Goal: Task Accomplishment & Management: Complete application form

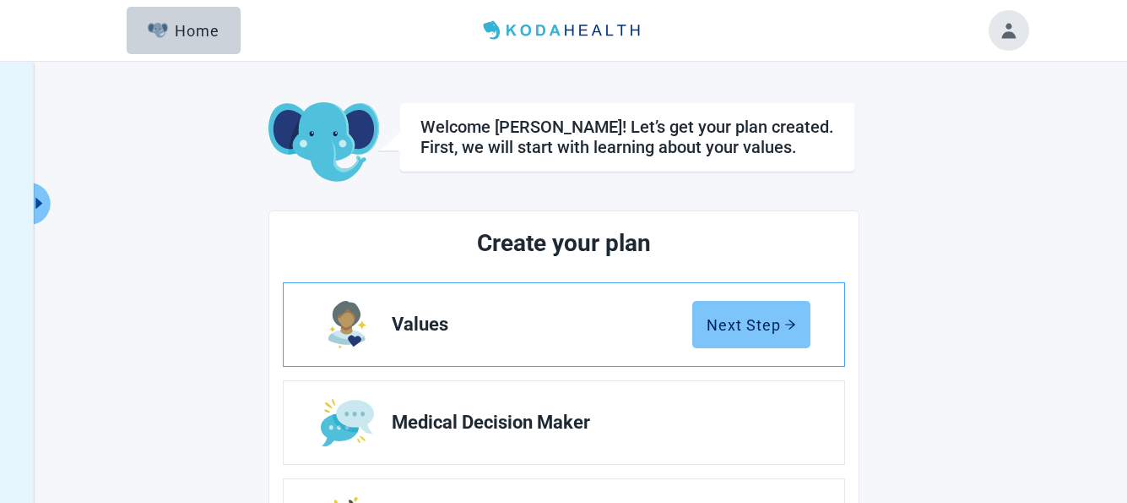
click at [729, 324] on div "Next Step" at bounding box center [752, 324] width 90 height 17
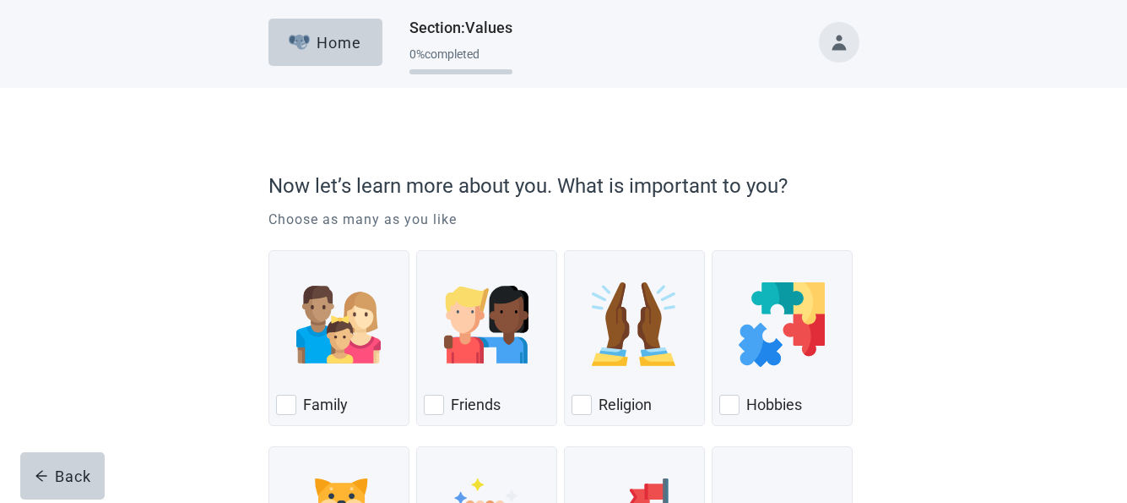
click at [950, 220] on div "Now let’s learn more about you. What is important to you? Choose as many as you…" at bounding box center [564, 407] width 1015 height 638
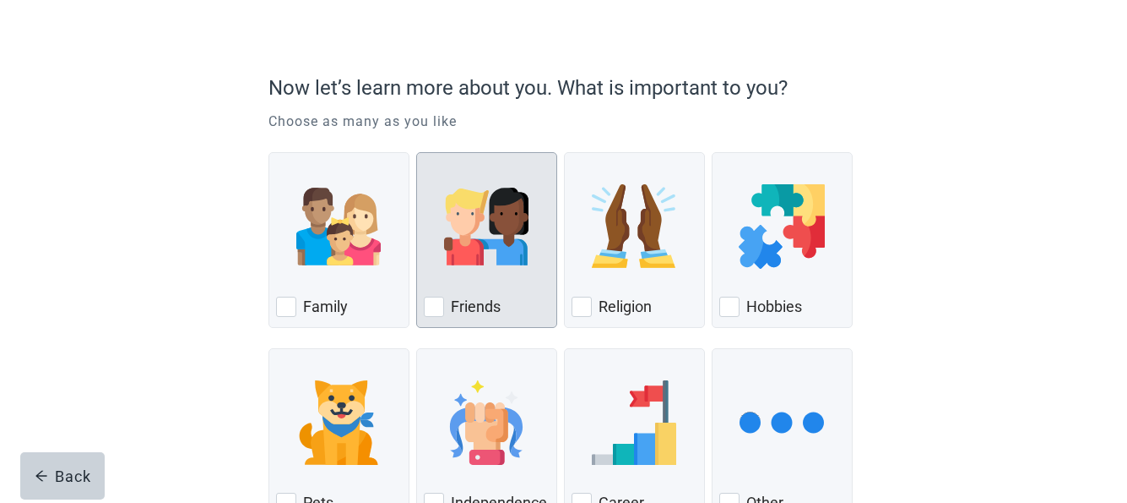
scroll to position [101, 0]
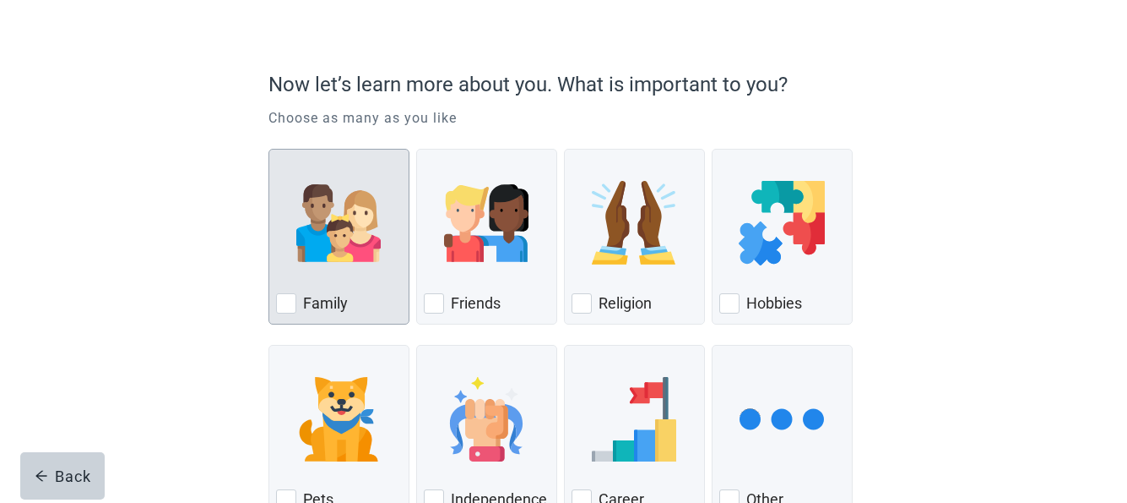
click at [284, 302] on div "Family, checkbox, not checked" at bounding box center [286, 303] width 20 height 20
click at [269, 149] on input "Family" at bounding box center [269, 149] width 1 height 1
checkbox input "true"
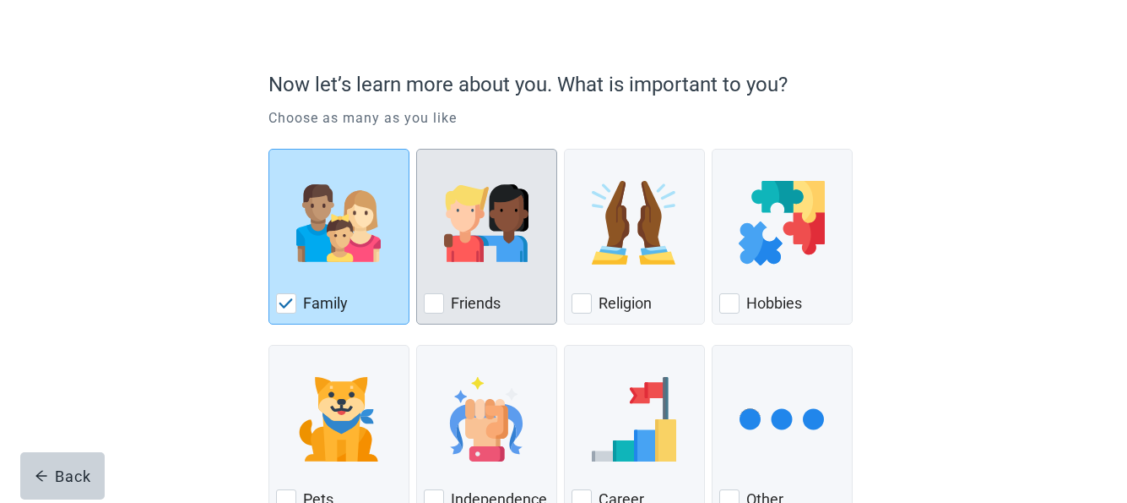
click at [432, 304] on div "Friends, checkbox, not checked" at bounding box center [434, 303] width 20 height 20
click at [417, 149] on input "Friends" at bounding box center [416, 149] width 1 height 1
checkbox input "true"
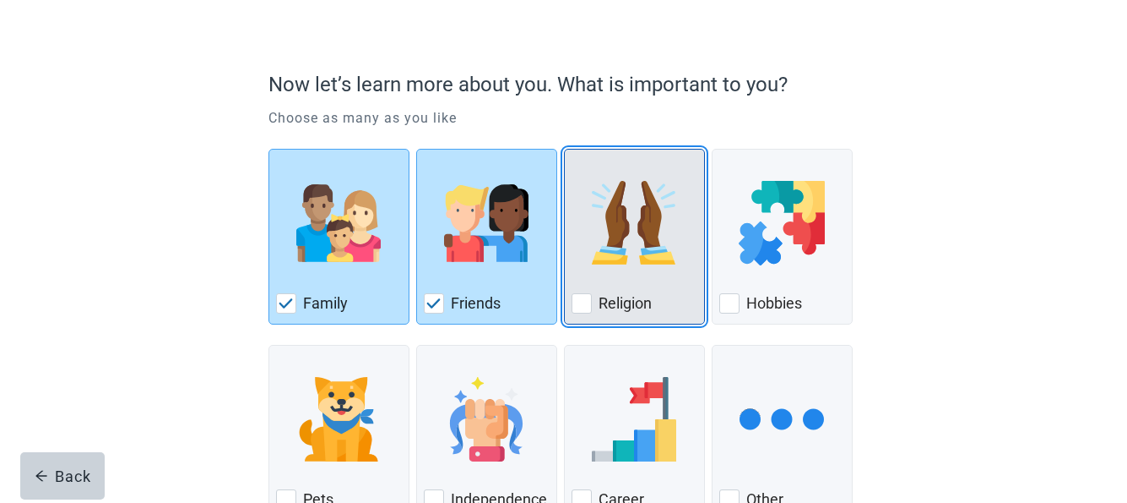
click at [590, 302] on div "Religion, checkbox, not checked" at bounding box center [582, 303] width 20 height 20
click at [565, 149] on input "Religion" at bounding box center [564, 149] width 1 height 1
checkbox input "true"
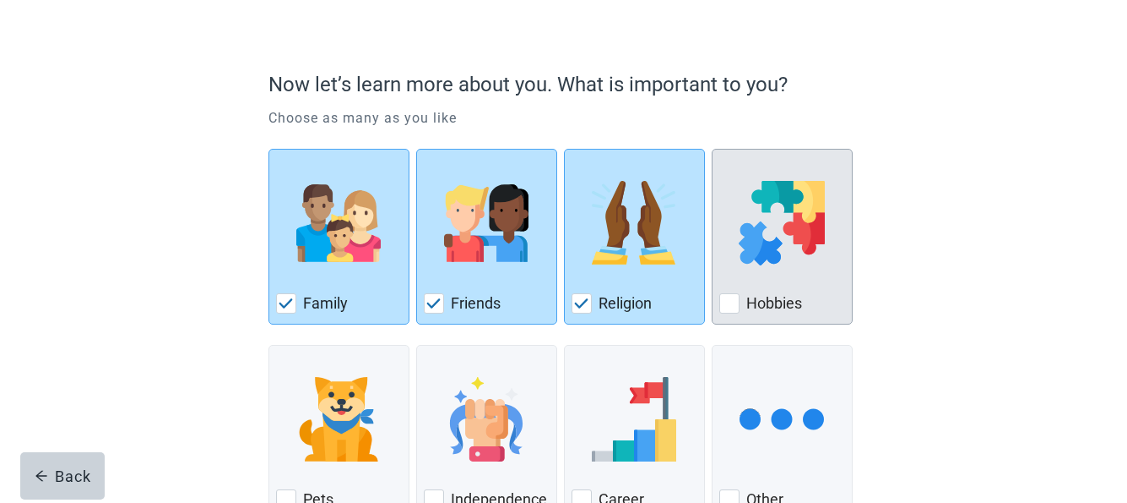
click at [737, 302] on div "Hobbies, checkbox, not checked" at bounding box center [730, 303] width 20 height 20
click at [713, 149] on input "Hobbies" at bounding box center [712, 149] width 1 height 1
checkbox input "true"
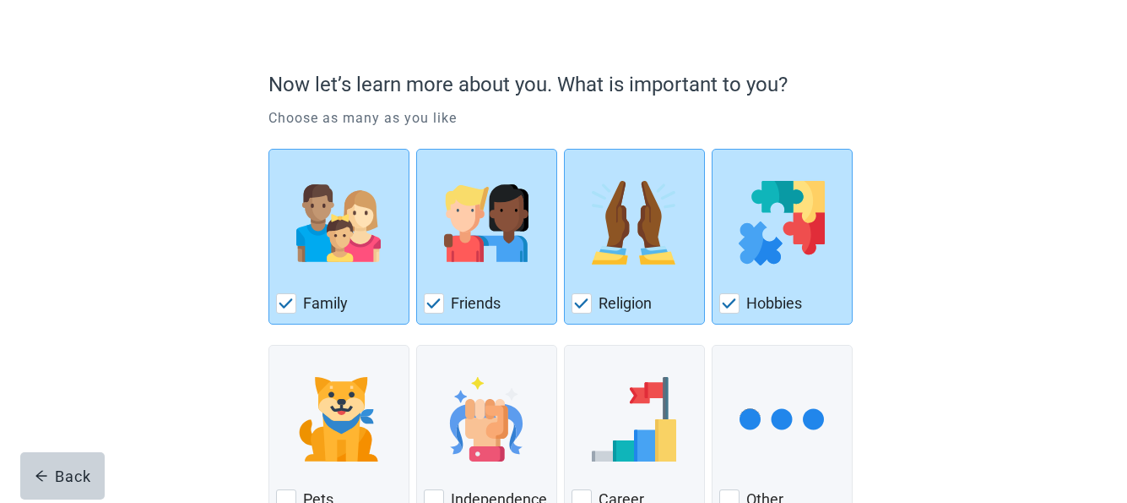
click at [886, 297] on div "Now let’s learn more about you. What is important to you? Choose as many as you…" at bounding box center [563, 322] width 709 height 605
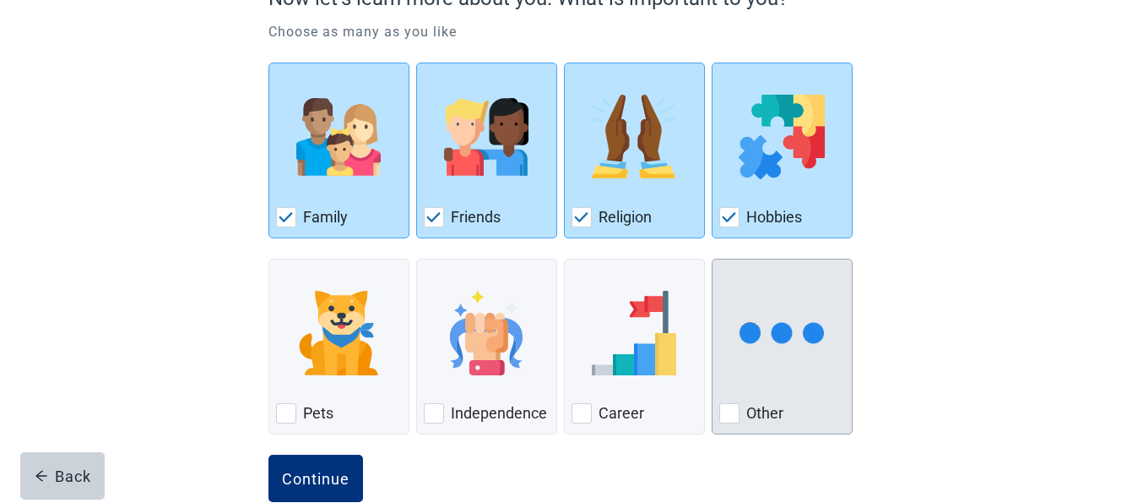
scroll to position [224, 0]
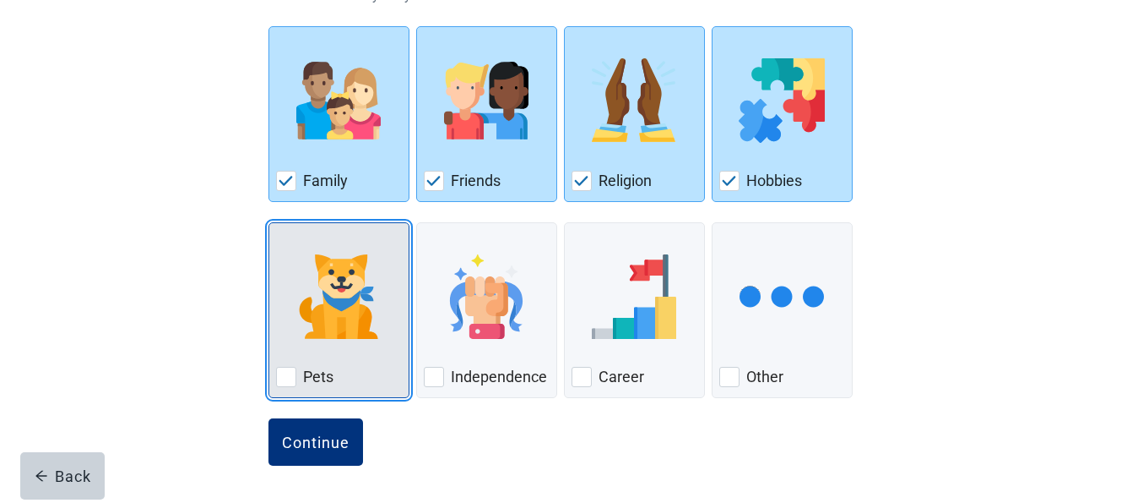
click at [282, 372] on div "Pets, checkbox, not checked" at bounding box center [286, 377] width 20 height 20
click at [269, 223] on input "Pets" at bounding box center [269, 222] width 1 height 1
checkbox input "true"
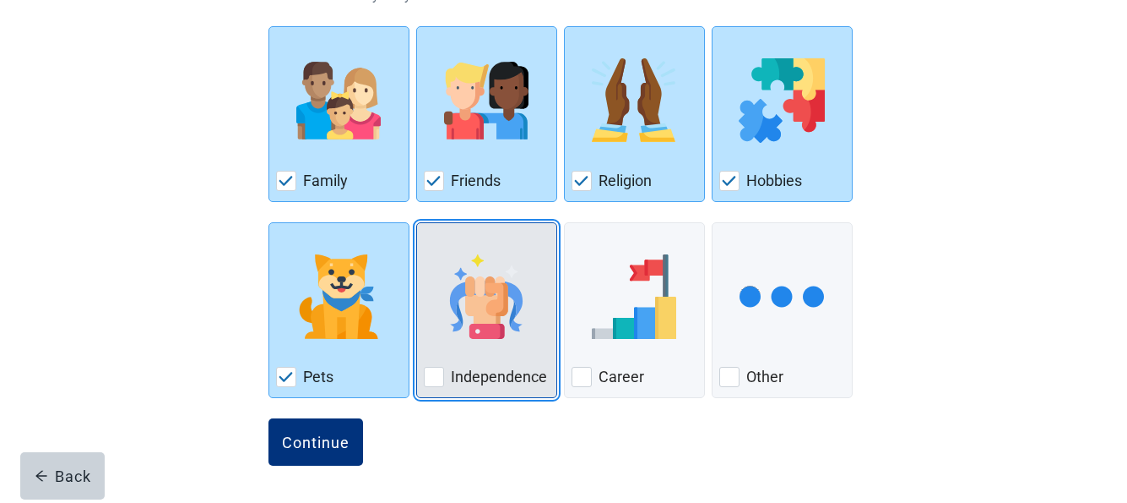
click at [432, 375] on div "Independence, checkbox, not checked" at bounding box center [434, 377] width 20 height 20
click at [417, 223] on input "Independence" at bounding box center [416, 222] width 1 height 1
checkbox input "true"
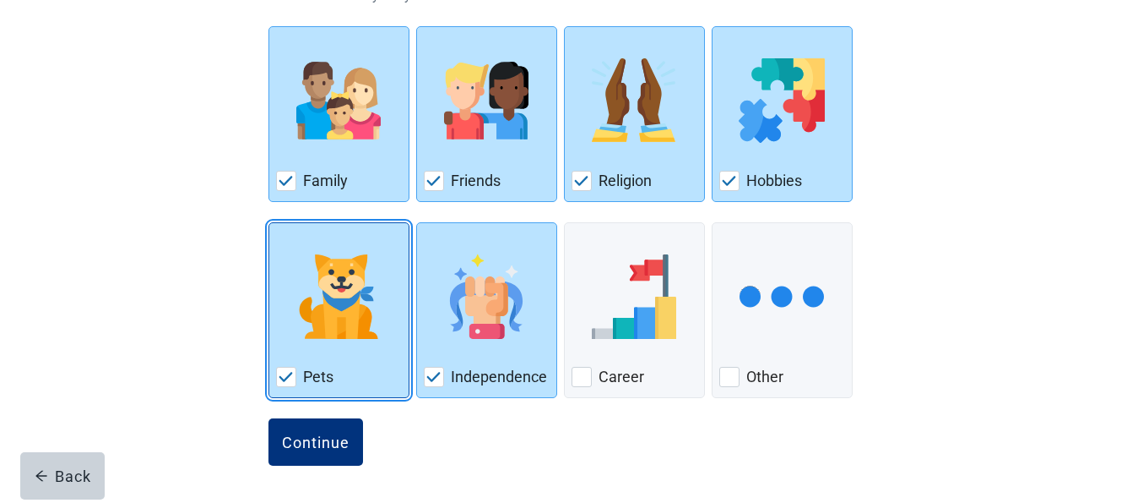
click at [282, 381] on img "Pets, checkbox, checked" at bounding box center [286, 377] width 15 height 10
click at [269, 223] on input "Pets" at bounding box center [269, 222] width 1 height 1
checkbox input "false"
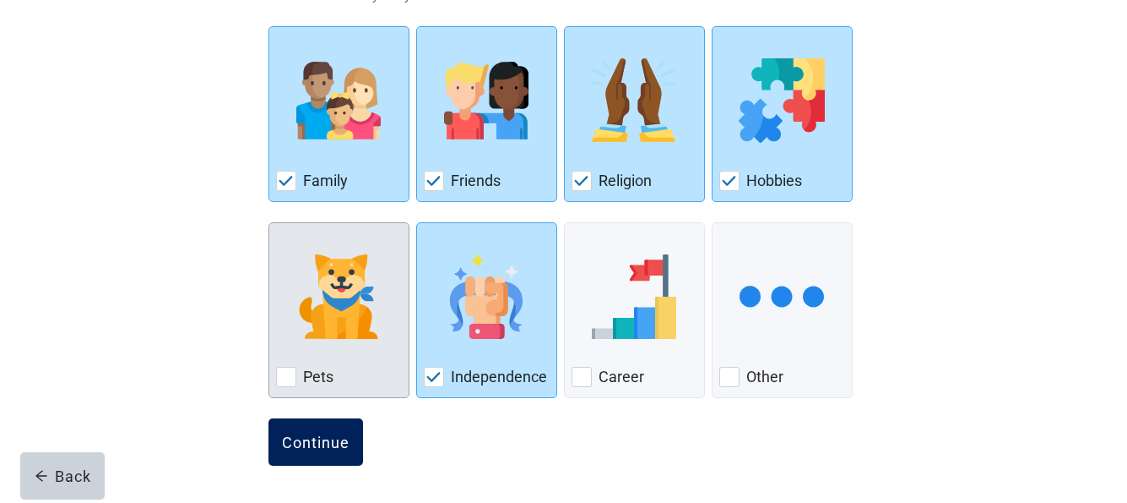
click at [299, 436] on div "Continue" at bounding box center [316, 441] width 68 height 17
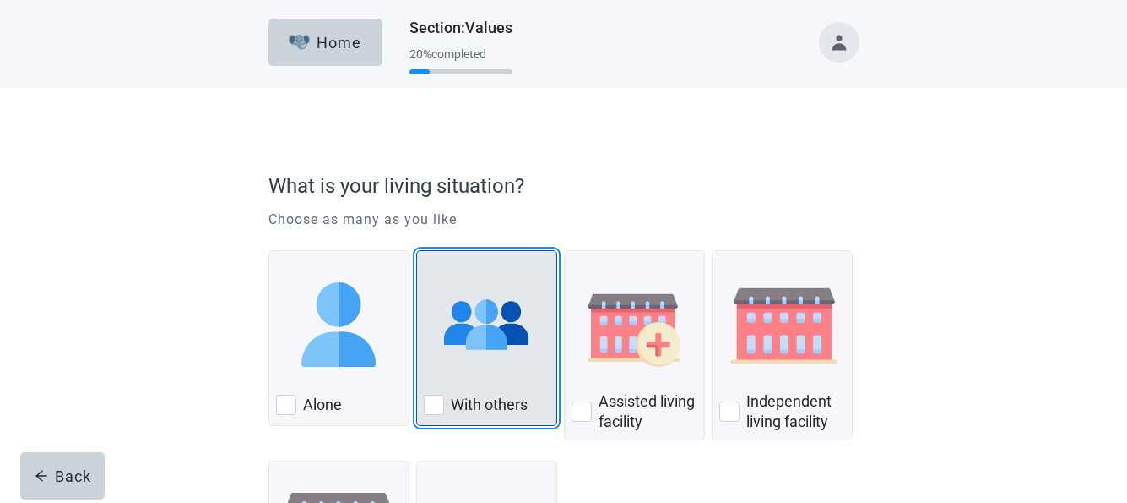
click at [434, 409] on div "With Others, checkbox, not checked" at bounding box center [434, 404] width 20 height 20
click at [417, 251] on input "With others" at bounding box center [416, 250] width 1 height 1
checkbox input "true"
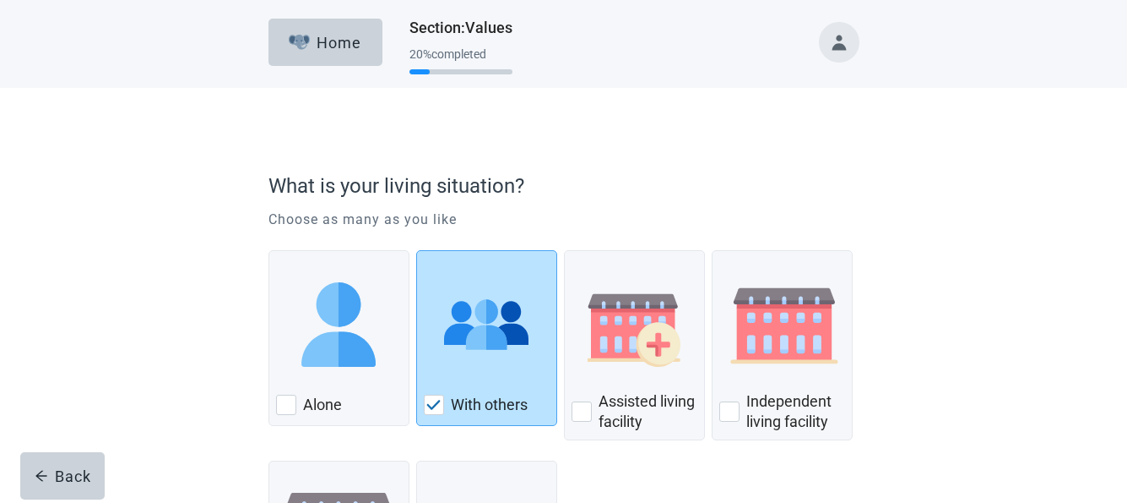
click at [924, 356] on div "What is your living situation? Choose as many as you like Alone With others Ass…" at bounding box center [564, 414] width 1015 height 653
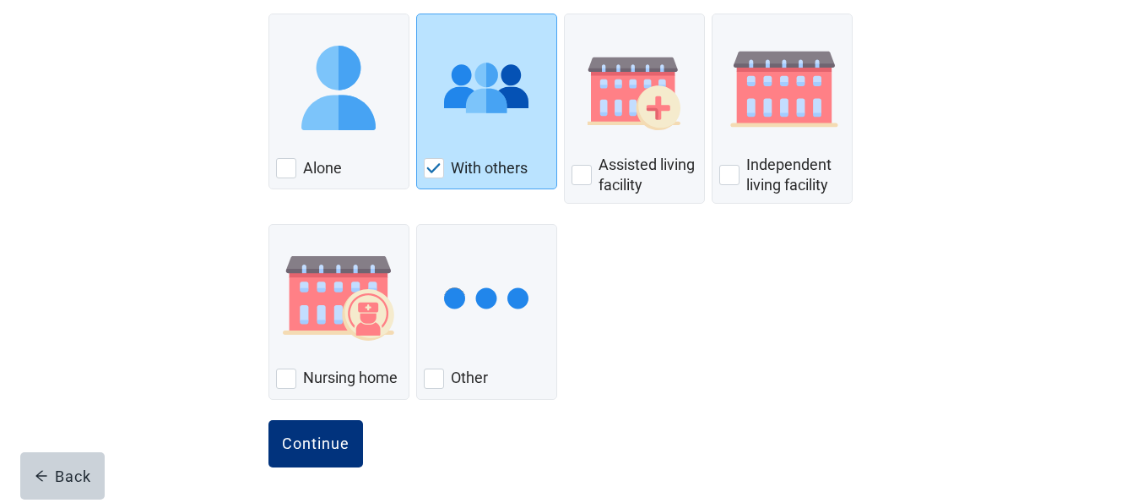
scroll to position [238, 0]
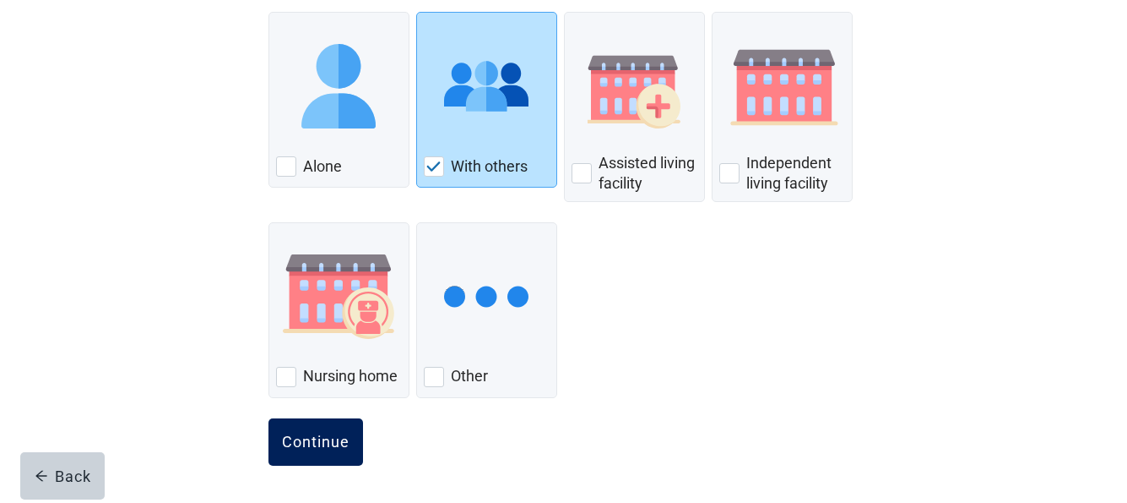
click at [318, 434] on div "Continue" at bounding box center [316, 441] width 68 height 17
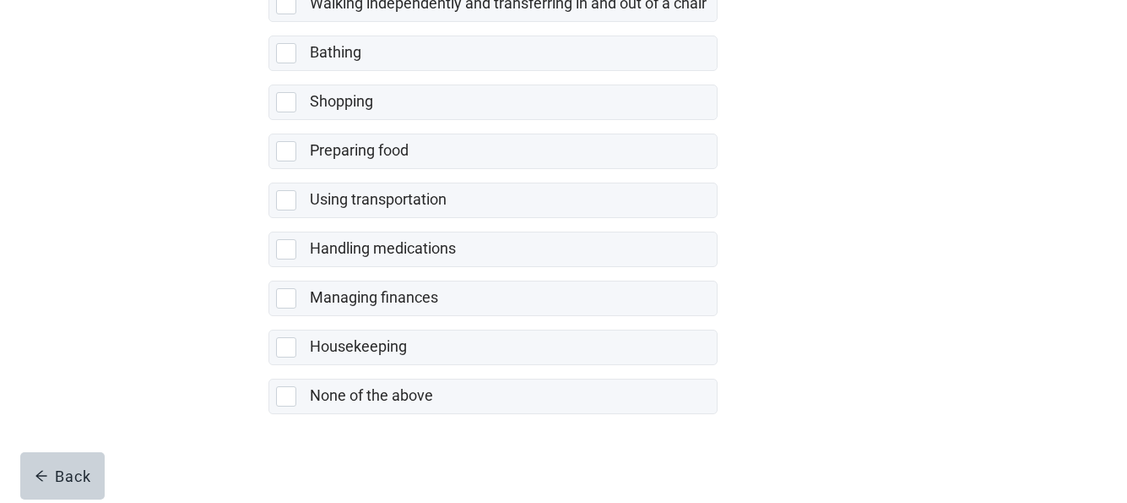
scroll to position [432, 0]
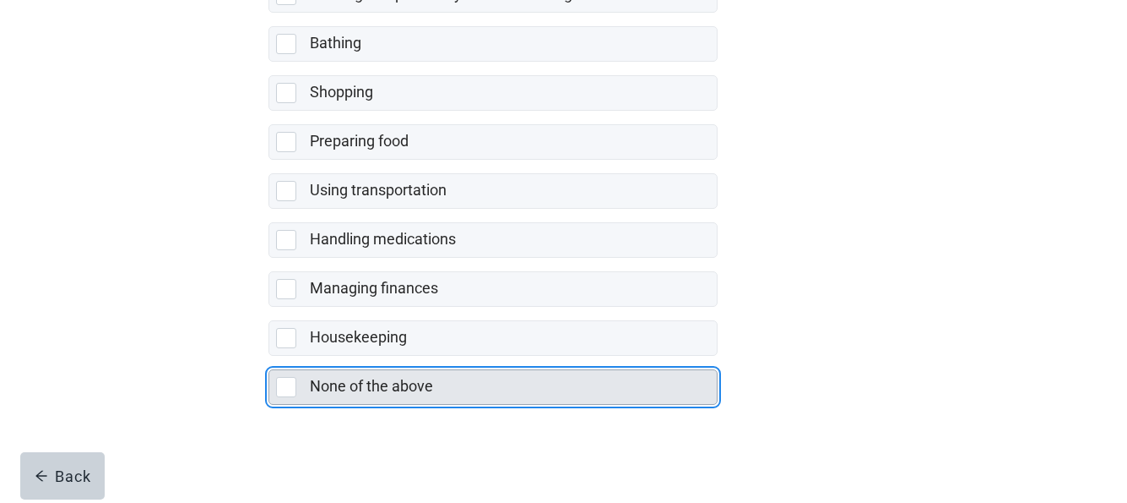
click at [288, 385] on div "None of the above, checkbox, not selected" at bounding box center [286, 387] width 20 height 20
click at [269, 356] on input "None of the above" at bounding box center [269, 356] width 1 height 1
checkbox input "true"
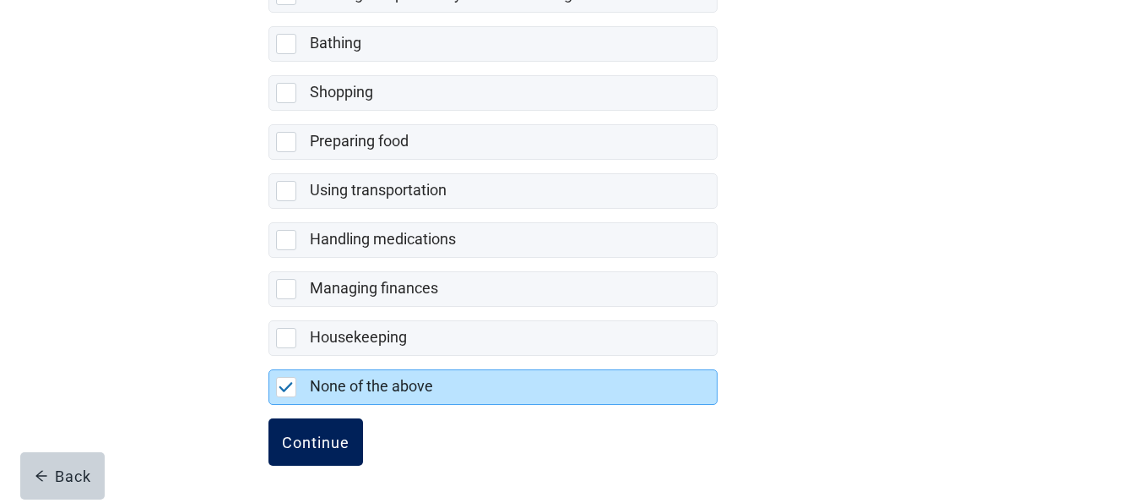
click at [334, 441] on div "Continue" at bounding box center [316, 441] width 68 height 17
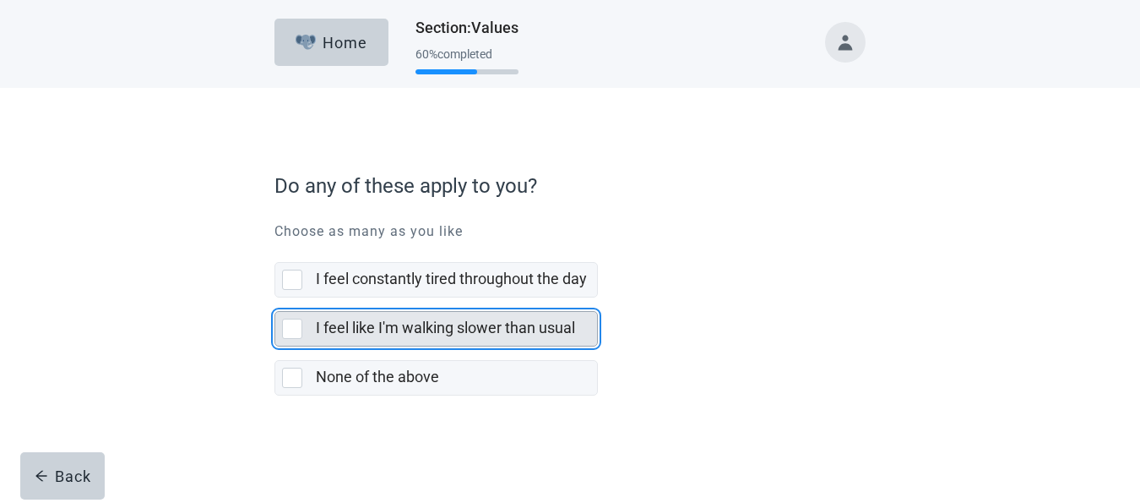
click at [295, 328] on div "I feel like I'm walking slower than usual, checkbox, not selected" at bounding box center [292, 328] width 20 height 20
click at [275, 298] on input "I feel like I'm walking slower than usual" at bounding box center [274, 297] width 1 height 1
checkbox input "true"
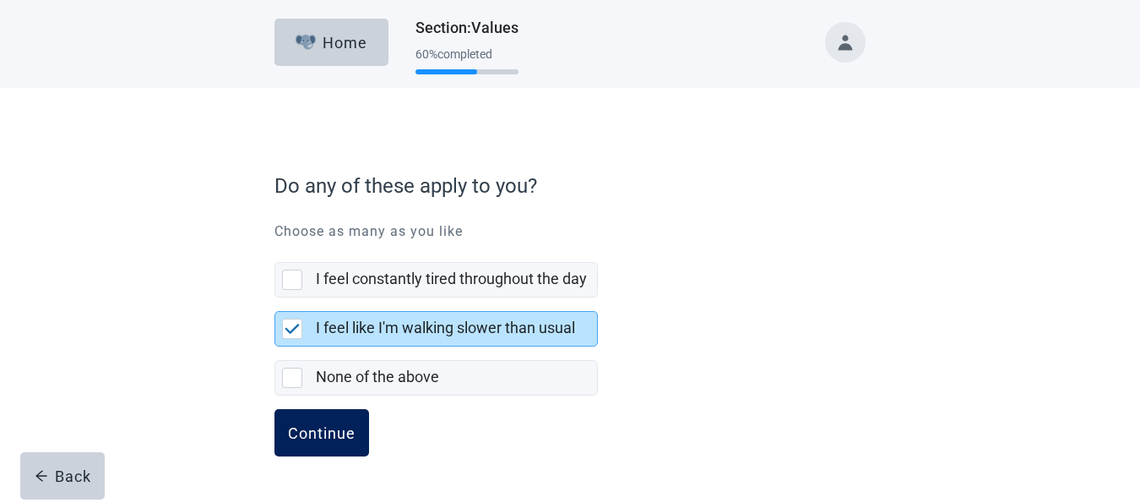
click at [323, 426] on div "Continue" at bounding box center [322, 432] width 68 height 17
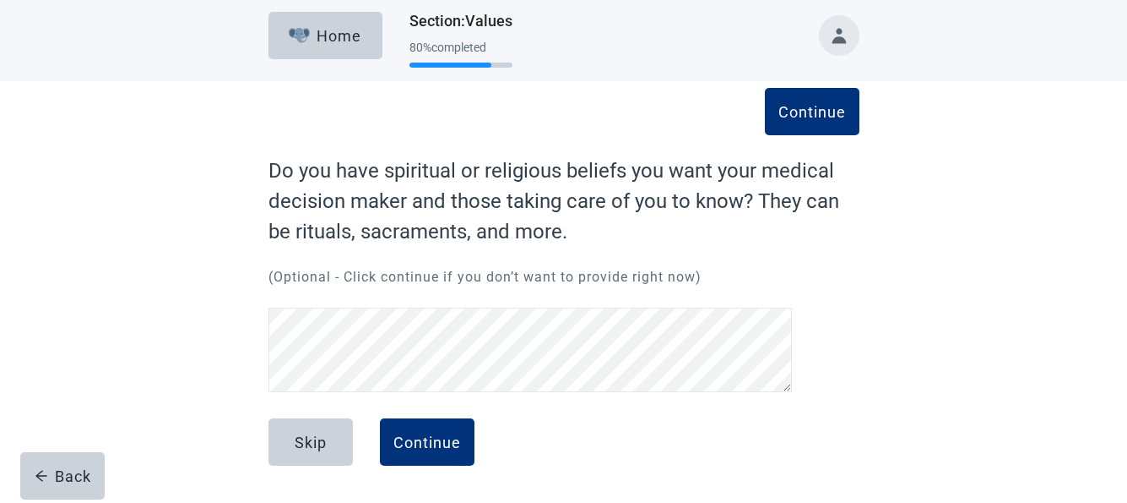
scroll to position [7, 0]
click at [436, 431] on button "Continue" at bounding box center [427, 441] width 95 height 47
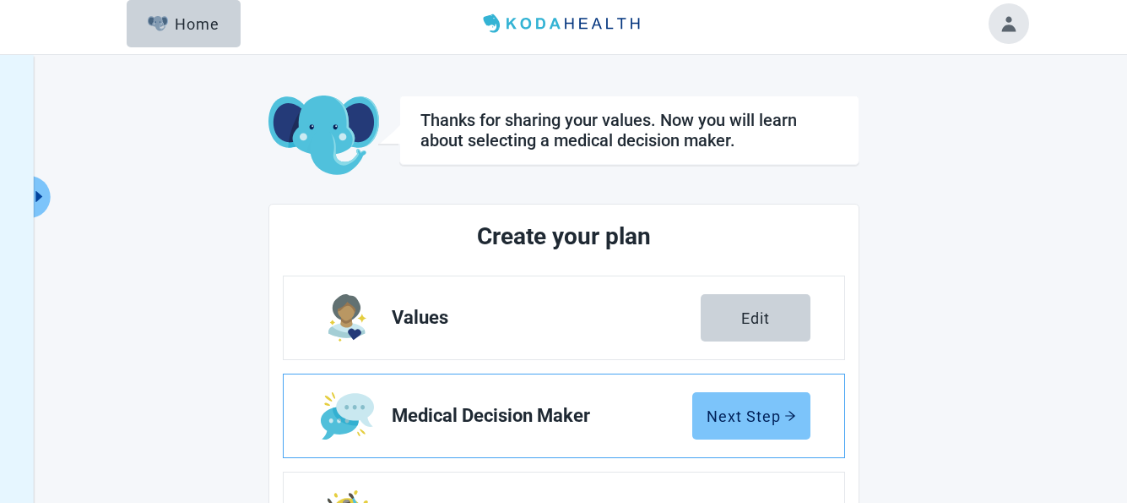
click at [764, 417] on div "Next Step" at bounding box center [752, 415] width 90 height 17
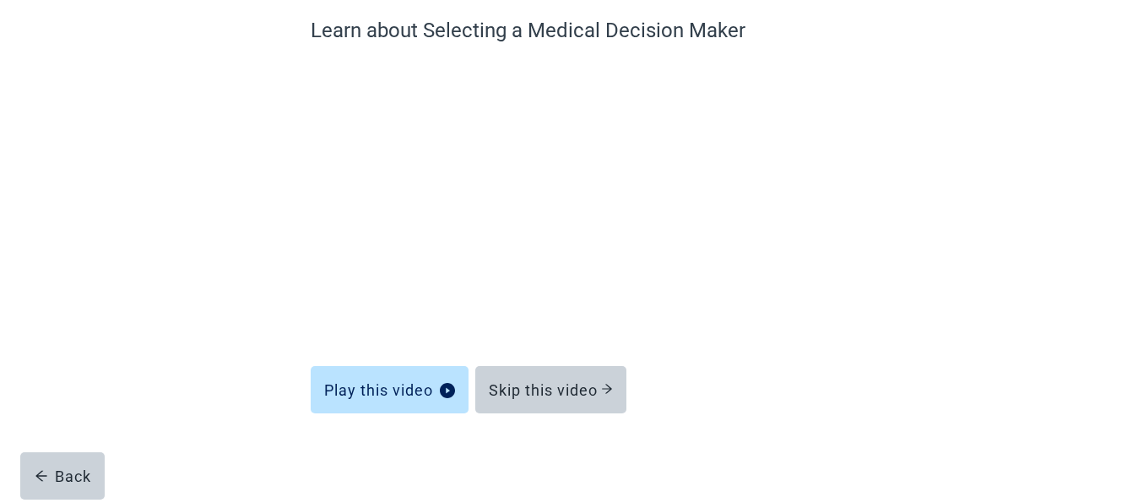
scroll to position [149, 0]
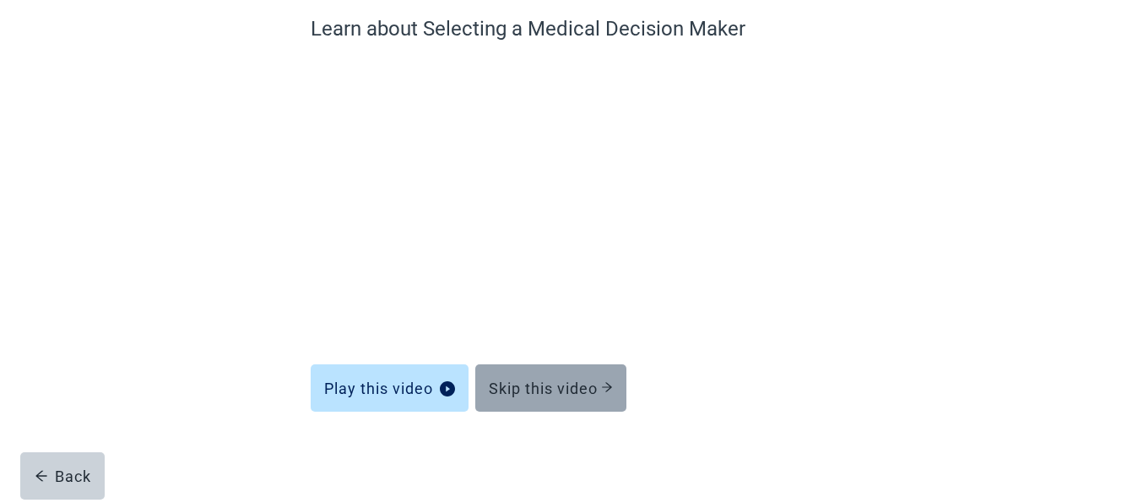
click at [546, 379] on div "Skip this video" at bounding box center [551, 387] width 124 height 17
click at [541, 383] on div "Skip this video" at bounding box center [551, 387] width 124 height 17
click at [527, 385] on div "Skip this video" at bounding box center [551, 387] width 124 height 17
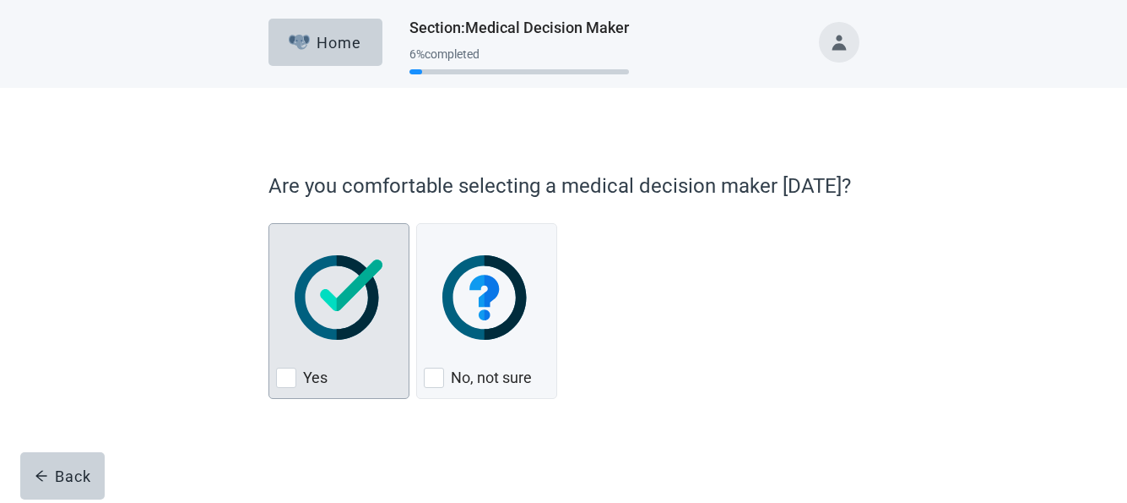
click at [285, 377] on div "Yes, checkbox, not checked" at bounding box center [286, 377] width 20 height 20
click at [269, 224] on input "Yes" at bounding box center [269, 223] width 1 height 1
checkbox input "true"
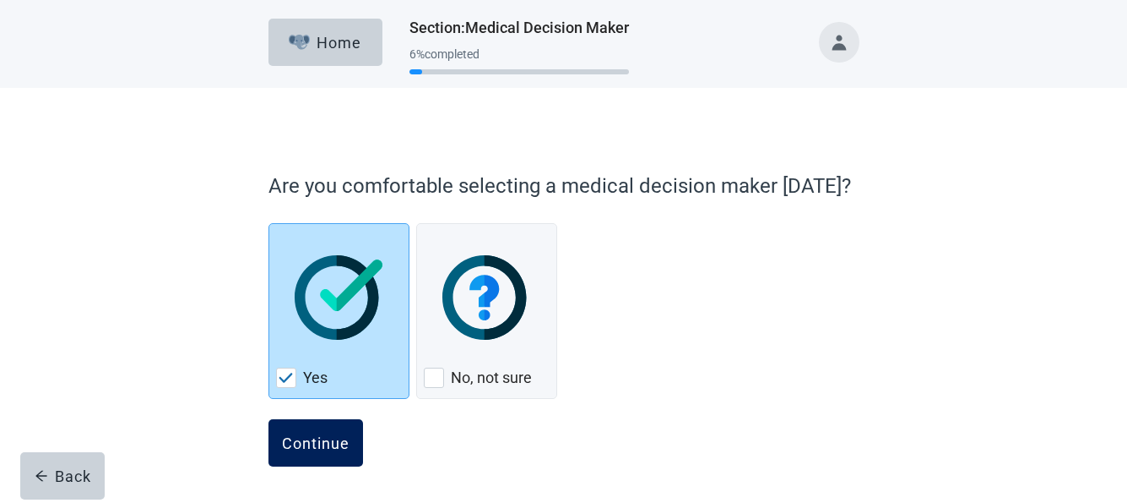
click at [314, 432] on button "Continue" at bounding box center [316, 442] width 95 height 47
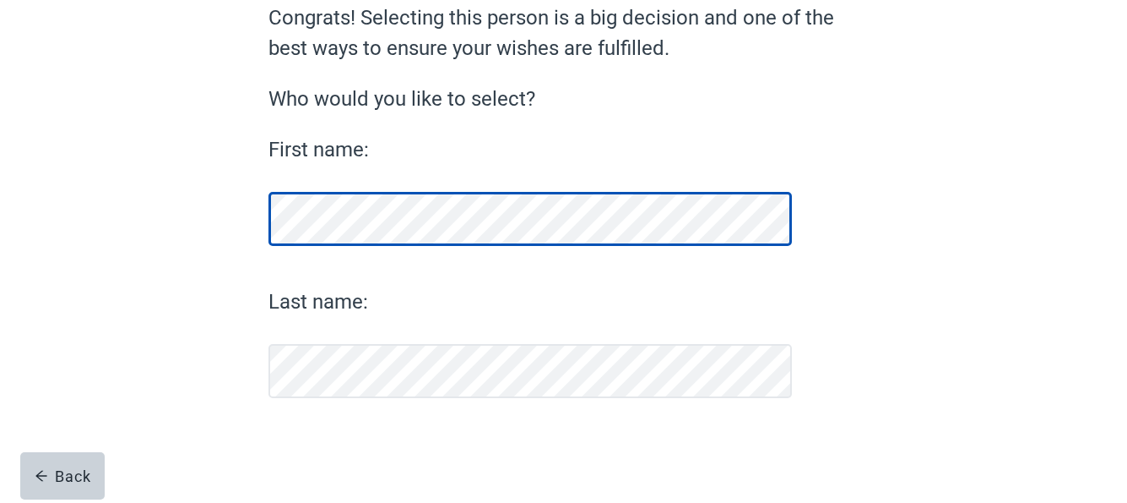
scroll to position [160, 0]
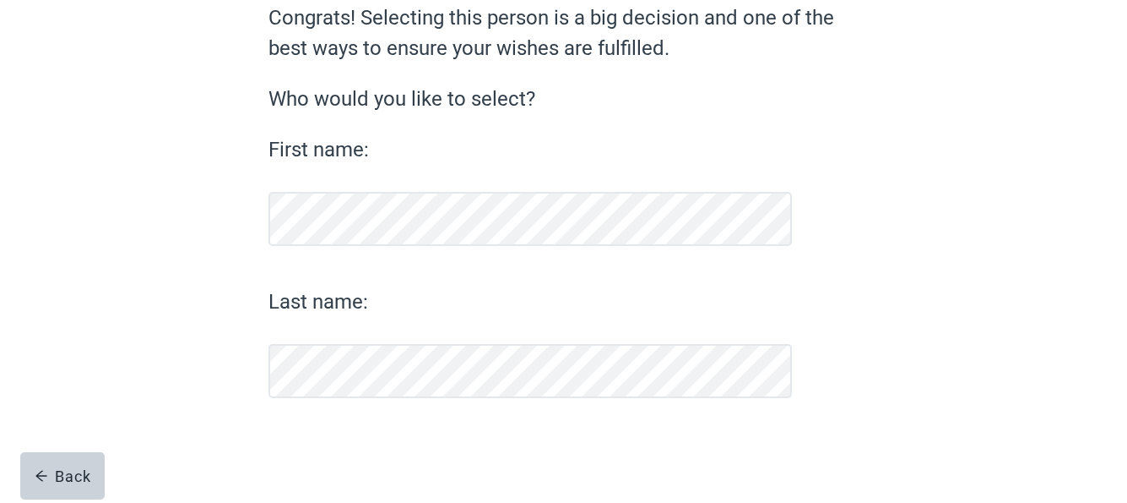
click at [361, 332] on div "Last name:" at bounding box center [531, 341] width 524 height 111
click at [318, 434] on div "Continue" at bounding box center [316, 441] width 68 height 17
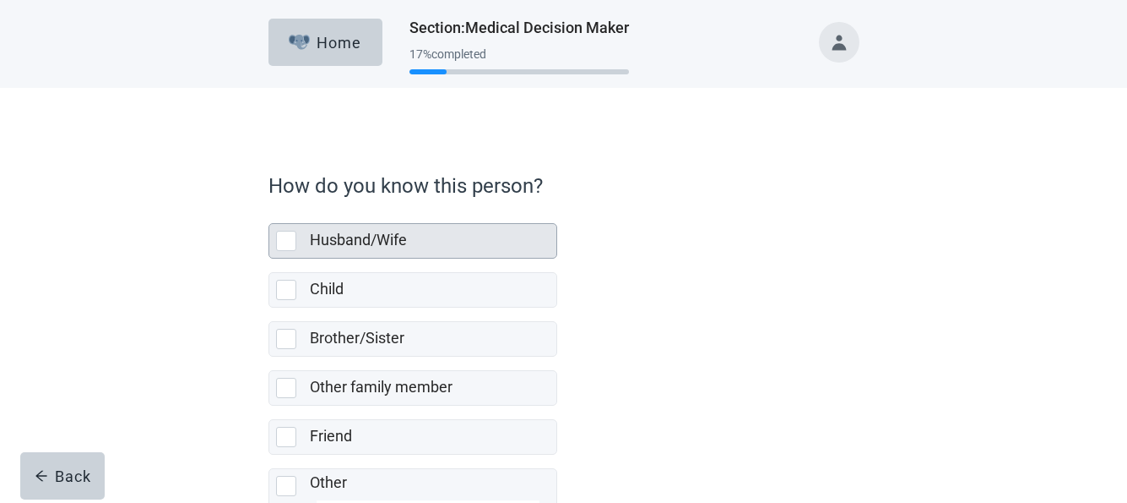
click at [287, 238] on div "Husband/Wife, checkbox, not selected" at bounding box center [286, 241] width 20 height 20
click at [269, 210] on input "Husband/Wife" at bounding box center [269, 209] width 1 height 1
checkbox input "true"
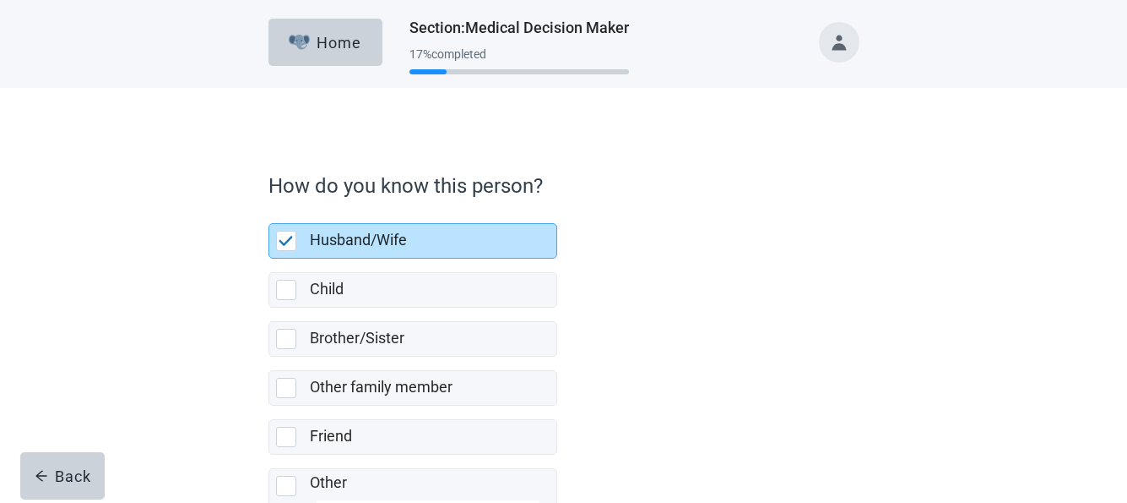
drag, startPoint x: 872, startPoint y: 327, endPoint x: 862, endPoint y: 329, distance: 9.6
click at [872, 326] on div "How do you know this person? Husband/Wife Child Brother/Sister Other family mem…" at bounding box center [563, 378] width 709 height 513
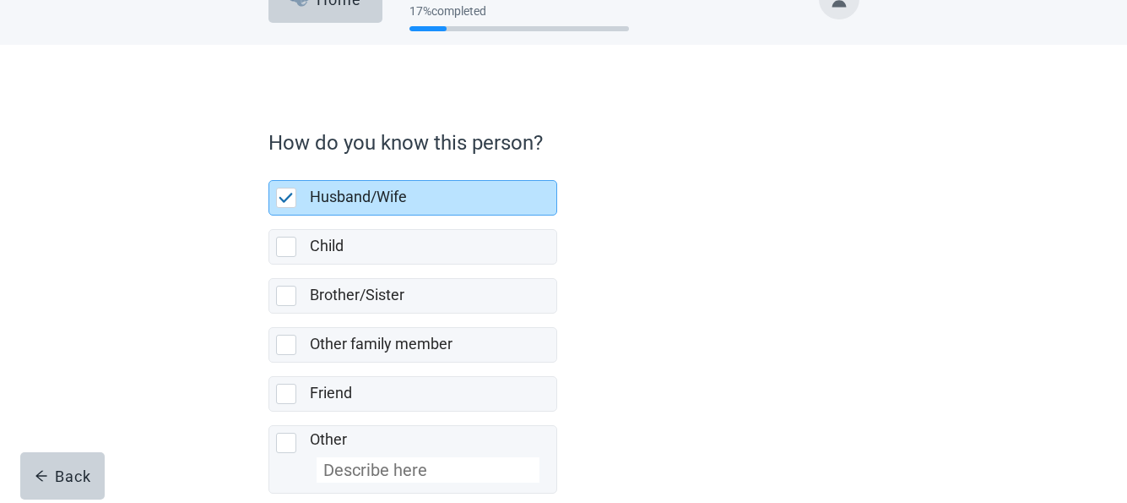
scroll to position [132, 0]
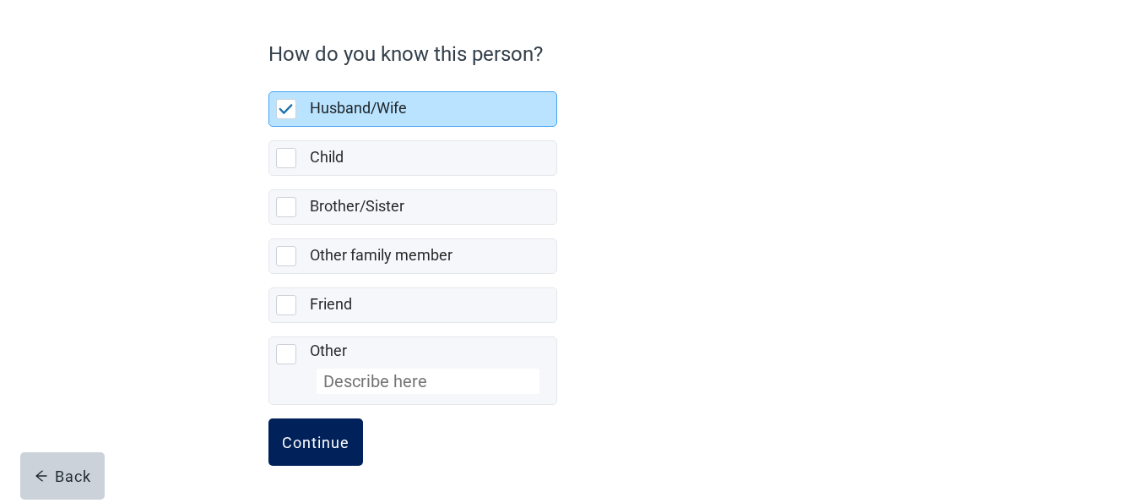
click at [323, 439] on div "Continue" at bounding box center [316, 441] width 68 height 17
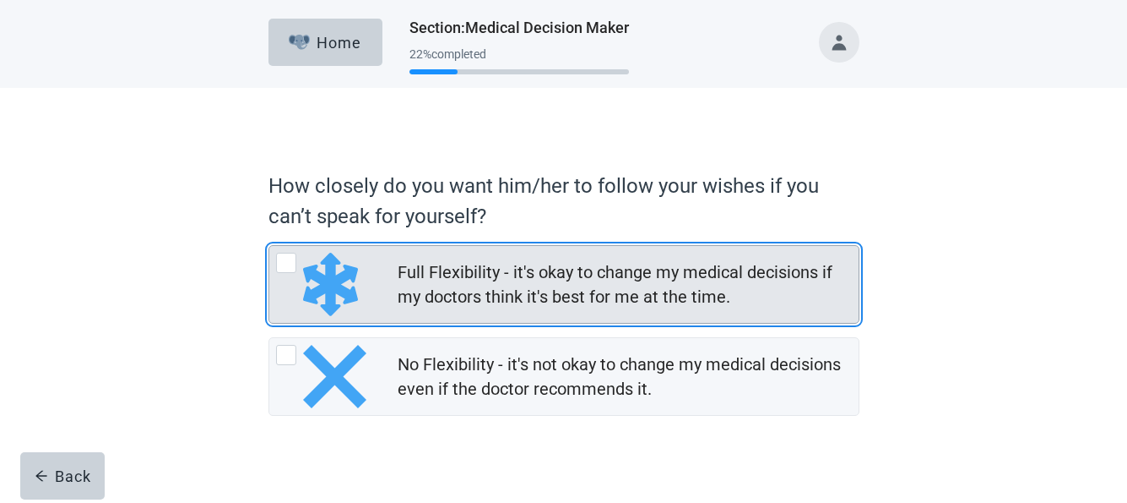
click at [281, 261] on div "Full Flexibility - it's okay to change my medical decisions if my doctors think…" at bounding box center [286, 263] width 20 height 20
click at [269, 246] on input "Full Flexibility - it's okay to change my medical decisions if my doctors think…" at bounding box center [269, 245] width 1 height 1
radio input "true"
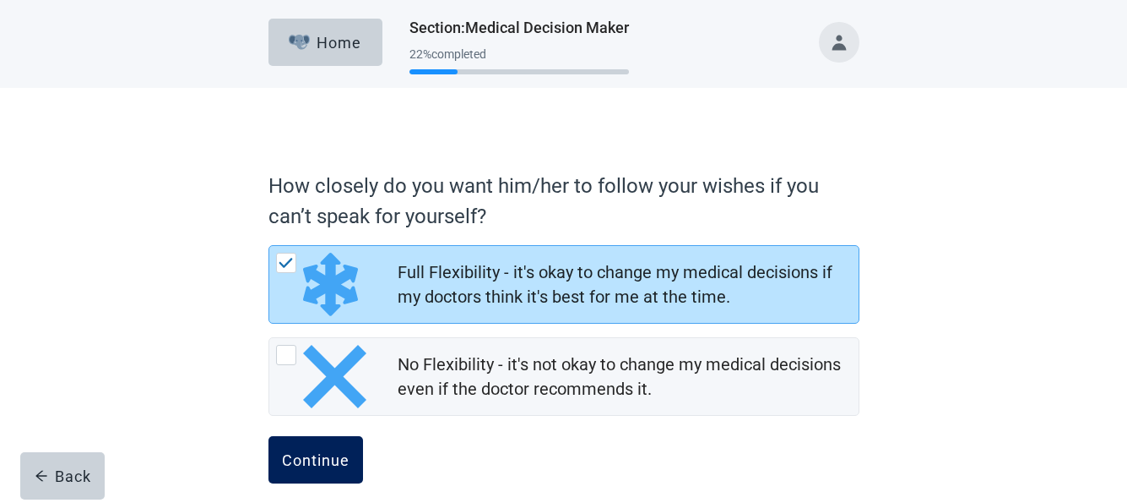
drag, startPoint x: 305, startPoint y: 451, endPoint x: 293, endPoint y: 450, distance: 11.9
click at [304, 451] on div "Continue" at bounding box center [316, 459] width 68 height 17
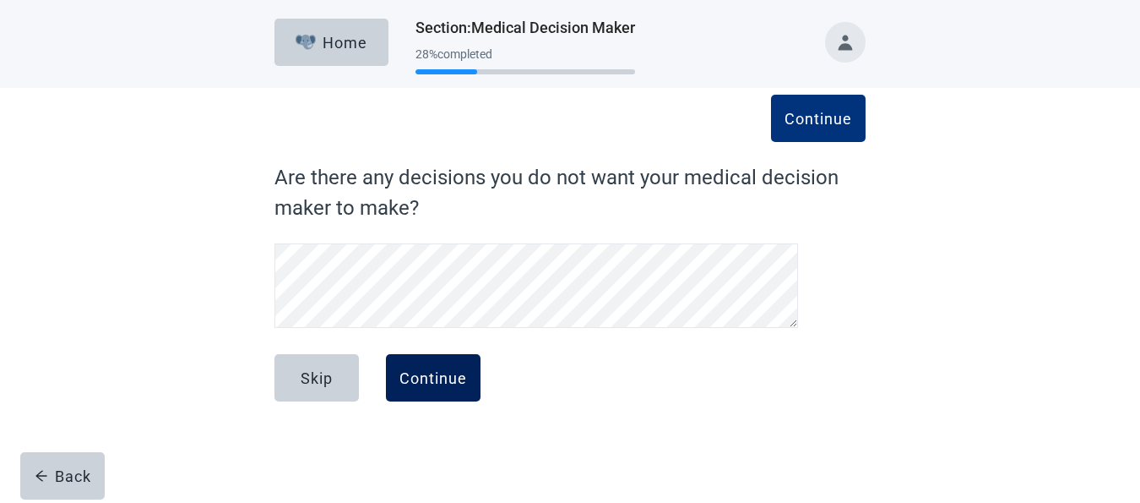
click at [434, 375] on div "Continue" at bounding box center [433, 377] width 68 height 17
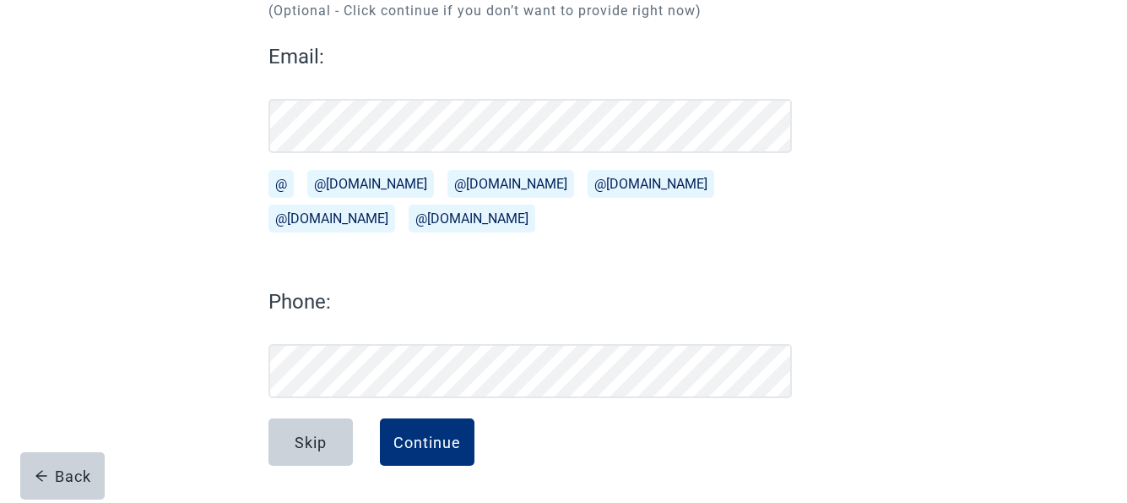
scroll to position [212, 0]
click at [1045, 160] on div "Continue What is his/her email address and phone number? (Optional - Click cont…" at bounding box center [564, 189] width 1015 height 627
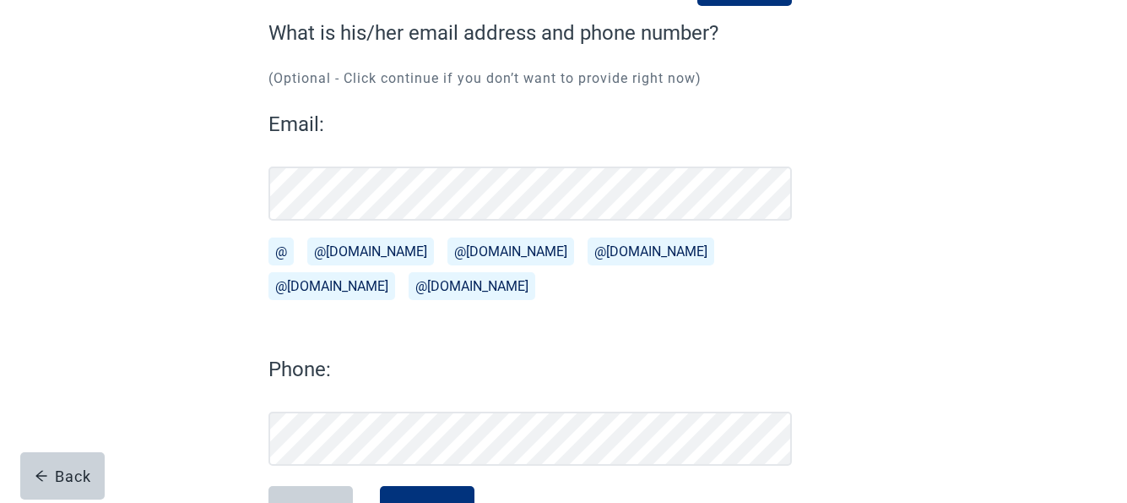
scroll to position [178, 0]
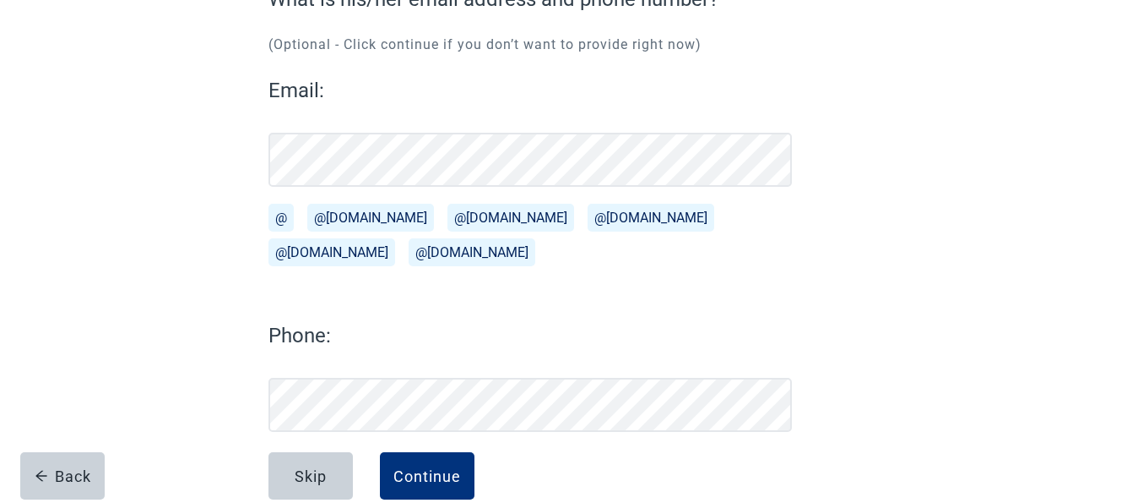
click at [838, 402] on div "Continue What is his/her email address and phone number? (Optional - Click cont…" at bounding box center [563, 239] width 709 height 593
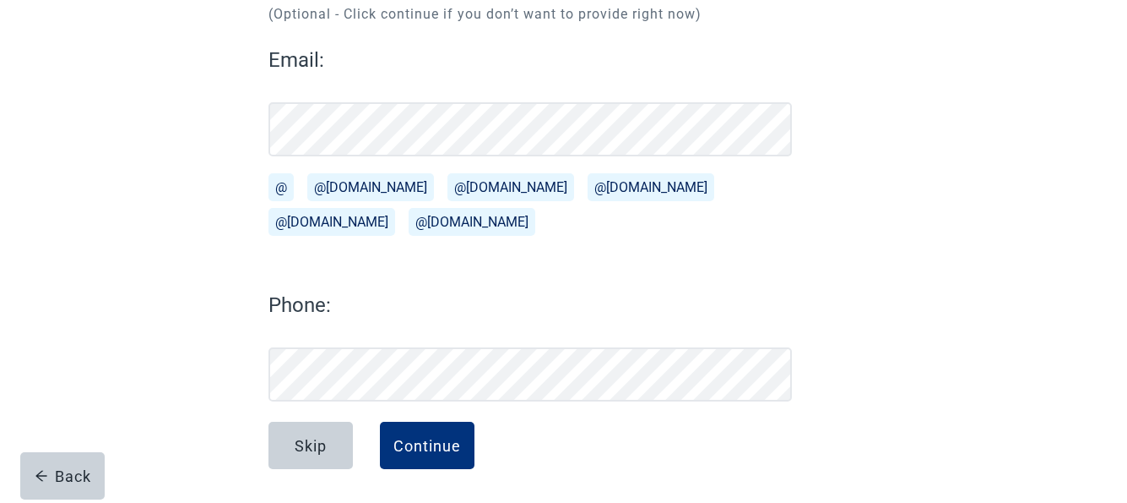
scroll to position [212, 0]
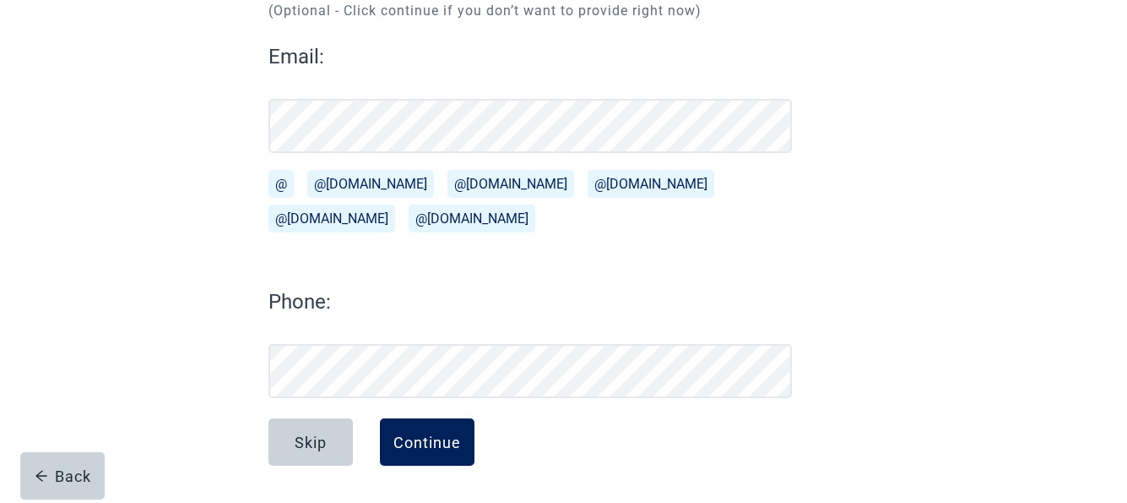
click at [426, 434] on div "Continue" at bounding box center [428, 441] width 68 height 17
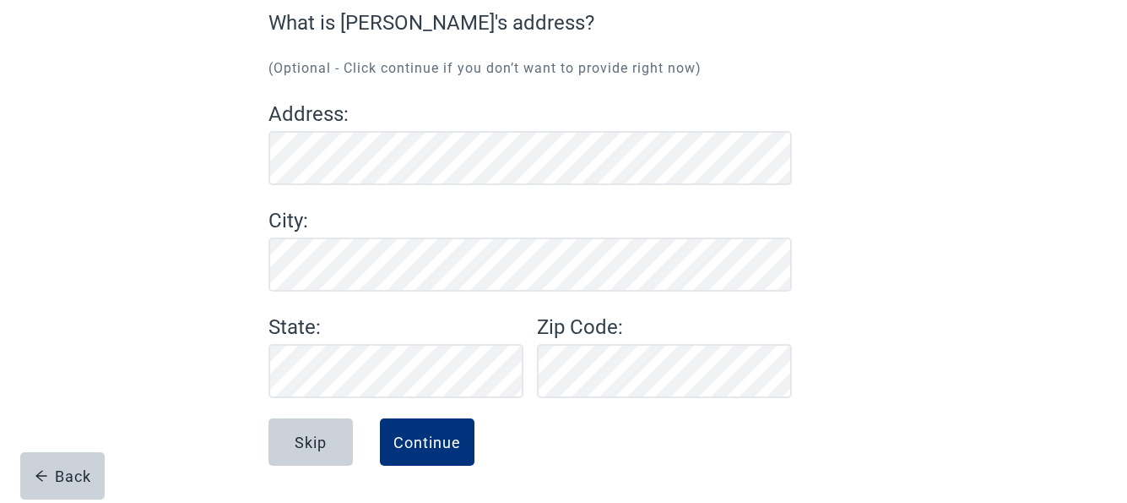
scroll to position [155, 0]
click at [430, 437] on div "Continue" at bounding box center [428, 441] width 68 height 17
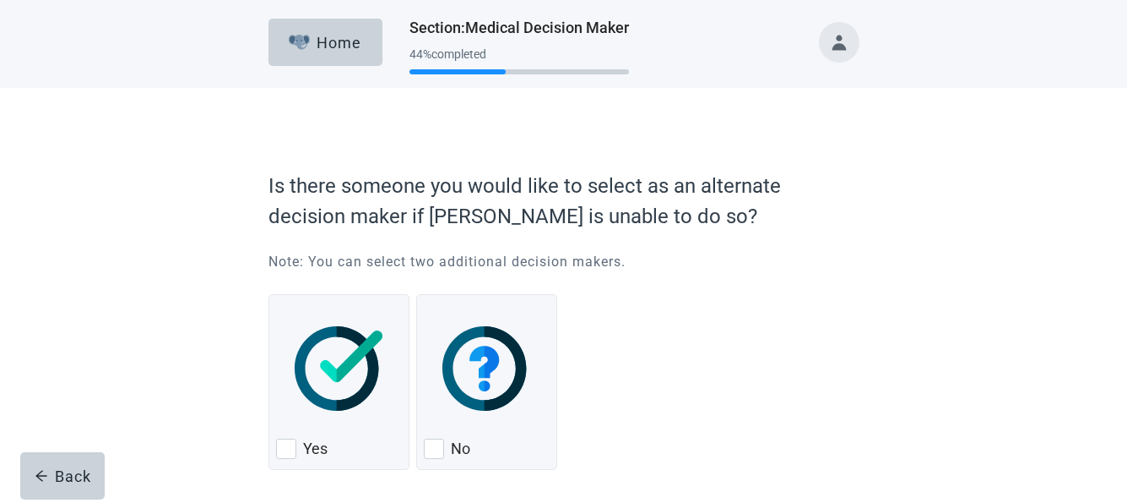
click at [979, 317] on div "Is there someone you would like to select as an alternate decision maker if [PE…" at bounding box center [564, 331] width 1015 height 486
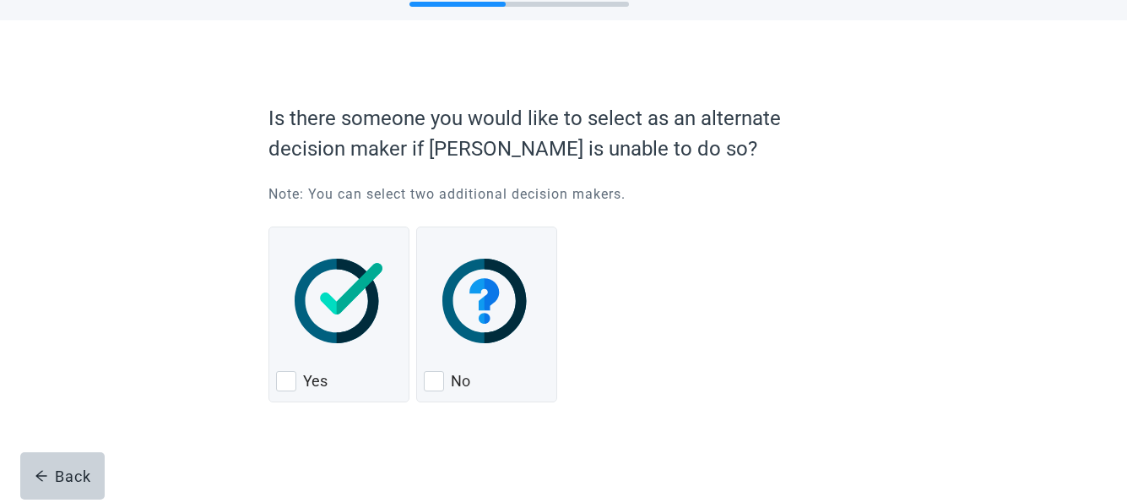
scroll to position [72, 0]
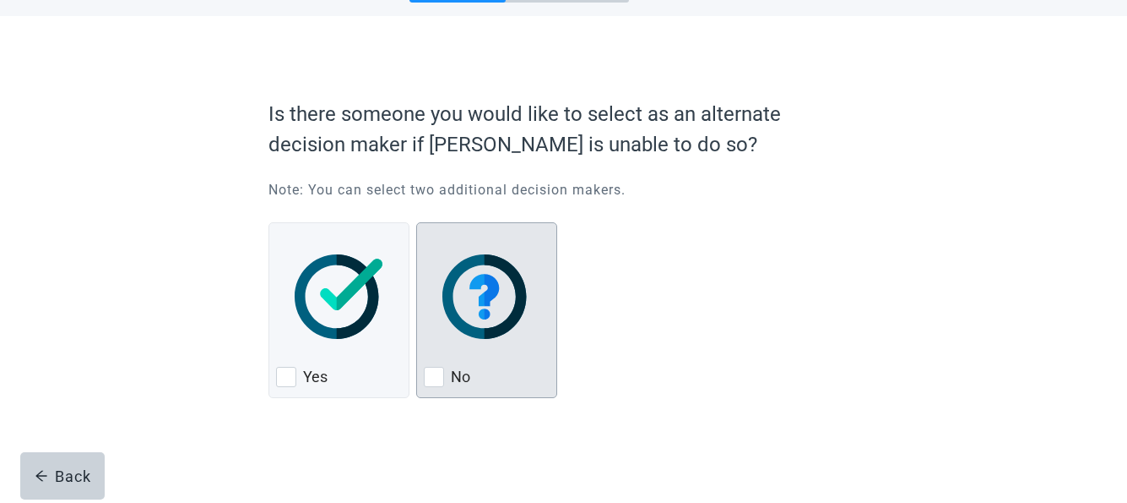
click at [434, 373] on div "No, checkbox, not checked" at bounding box center [434, 377] width 20 height 20
click at [417, 223] on input "No" at bounding box center [416, 222] width 1 height 1
checkbox input "true"
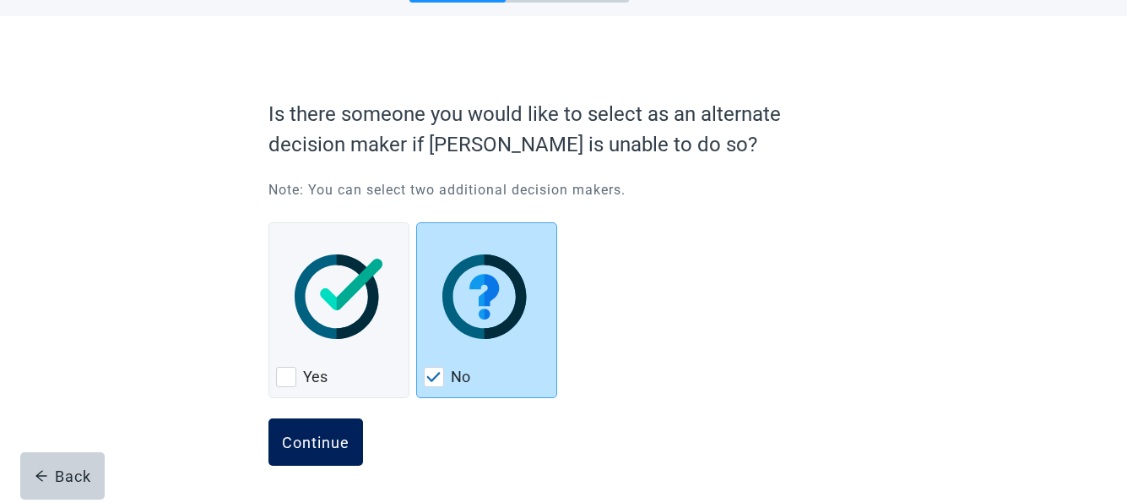
click at [325, 435] on div "Continue" at bounding box center [316, 441] width 68 height 17
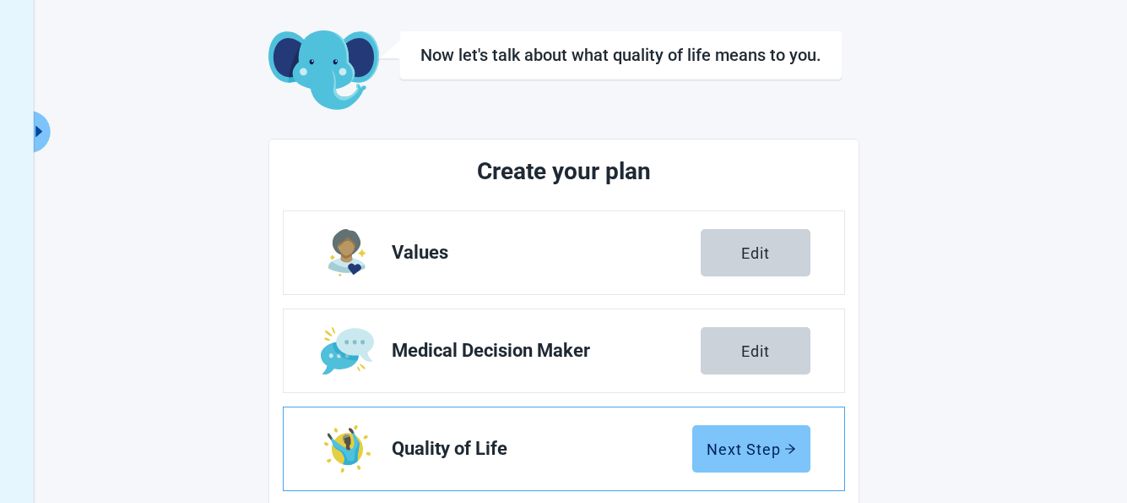
click at [739, 440] on div "Next Step" at bounding box center [752, 448] width 90 height 17
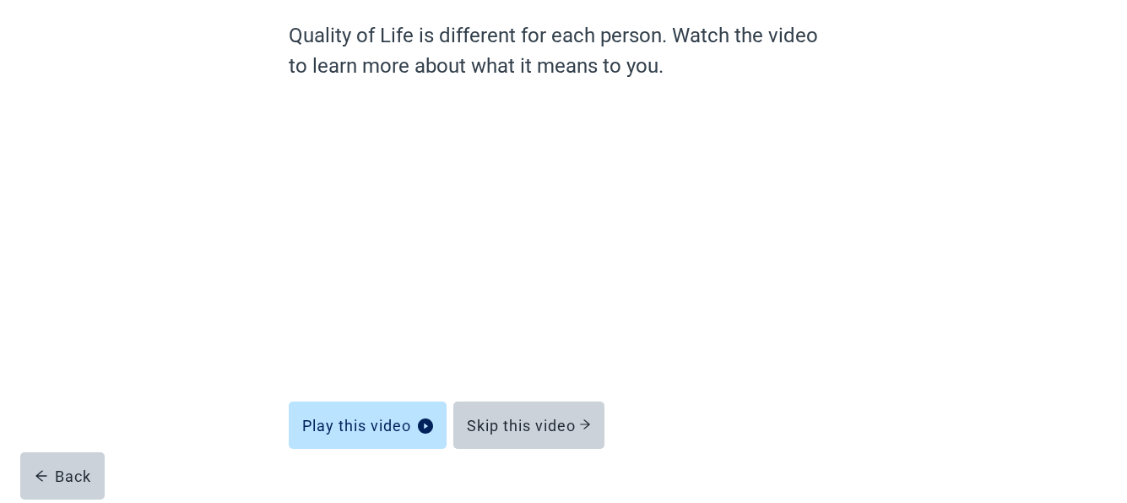
scroll to position [173, 0]
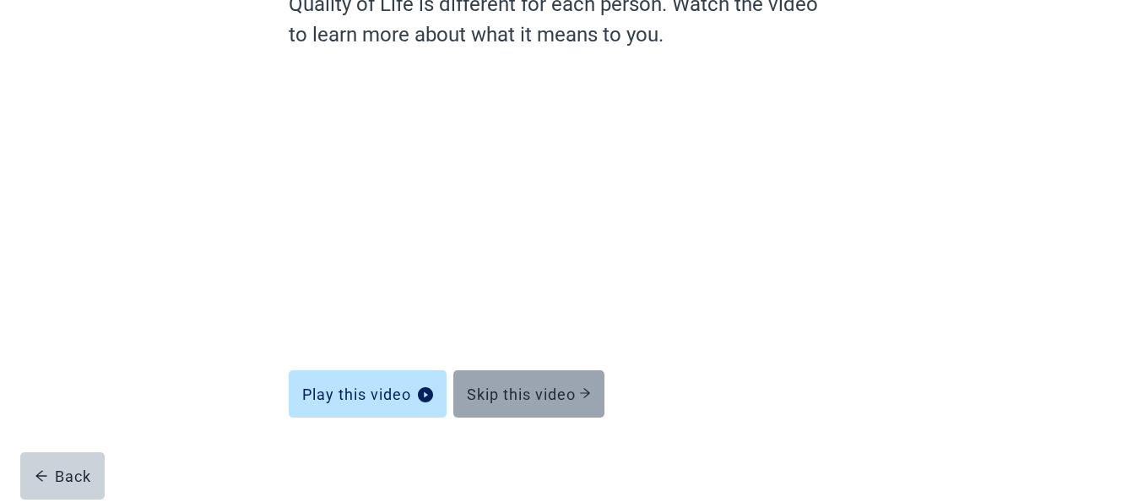
click at [508, 388] on div "Skip this video" at bounding box center [529, 393] width 124 height 17
click at [504, 389] on div "Skip this video" at bounding box center [529, 393] width 124 height 17
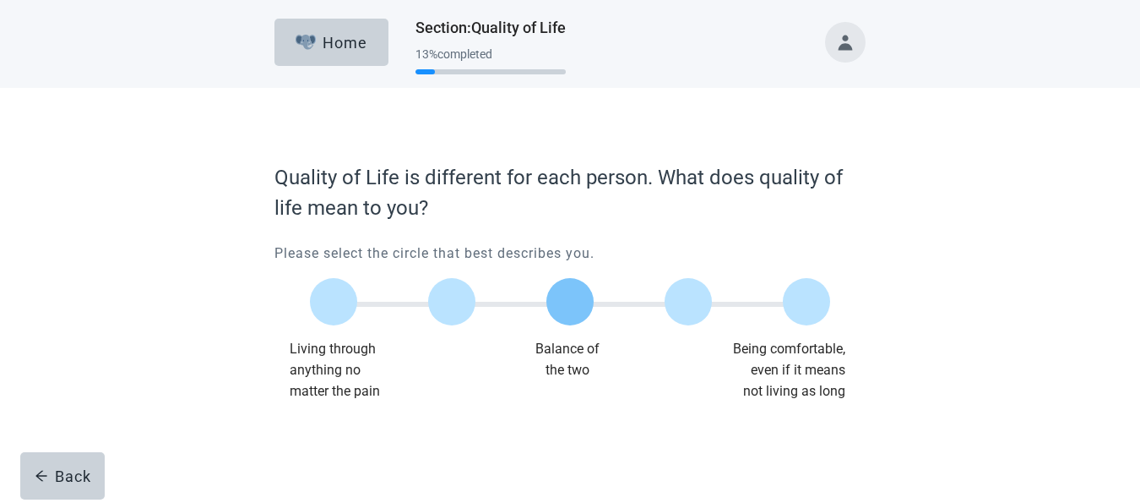
click at [568, 300] on label "Main content" at bounding box center [569, 301] width 47 height 47
click at [570, 302] on input "Quality of life scale: 50 out of 100. Balance of the two" at bounding box center [570, 302] width 0 height 0
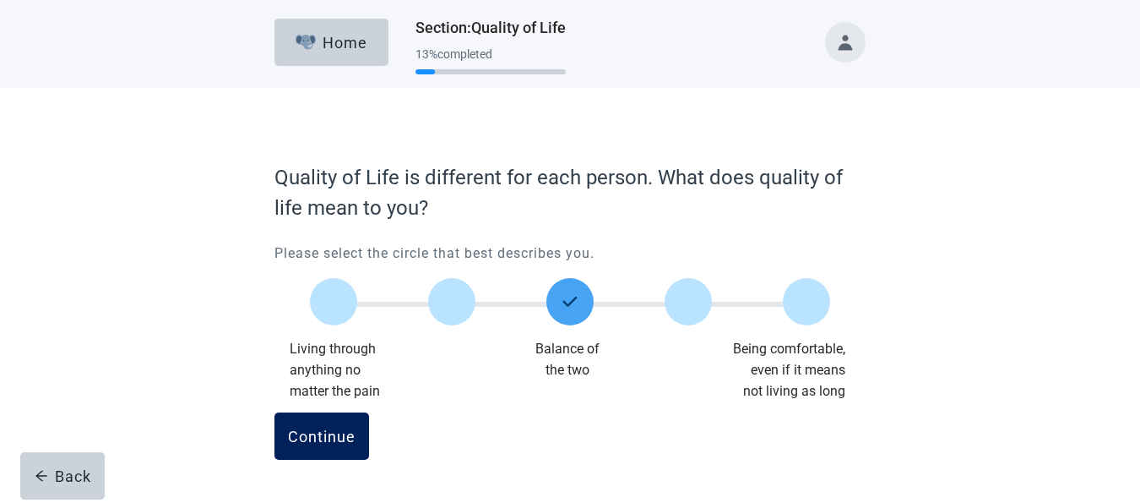
click at [305, 435] on div "Continue" at bounding box center [322, 435] width 68 height 17
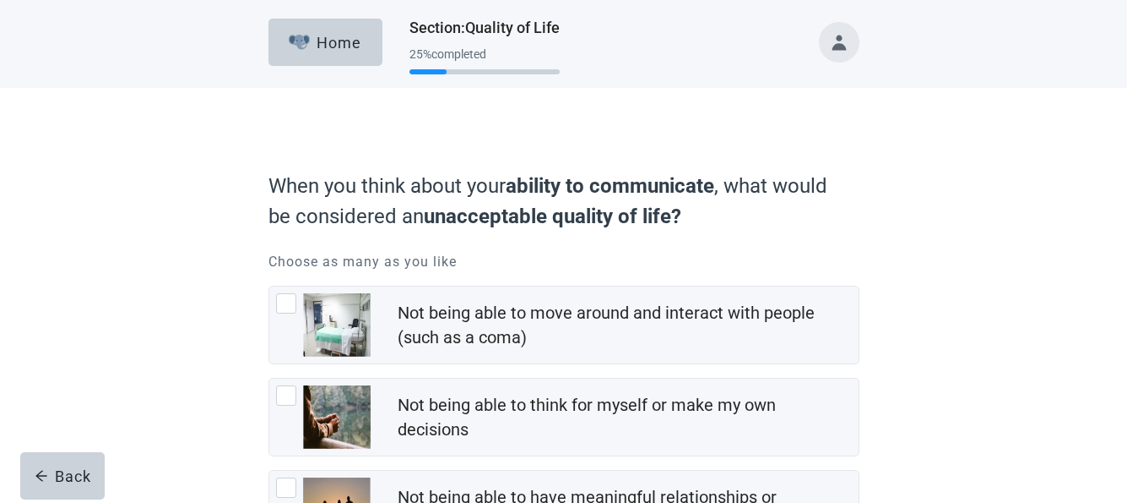
click at [1079, 220] on main "When you think about your ability to communicate , what would be considered an …" at bounding box center [563, 462] width 1127 height 749
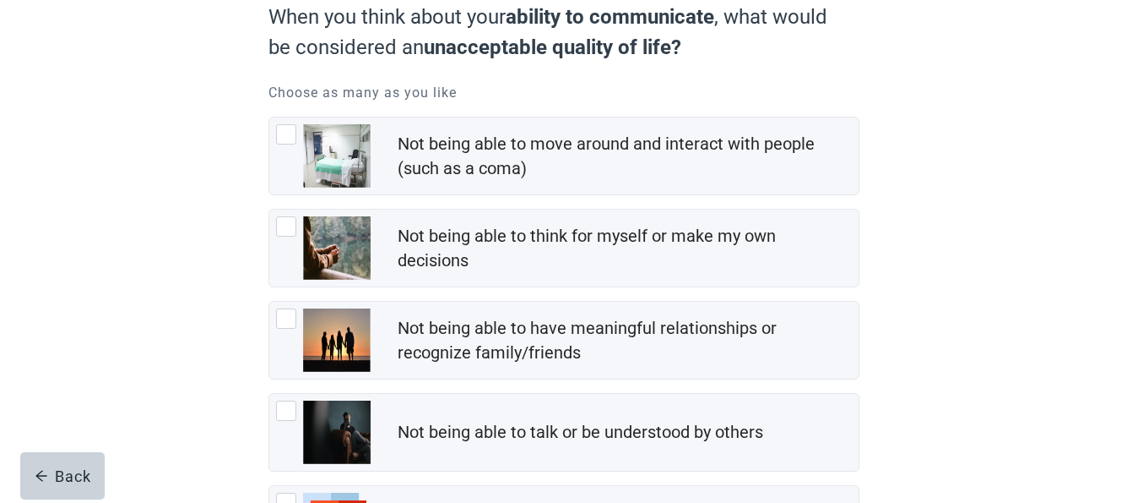
scroll to position [203, 0]
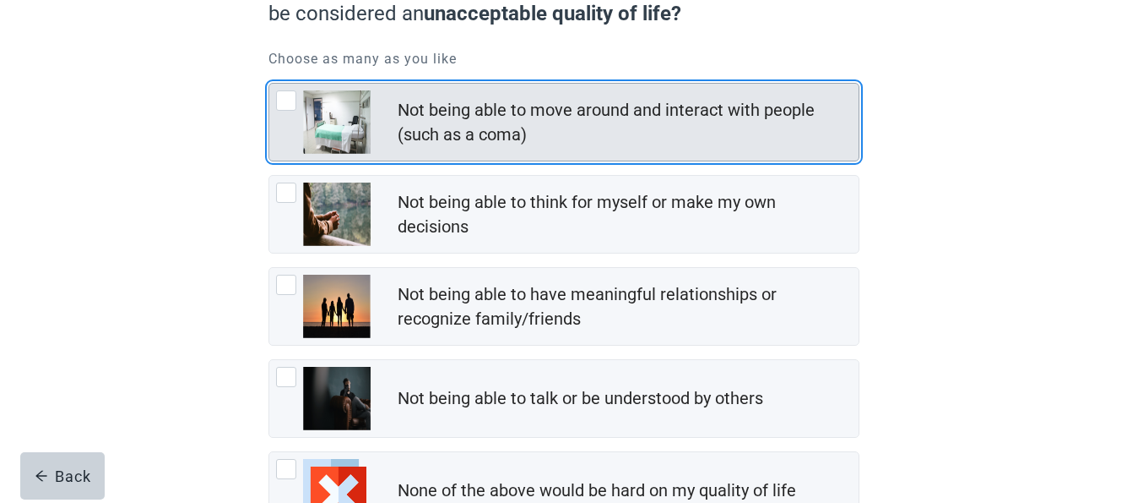
click at [287, 92] on div "Not being able to move around and interact with people (such as a coma), checkb…" at bounding box center [286, 100] width 20 height 20
click at [269, 84] on input "Not being able to move around and interact with people (such as a coma)" at bounding box center [269, 83] width 1 height 1
checkbox input "true"
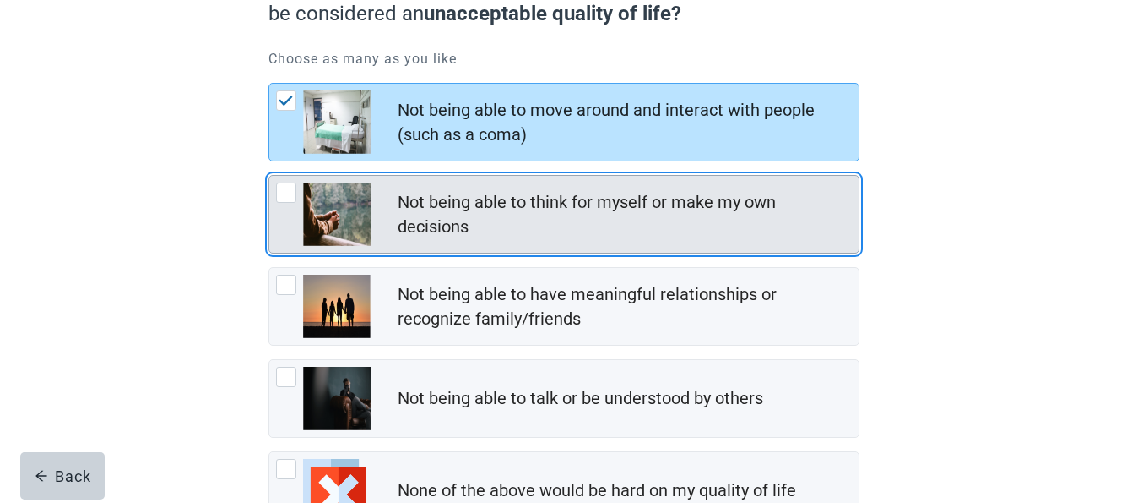
click at [286, 198] on div "Not being able to think for myself or make my own decisions, checkbox, not chec…" at bounding box center [286, 192] width 20 height 20
click at [269, 176] on input "Not being able to think for myself or make my own decisions" at bounding box center [269, 175] width 1 height 1
checkbox input "true"
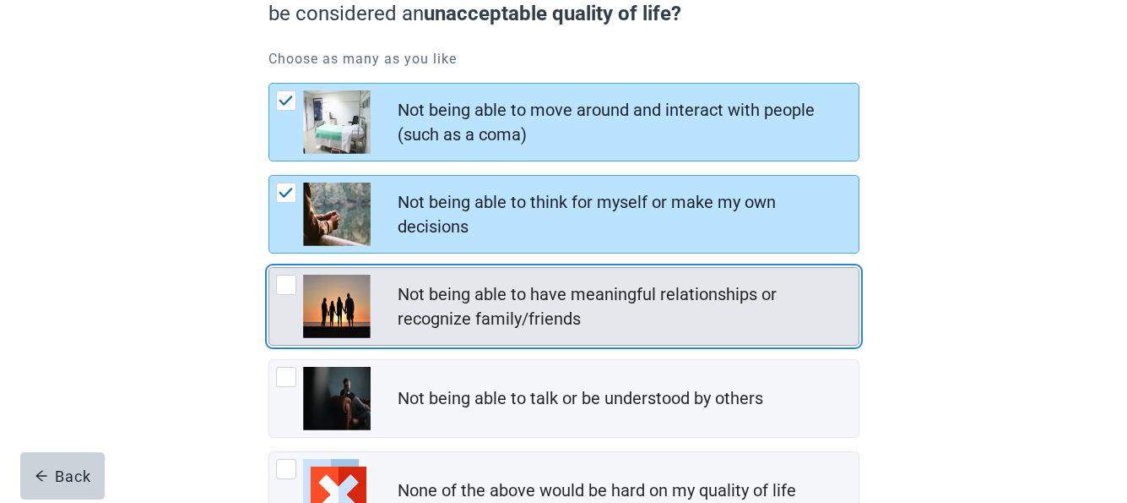
click at [285, 280] on div "Not being able to have meaningful relationships or recognize family/friends, ch…" at bounding box center [286, 284] width 20 height 20
click at [269, 268] on input "Not being able to have meaningful relationships or recognize family/friends" at bounding box center [269, 267] width 1 height 1
checkbox input "true"
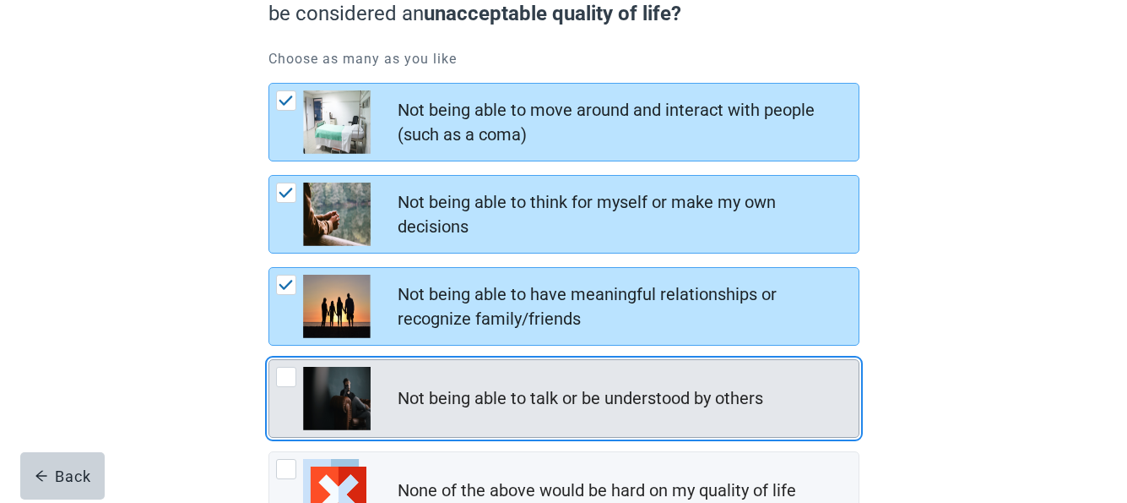
click at [289, 372] on div "Not being able to talk or be understood by others, checkbox, not checked" at bounding box center [286, 377] width 20 height 20
click at [269, 360] on input "Not being able to talk or be understood by others" at bounding box center [269, 359] width 1 height 1
checkbox input "true"
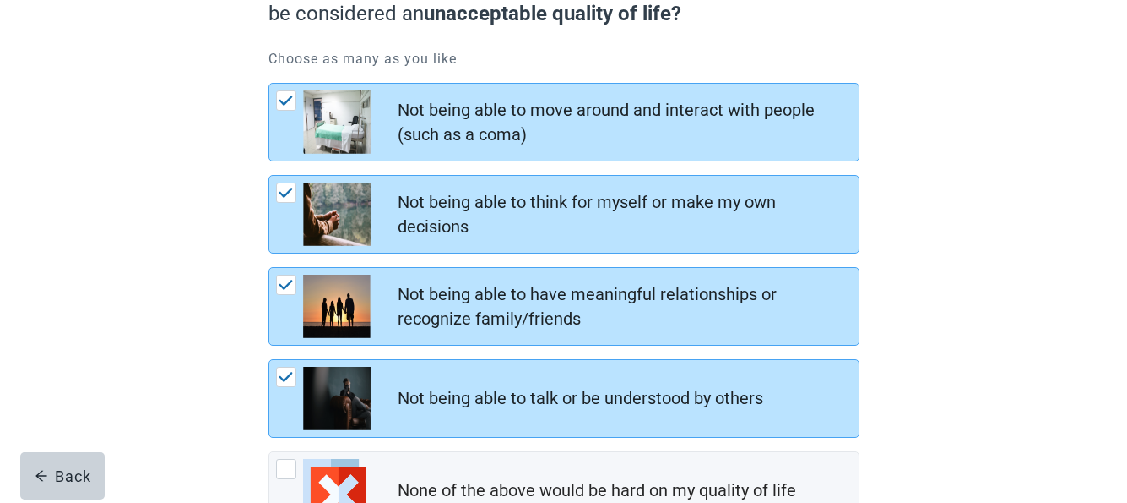
click at [975, 435] on div "When you think about your ability to communicate , what would be considered an …" at bounding box center [564, 259] width 1015 height 749
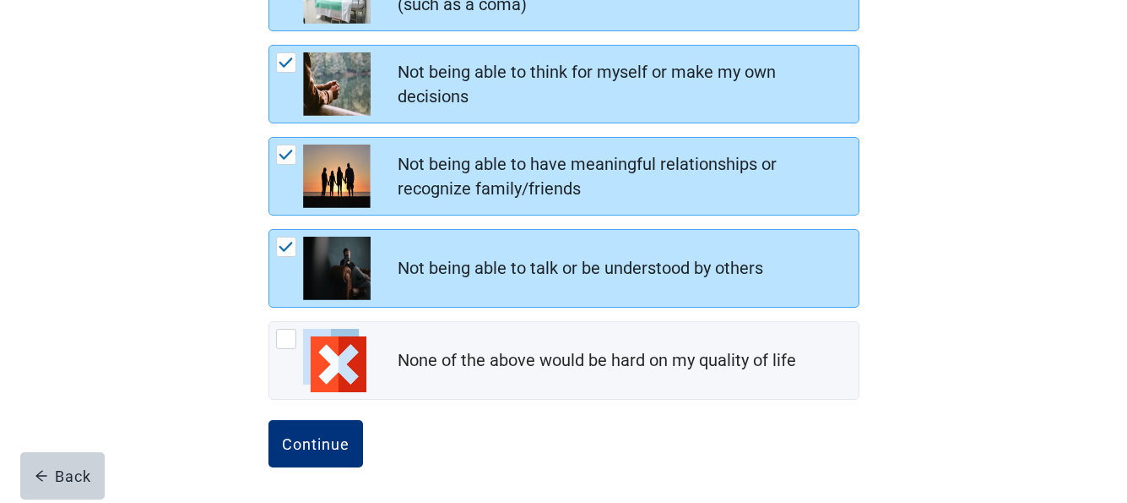
scroll to position [334, 0]
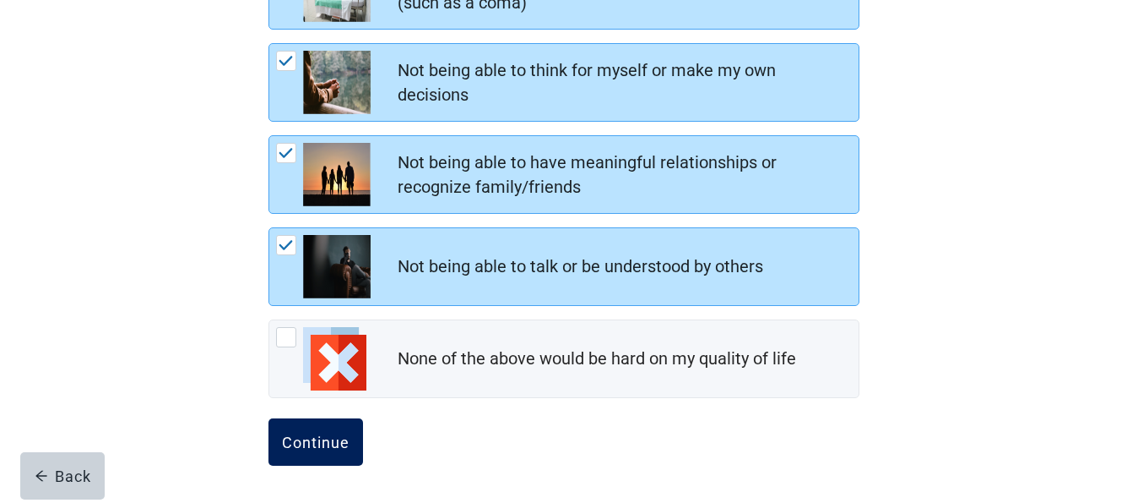
click at [331, 432] on button "Continue" at bounding box center [316, 441] width 95 height 47
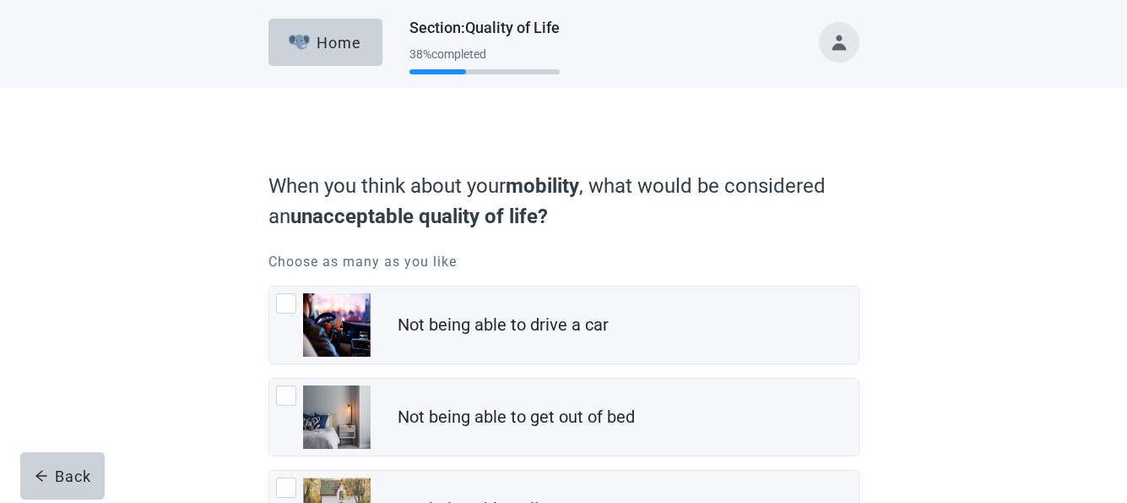
click at [1021, 318] on div "When you think about your mobility , what would be considered an unacceptable q…" at bounding box center [564, 462] width 1015 height 749
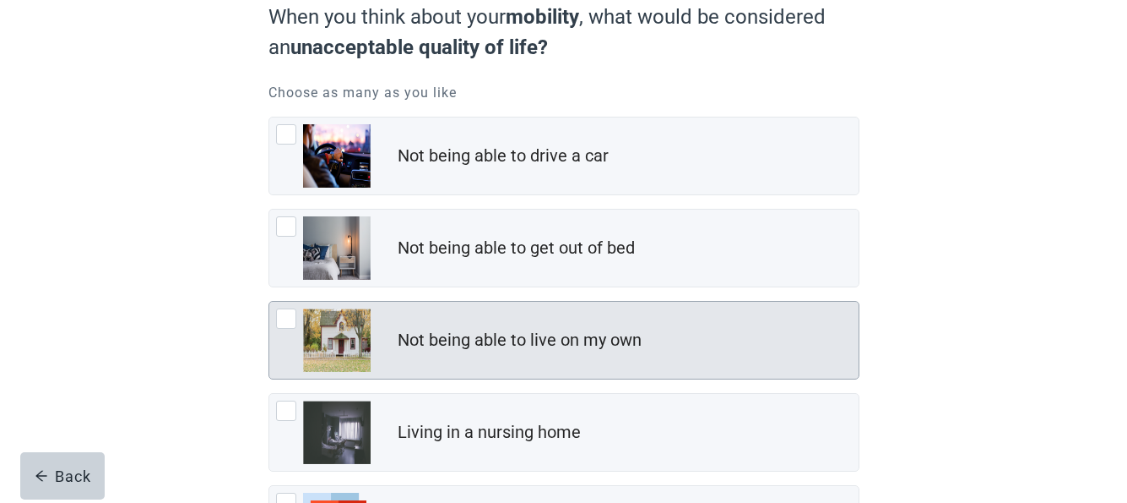
scroll to position [203, 0]
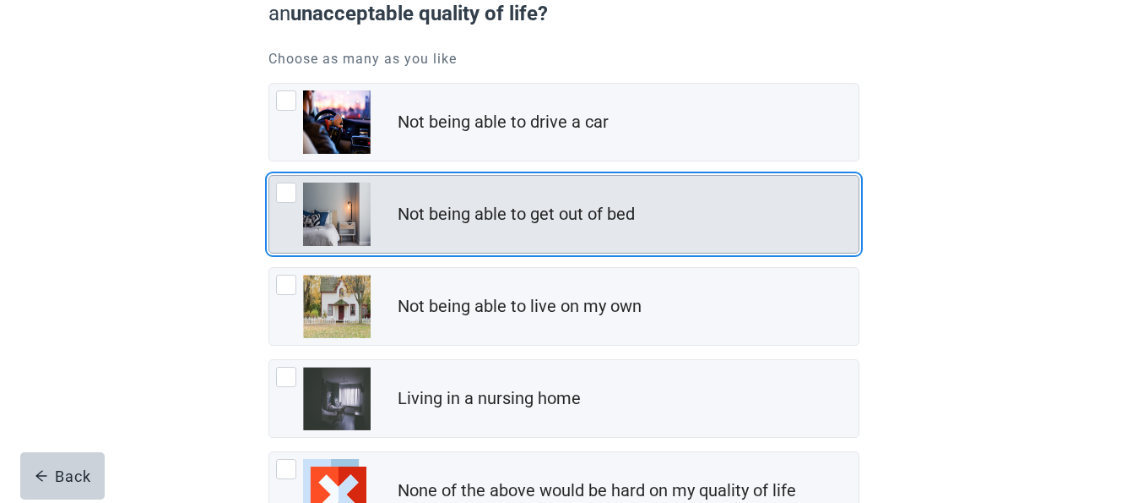
click at [280, 191] on div "Not being able to get out of bed, checkbox, not checked" at bounding box center [286, 192] width 20 height 20
click at [269, 176] on input "Not being able to get out of bed" at bounding box center [269, 175] width 1 height 1
checkbox input "true"
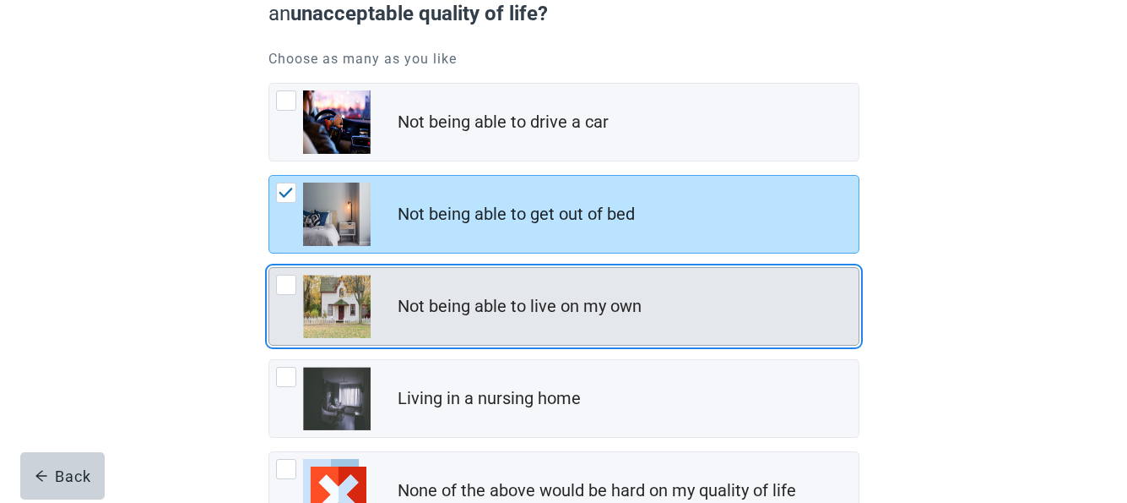
click at [285, 280] on div "Not being able to live on my own, checkbox, not checked" at bounding box center [286, 284] width 20 height 20
click at [269, 268] on input "Not being able to live on my own" at bounding box center [269, 267] width 1 height 1
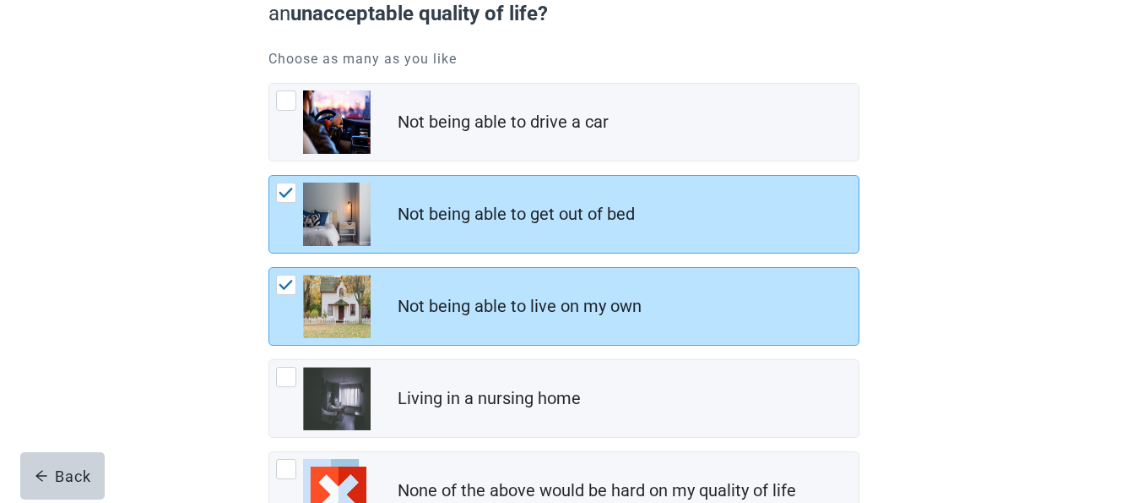
click at [1065, 362] on div "When you think about your mobility , what would be considered an unacceptable q…" at bounding box center [564, 259] width 1015 height 749
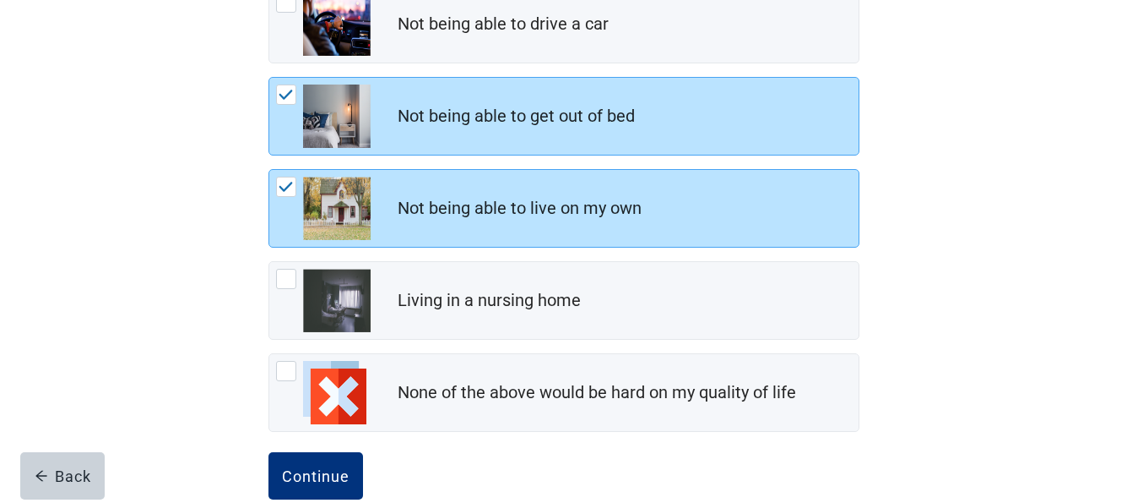
scroll to position [304, 0]
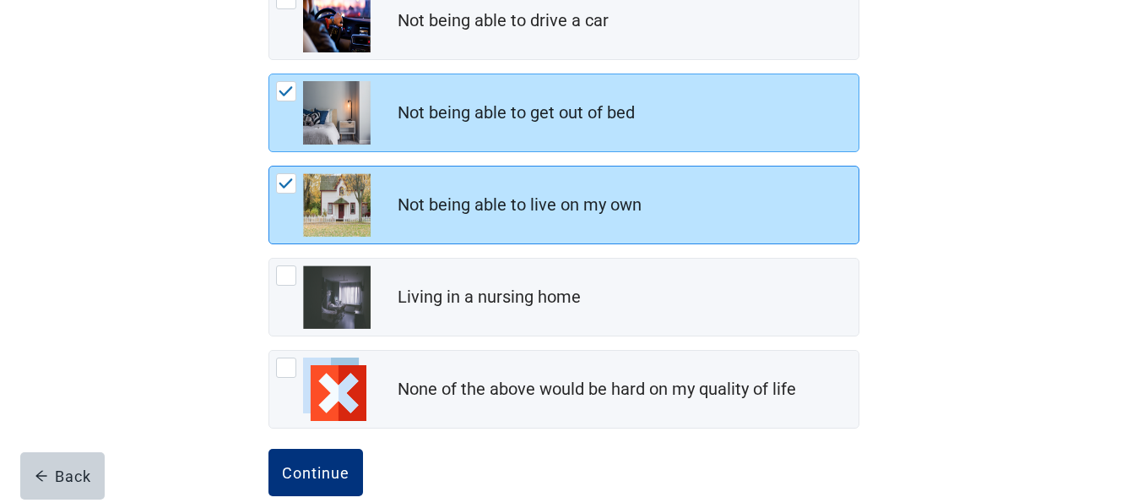
click at [289, 177] on div "Not being able to live on my own, checkbox, checked" at bounding box center [286, 183] width 20 height 20
click at [269, 166] on input "Not being able to live on my own" at bounding box center [269, 166] width 1 height 1
checkbox input "false"
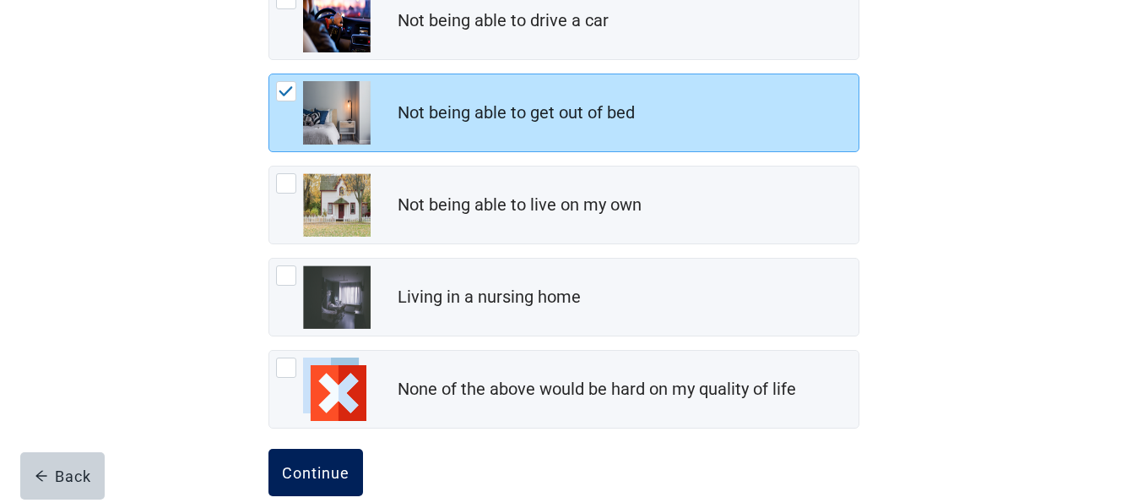
click at [315, 456] on button "Continue" at bounding box center [316, 471] width 95 height 47
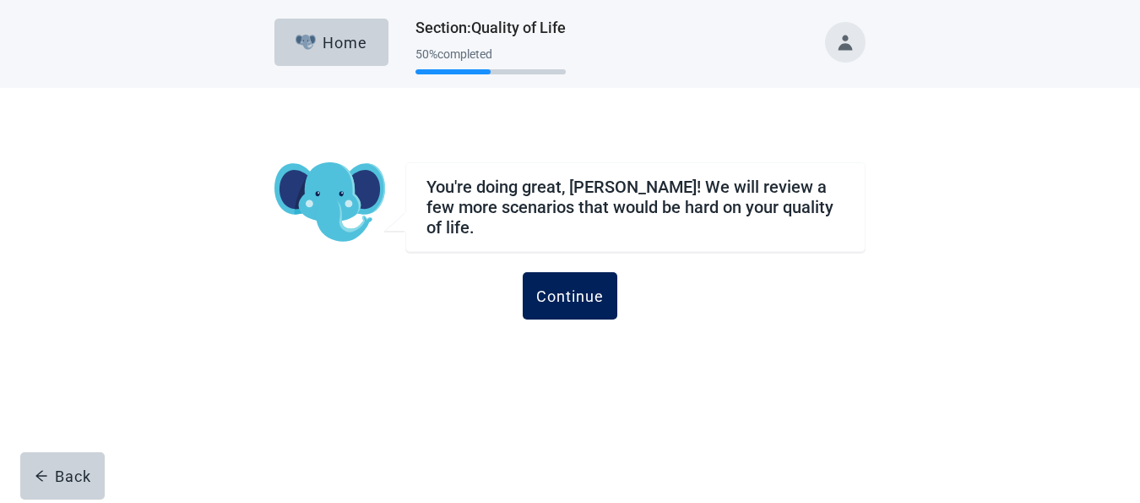
click at [557, 287] on div "Continue" at bounding box center [570, 295] width 68 height 17
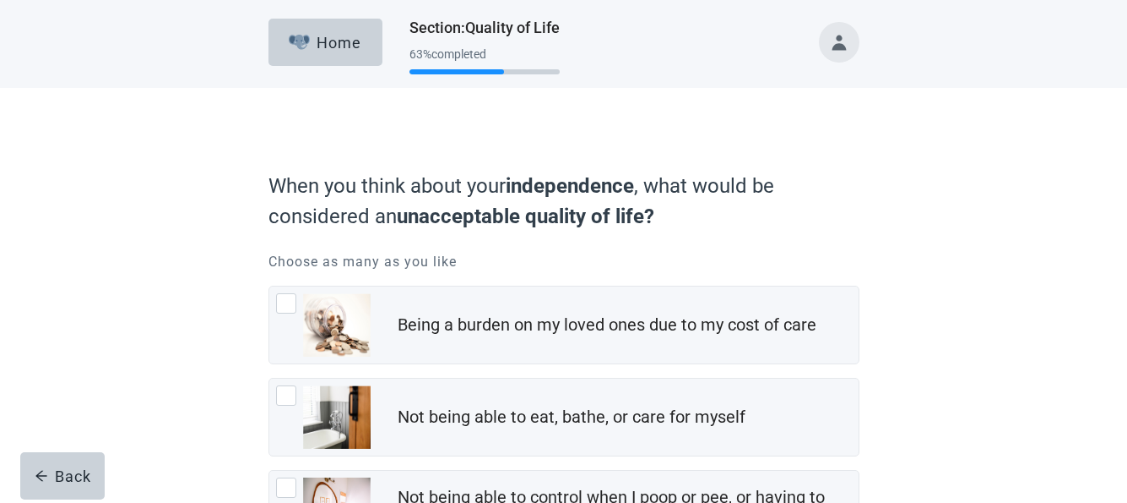
click at [1003, 297] on div "When you think about your independence , what would be considered an unacceptab…" at bounding box center [564, 508] width 1015 height 841
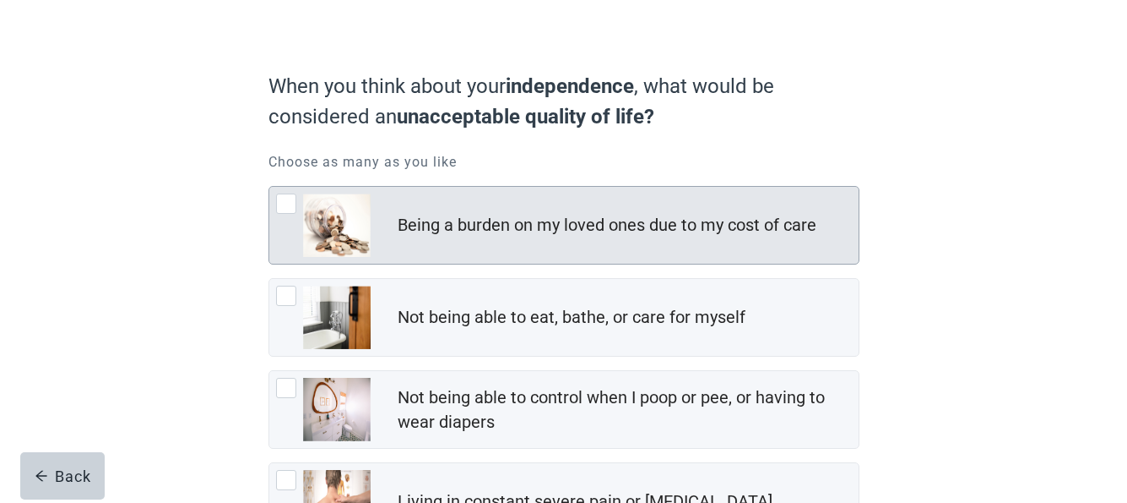
scroll to position [101, 0]
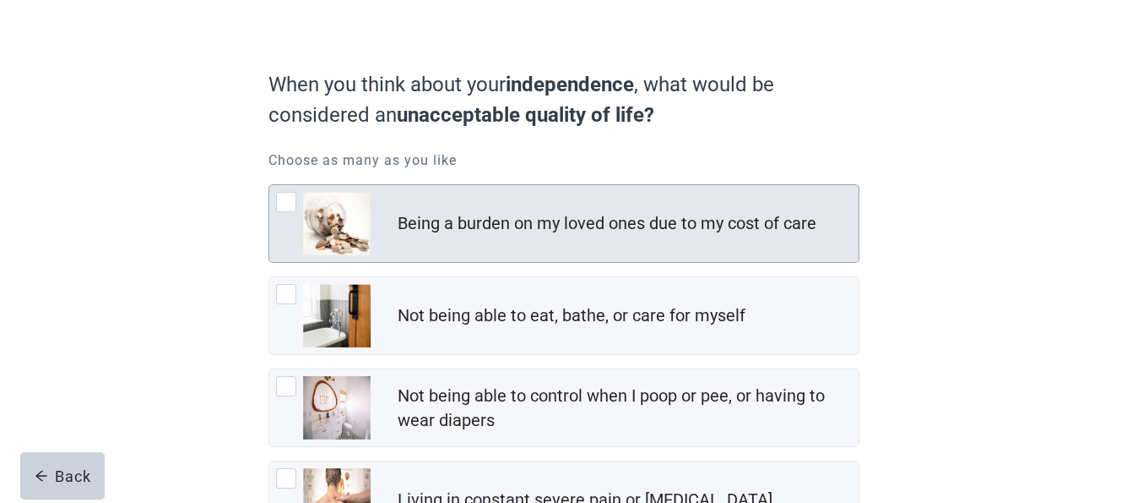
click at [289, 190] on div "Being a burden on my loved ones due to my cost of care" at bounding box center [563, 223] width 589 height 77
click at [269, 185] on input "Being a burden on my loved ones due to my cost of care" at bounding box center [269, 184] width 1 height 1
checkbox input "true"
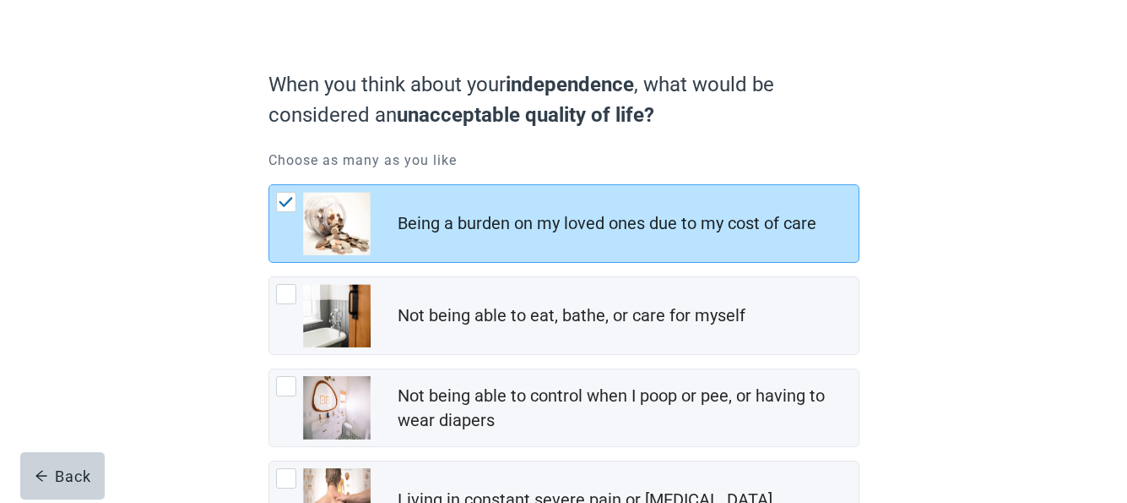
click at [1089, 383] on main "When you think about your independence , what would be considered an unacceptab…" at bounding box center [563, 406] width 1127 height 841
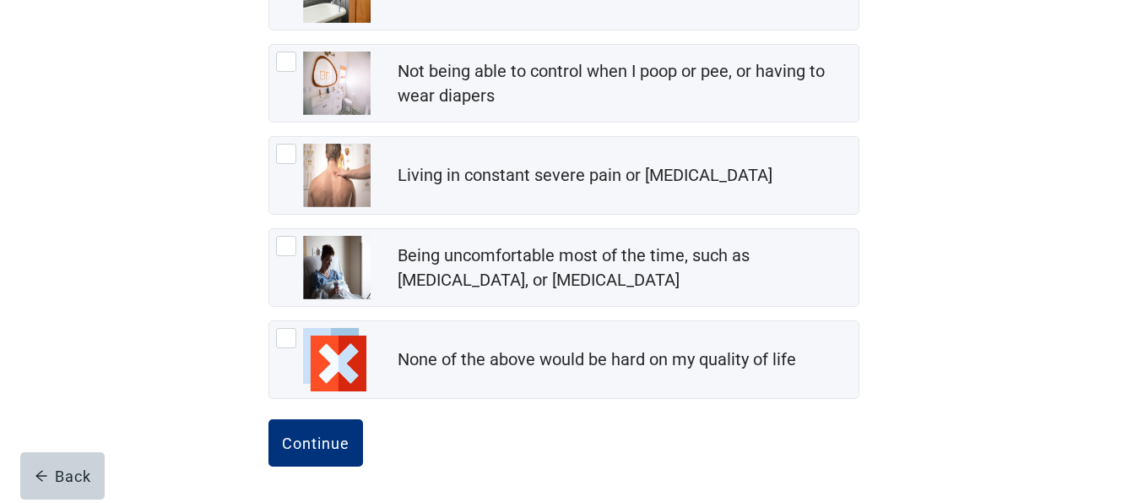
scroll to position [426, 0]
click at [329, 437] on div "Continue" at bounding box center [316, 441] width 68 height 17
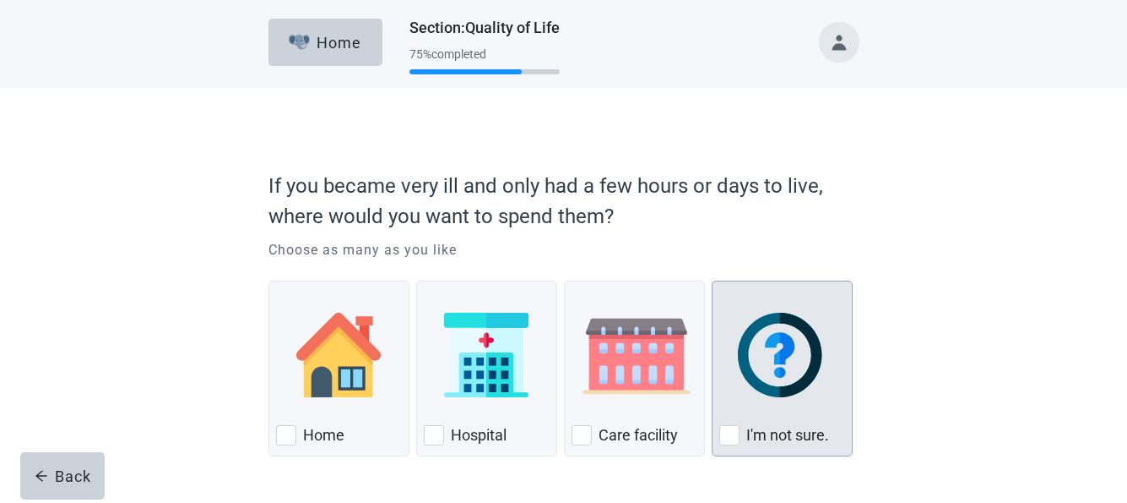
click at [735, 434] on div "I'm not sure., checkbox, not checked" at bounding box center [730, 435] width 20 height 20
click at [713, 281] on input "I'm not sure." at bounding box center [712, 280] width 1 height 1
checkbox input "true"
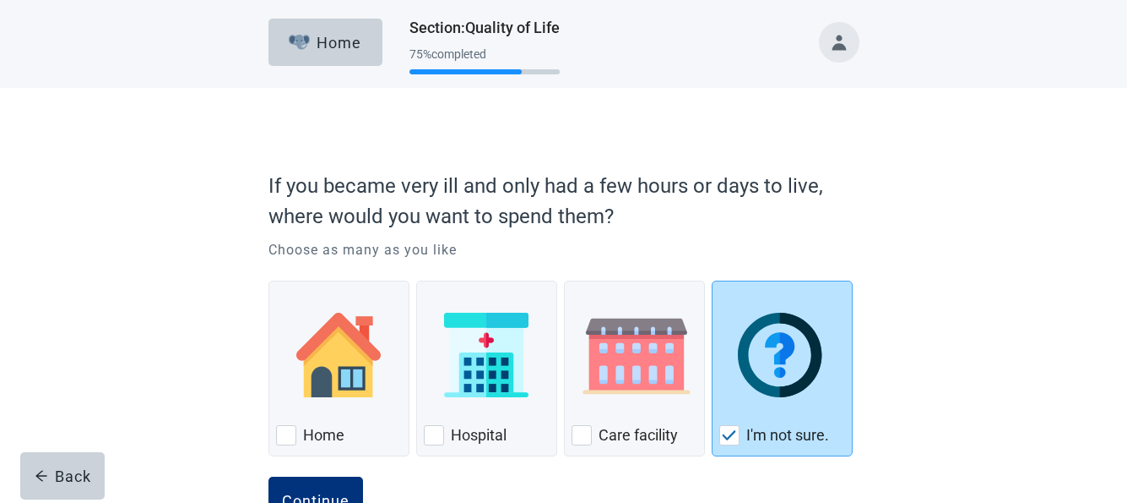
click at [1030, 424] on div "If you became very ill and only had a few hours or days to live, where would yo…" at bounding box center [564, 324] width 1015 height 473
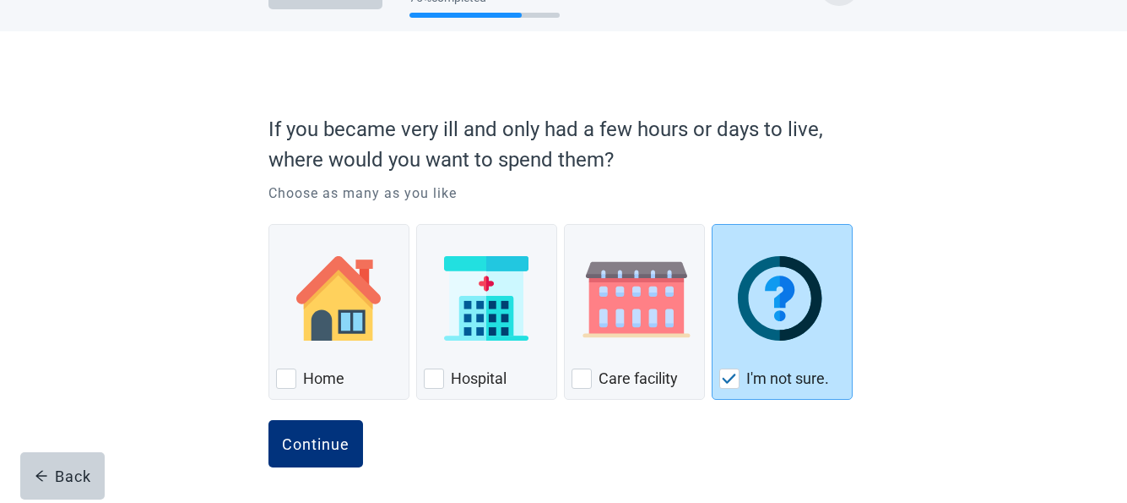
scroll to position [58, 0]
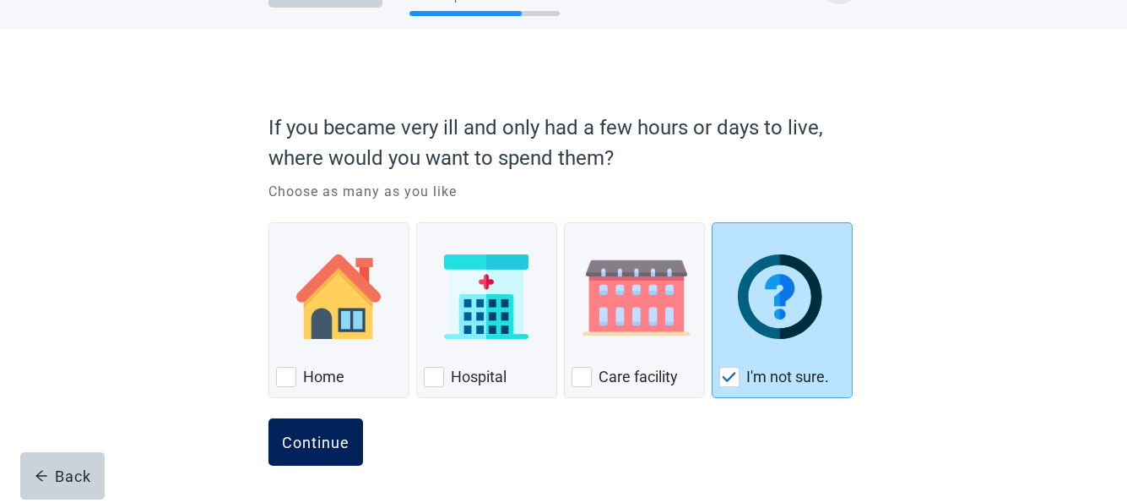
click at [334, 443] on div "Continue" at bounding box center [316, 441] width 68 height 17
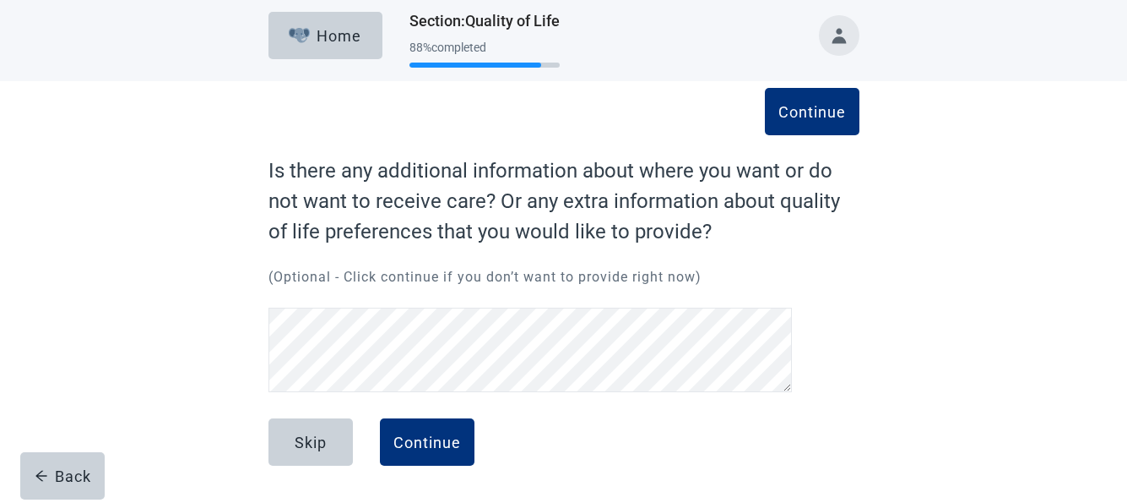
scroll to position [7, 0]
click at [448, 432] on button "Continue" at bounding box center [427, 441] width 95 height 47
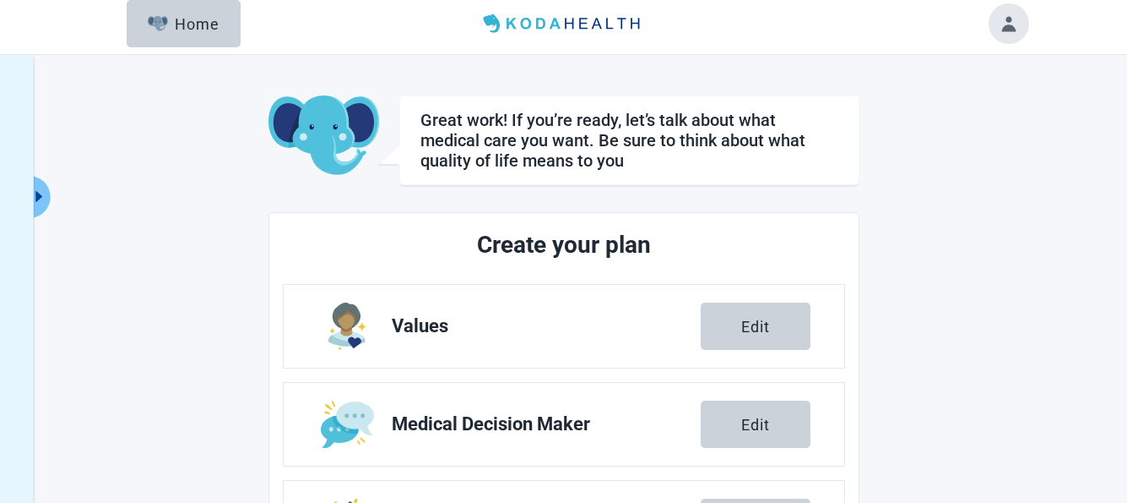
click at [919, 361] on main "Great work! If you’re ready, let’s talk about what medical care you want. Be su…" at bounding box center [564, 483] width 929 height 777
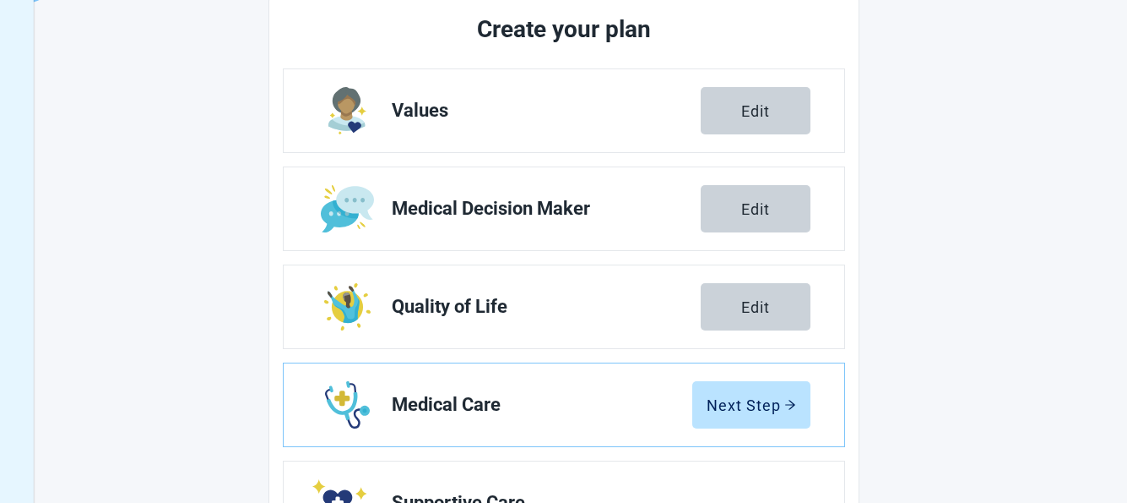
scroll to position [404, 0]
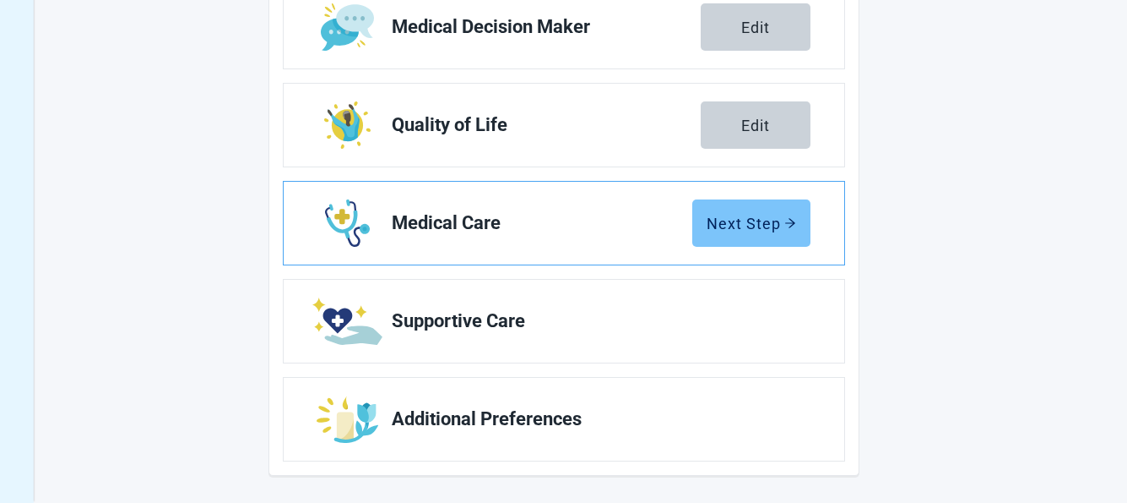
click at [743, 228] on div "Next Step" at bounding box center [752, 223] width 90 height 17
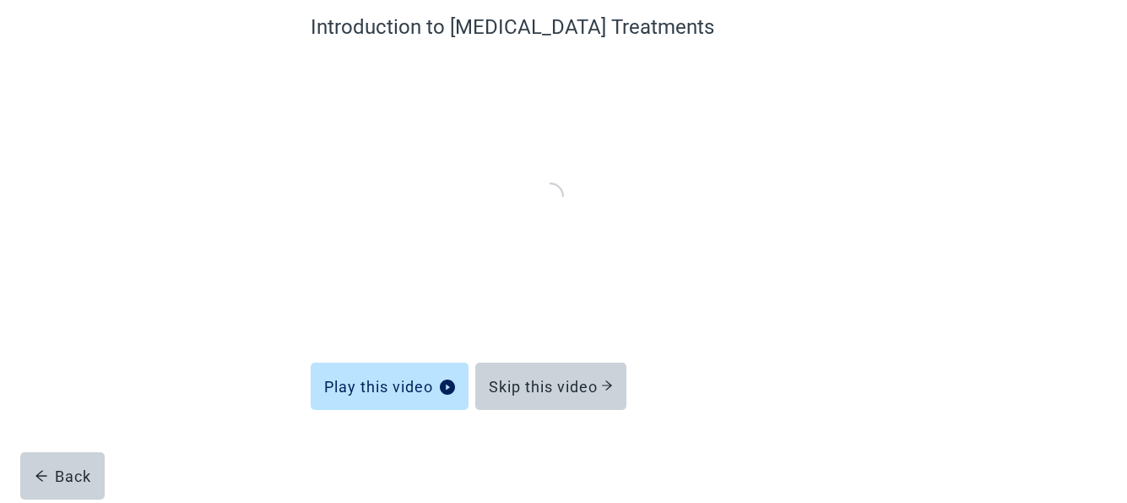
scroll to position [149, 0]
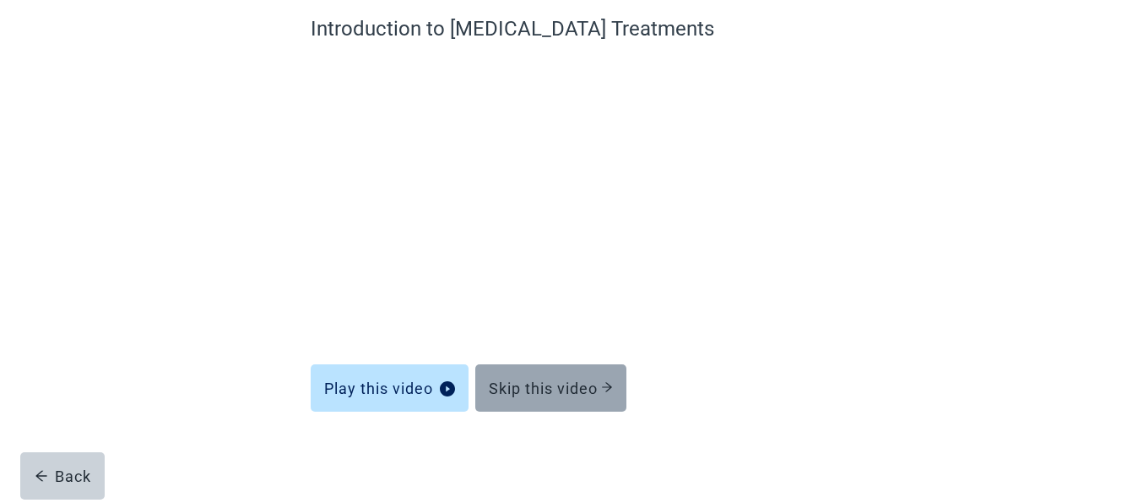
click at [547, 379] on div "Skip this video" at bounding box center [551, 387] width 124 height 17
click at [535, 383] on div "Skip this video" at bounding box center [551, 387] width 124 height 17
click at [535, 380] on div "Skip this video" at bounding box center [551, 387] width 124 height 17
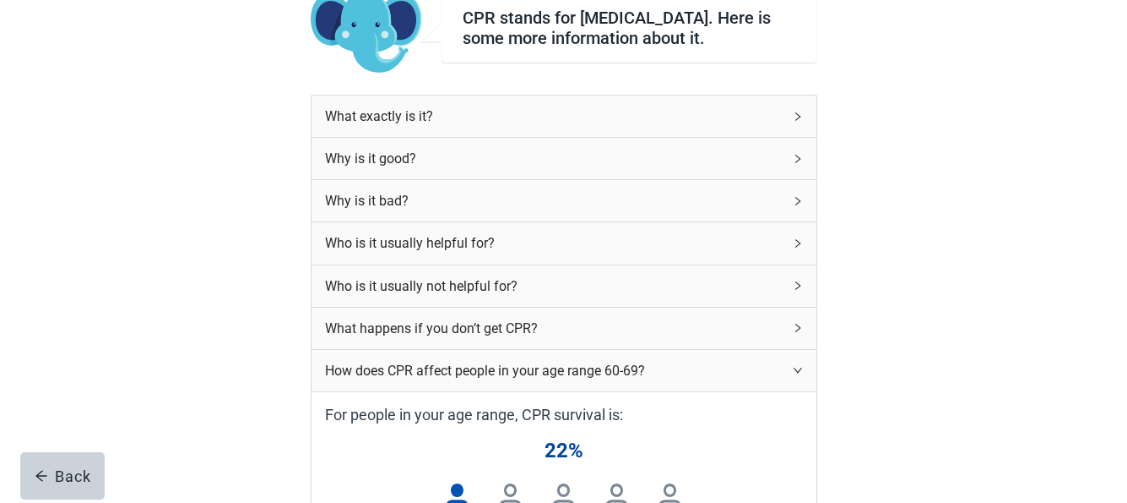
click at [835, 416] on div "CPR stands for [MEDICAL_DATA]. Here is some more information about it. What exa…" at bounding box center [564, 513] width 1015 height 1149
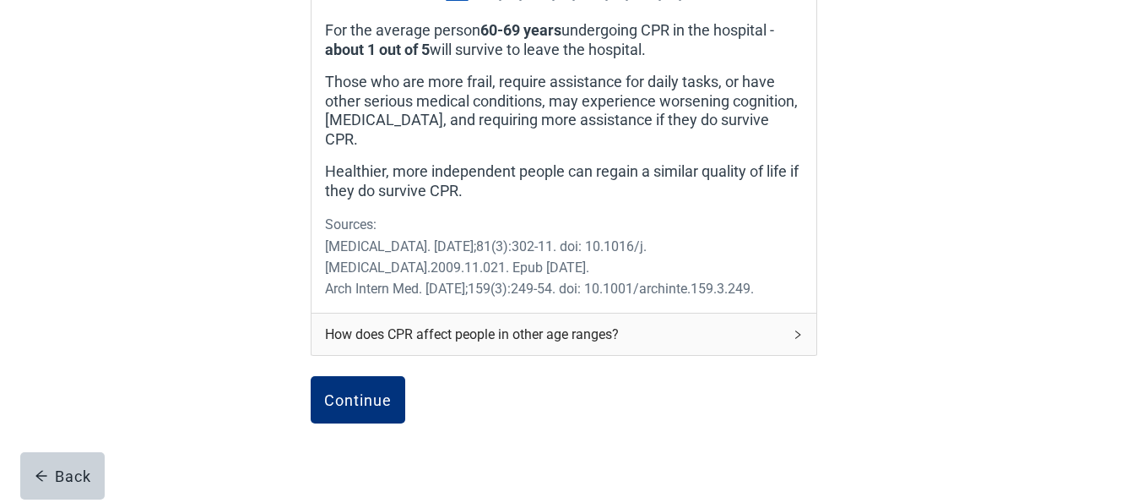
scroll to position [724, 0]
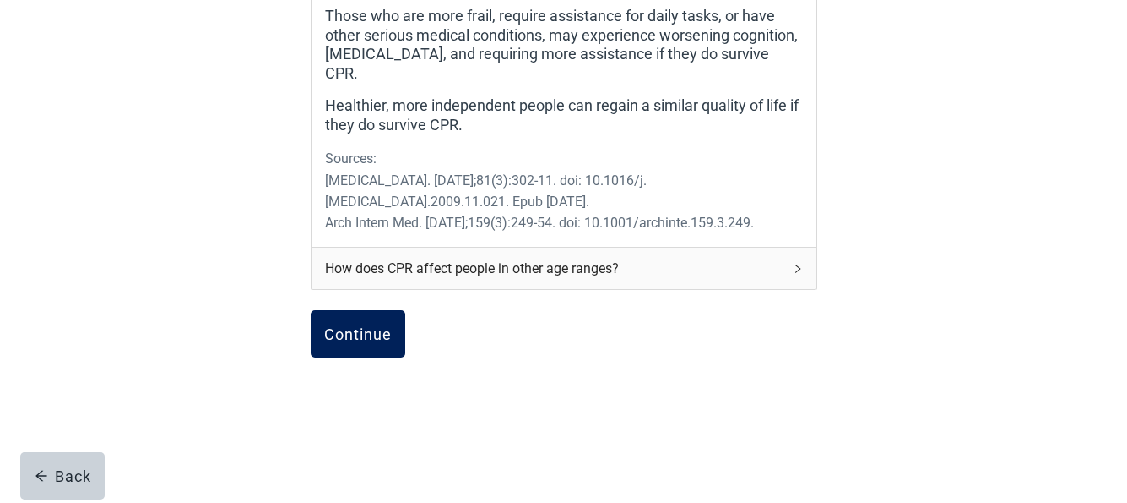
click at [349, 333] on button "Continue" at bounding box center [358, 333] width 95 height 47
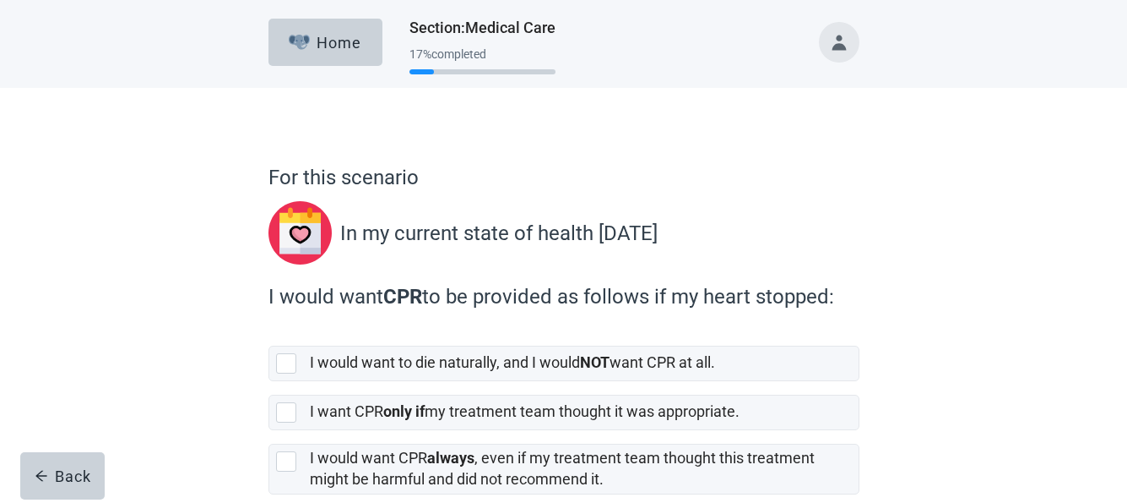
click at [934, 264] on div "For this scenario In my current state of health [DATE] I would want CPR to be p…" at bounding box center [564, 364] width 1015 height 553
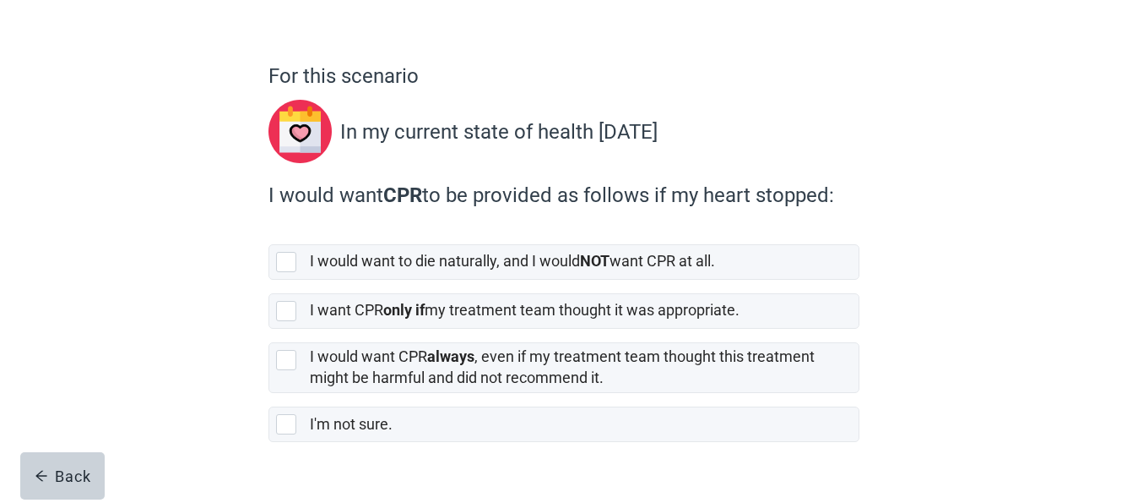
scroll to position [135, 0]
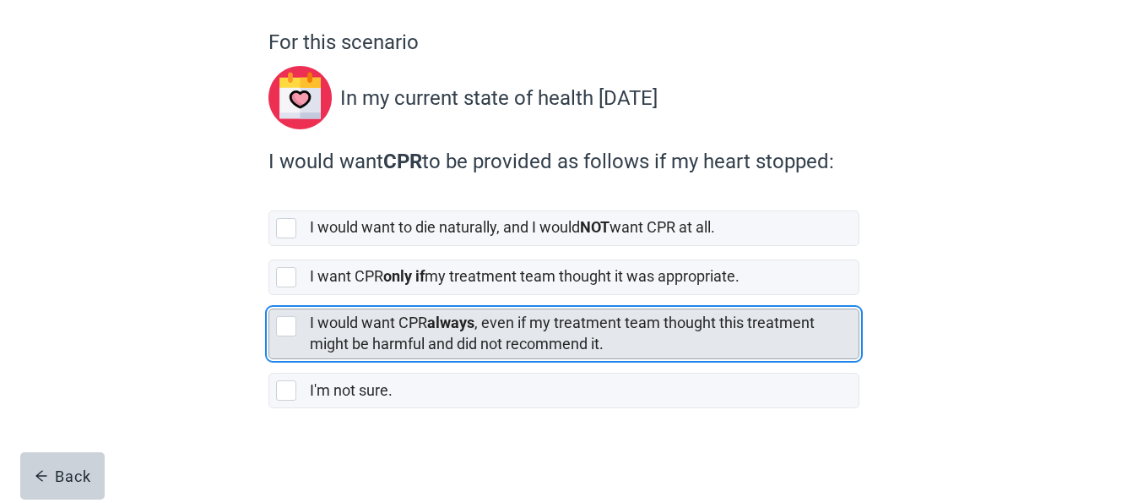
click at [288, 319] on div "[object Object], checkbox, not selected" at bounding box center [286, 326] width 20 height 20
click at [269, 296] on input "I would want CPR always , even if my treatment team thought this treatment migh…" at bounding box center [269, 295] width 1 height 1
checkbox input "true"
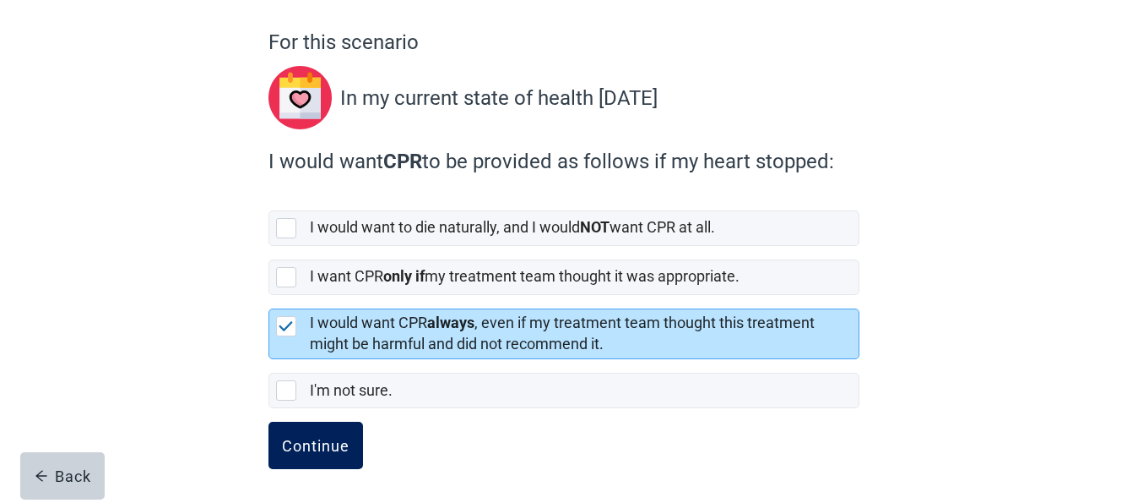
click at [340, 445] on div "Continue" at bounding box center [316, 445] width 68 height 17
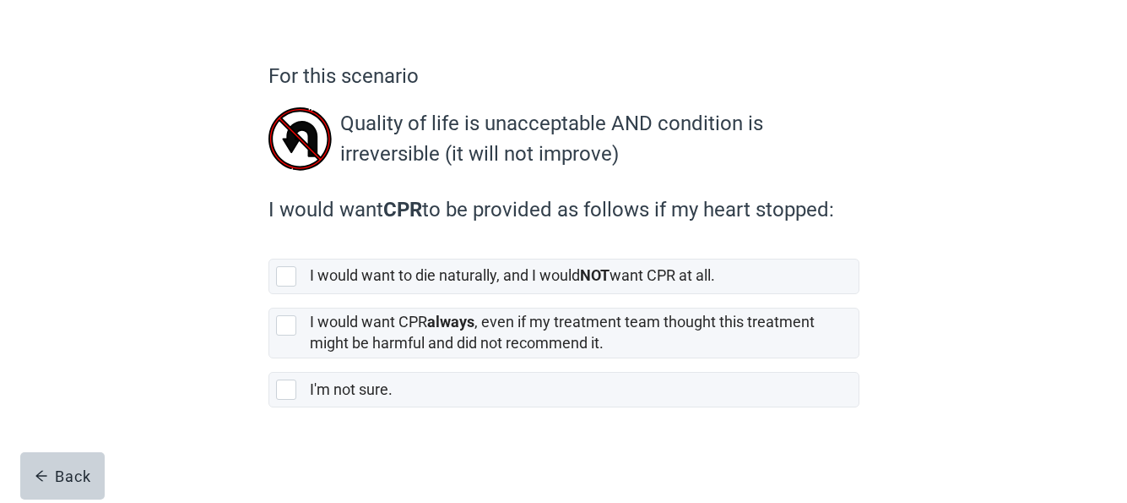
scroll to position [104, 0]
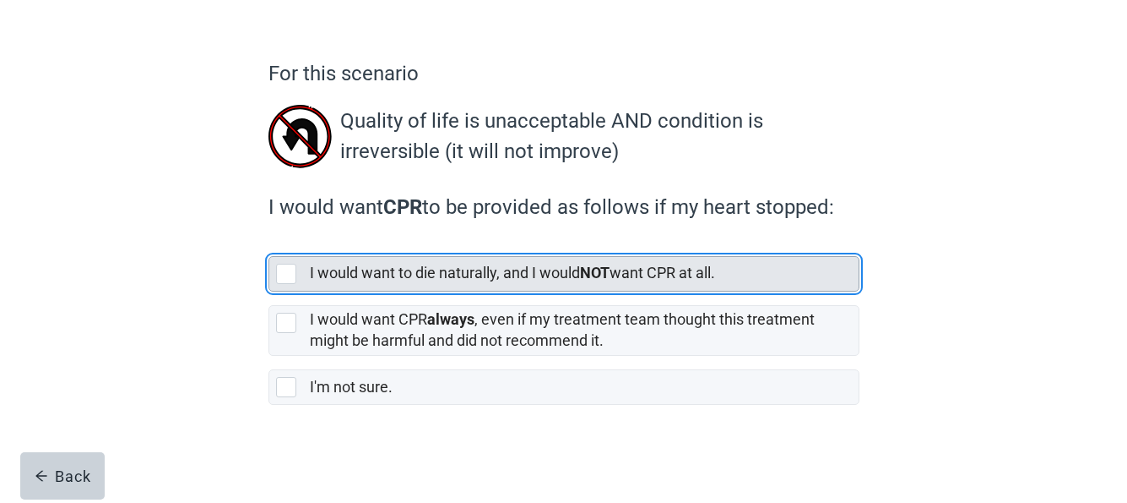
click at [279, 269] on div "[object Object], checkbox, not selected" at bounding box center [286, 274] width 20 height 20
click at [269, 243] on input "I would want to die naturally, and I would NOT want CPR at all." at bounding box center [269, 242] width 1 height 1
checkbox input "true"
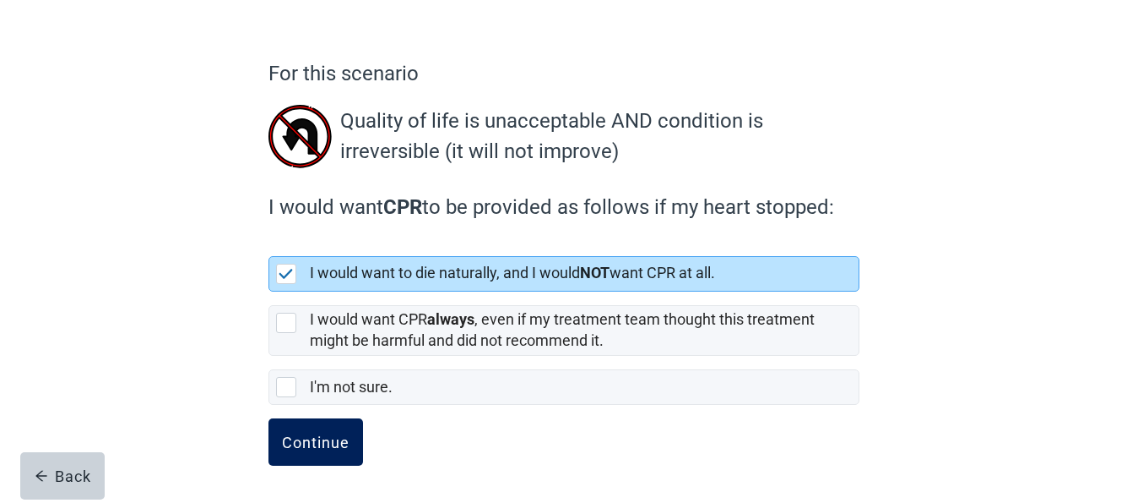
click at [323, 440] on div "Continue" at bounding box center [316, 441] width 68 height 17
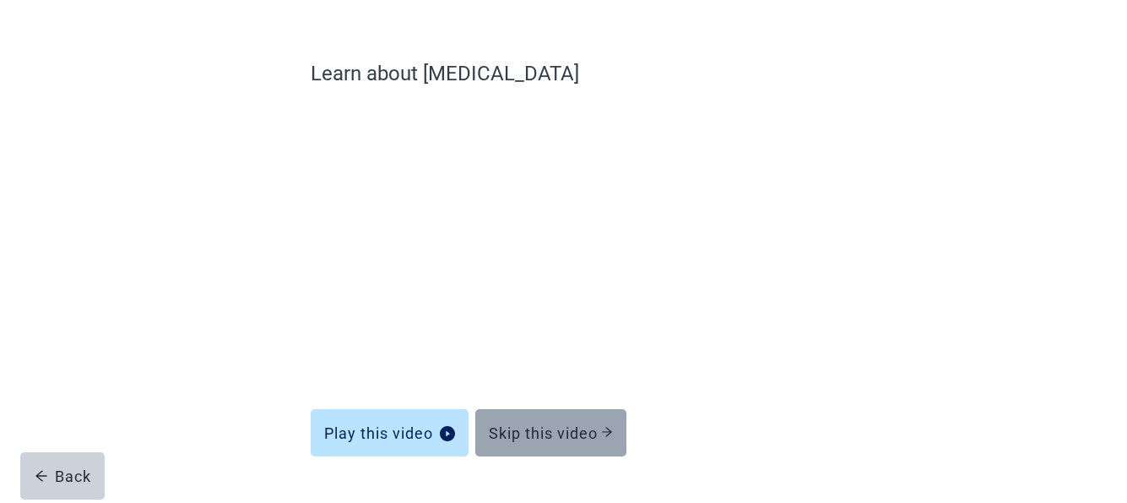
click at [529, 437] on div "Skip this video" at bounding box center [551, 432] width 124 height 17
click at [565, 428] on div "Skip this video" at bounding box center [551, 432] width 124 height 17
click at [573, 427] on div "Skip this video" at bounding box center [551, 432] width 124 height 17
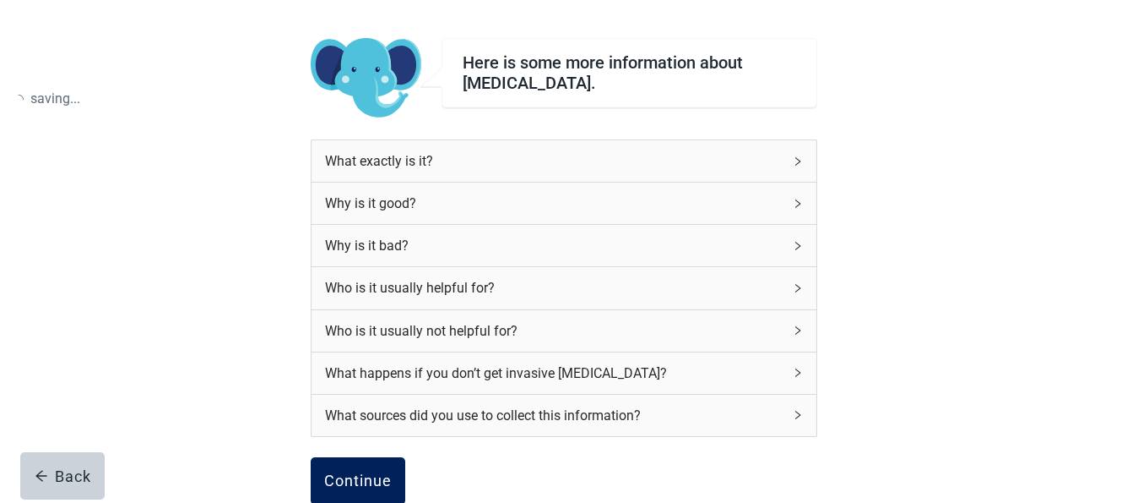
click at [361, 459] on button "Continue" at bounding box center [358, 480] width 95 height 47
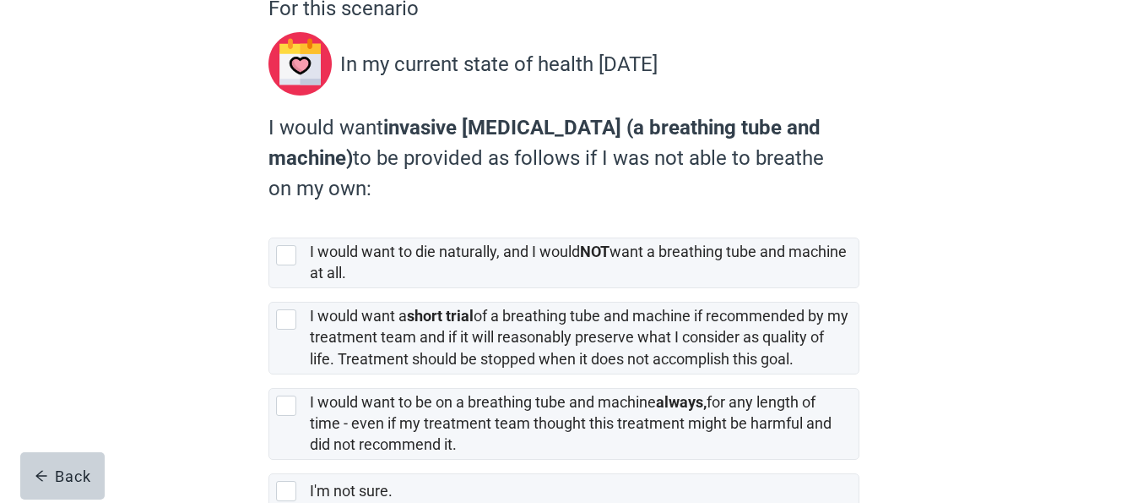
scroll to position [203, 0]
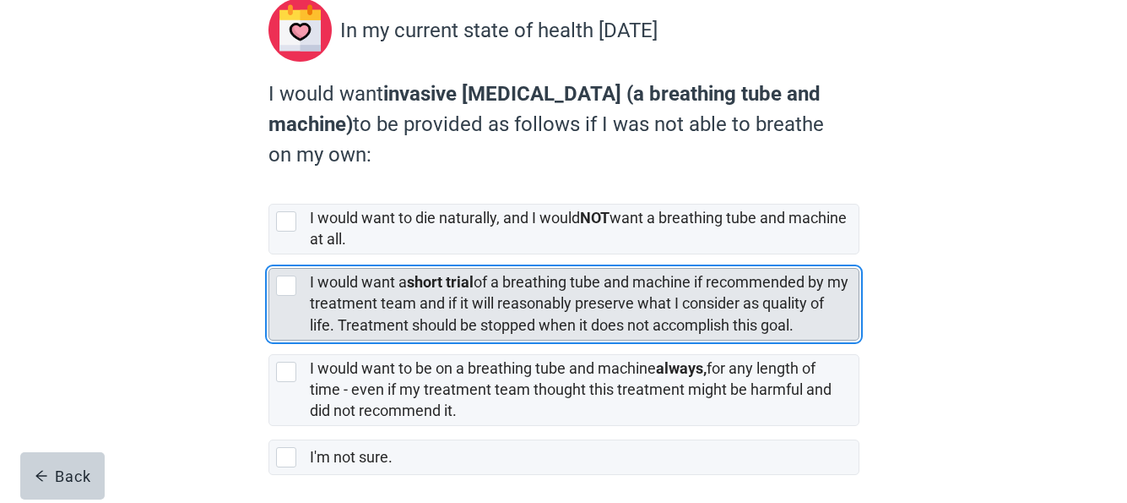
click at [290, 284] on div "[object Object], checkbox, not selected" at bounding box center [286, 285] width 20 height 20
click at [269, 255] on input "I would want a short trial of a breathing tube and machine if recommended by my…" at bounding box center [269, 254] width 1 height 1
checkbox input "true"
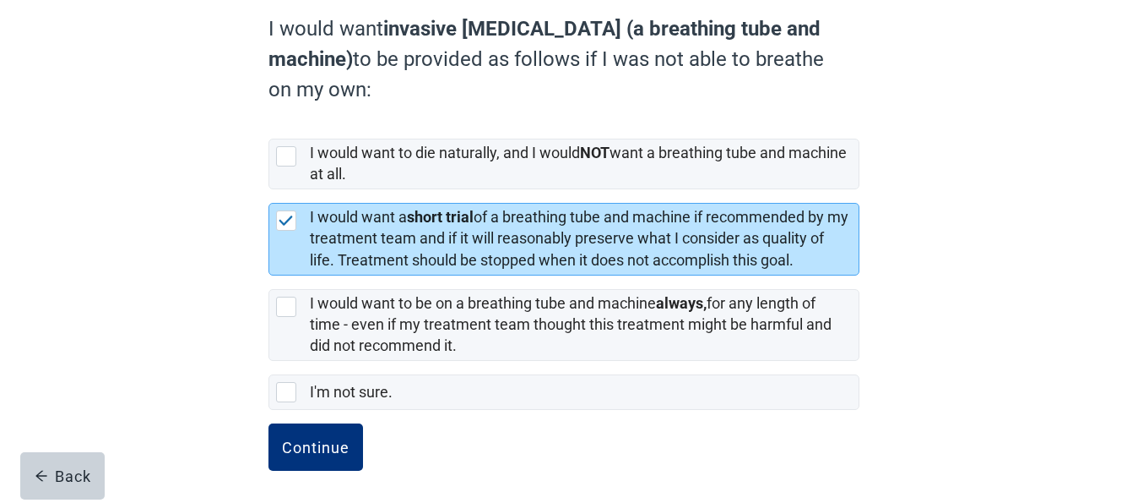
scroll to position [270, 0]
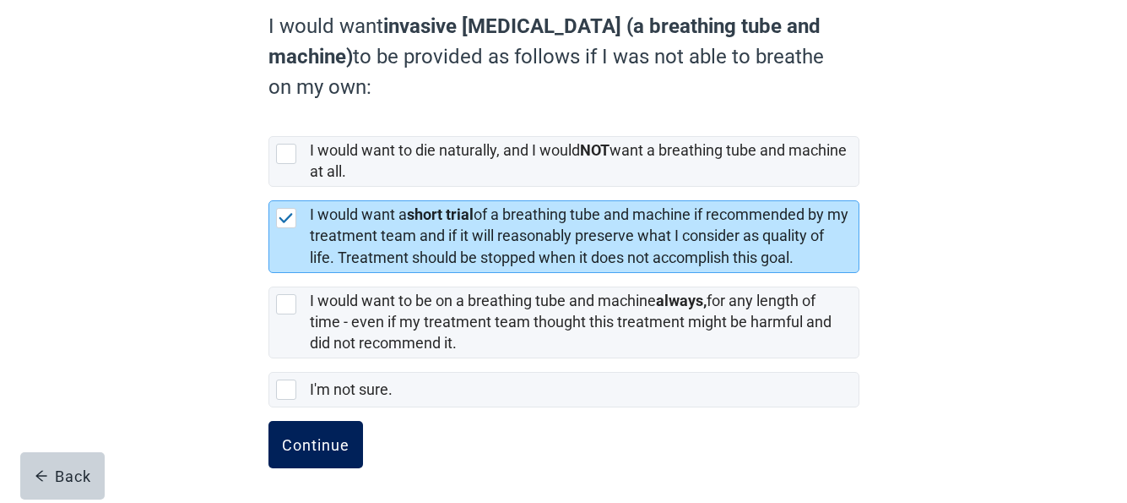
click at [322, 448] on div "Continue" at bounding box center [316, 444] width 68 height 17
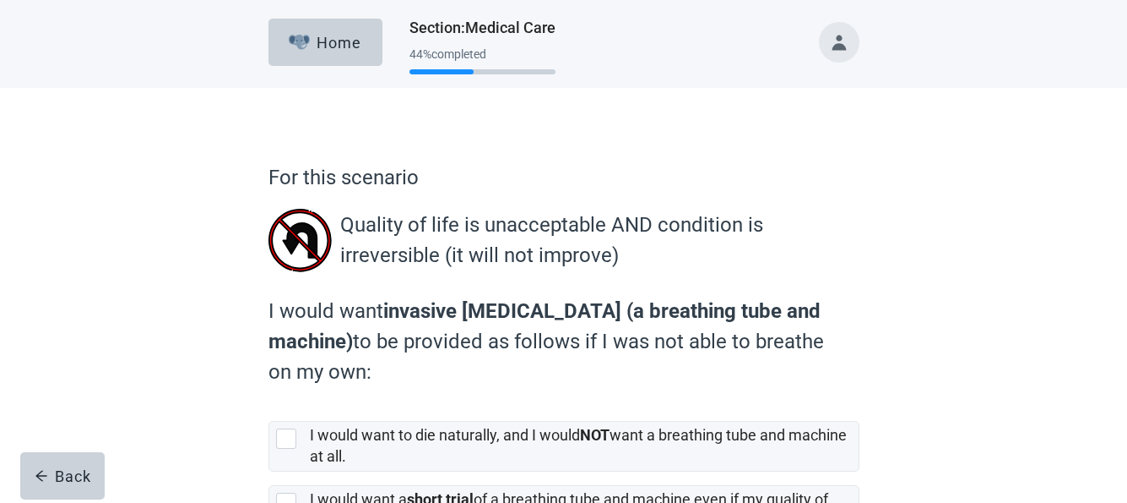
click at [991, 410] on div "For this scenario Quality of life is unacceptable AND condition is irreversible…" at bounding box center [564, 429] width 1015 height 683
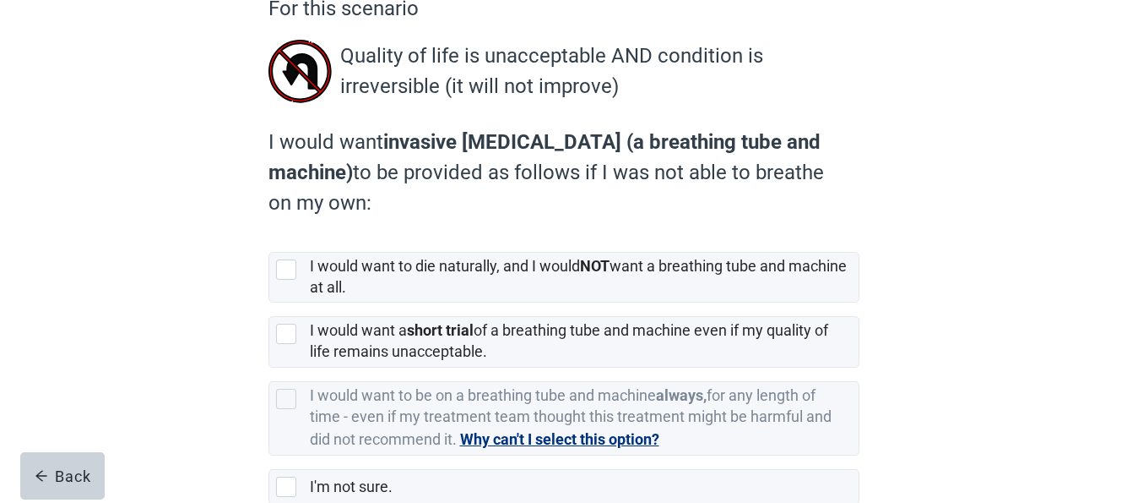
scroll to position [203, 0]
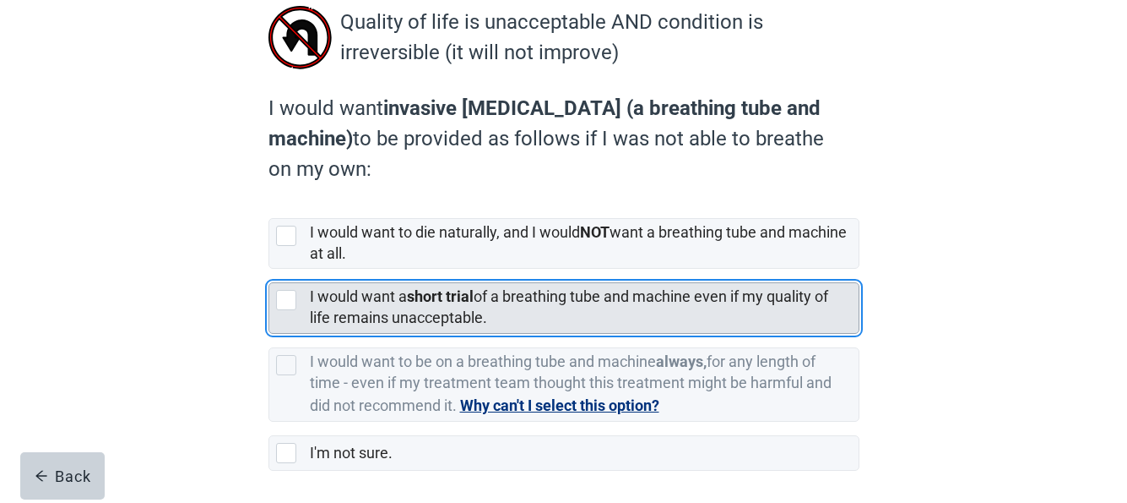
click at [284, 297] on div "[object Object], checkbox, not selected" at bounding box center [286, 300] width 20 height 20
click at [269, 269] on input "I would want a short trial of a breathing tube and machine even if my quality o…" at bounding box center [269, 269] width 1 height 1
checkbox input "true"
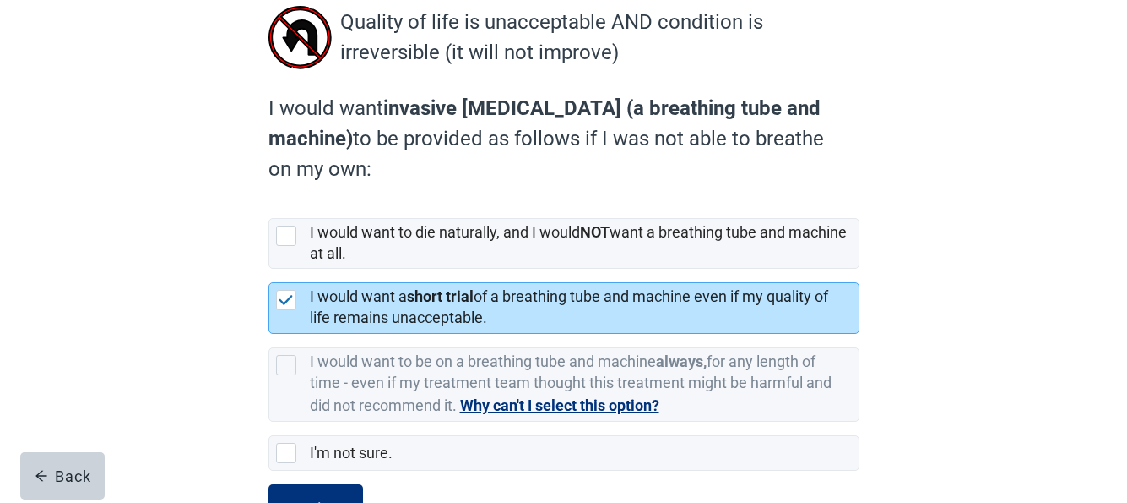
click at [953, 453] on div "For this scenario Quality of life is unacceptable AND condition is irreversible…" at bounding box center [564, 226] width 1015 height 683
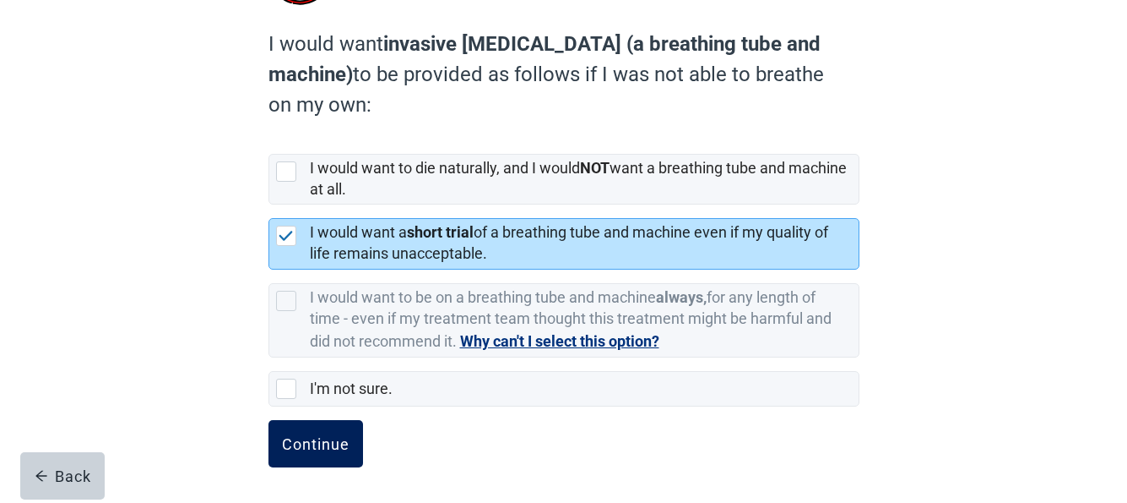
scroll to position [269, 0]
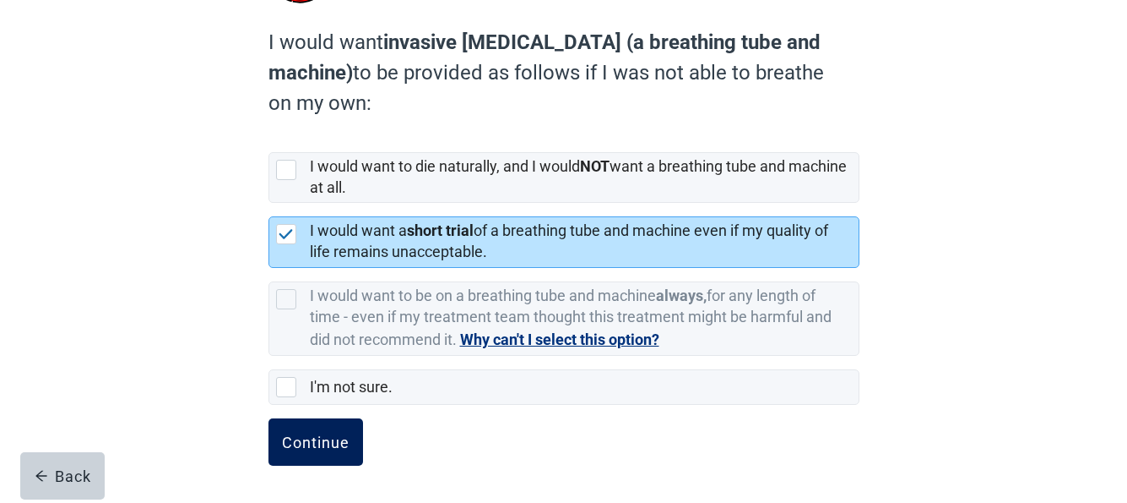
click at [307, 441] on div "Continue" at bounding box center [316, 441] width 68 height 17
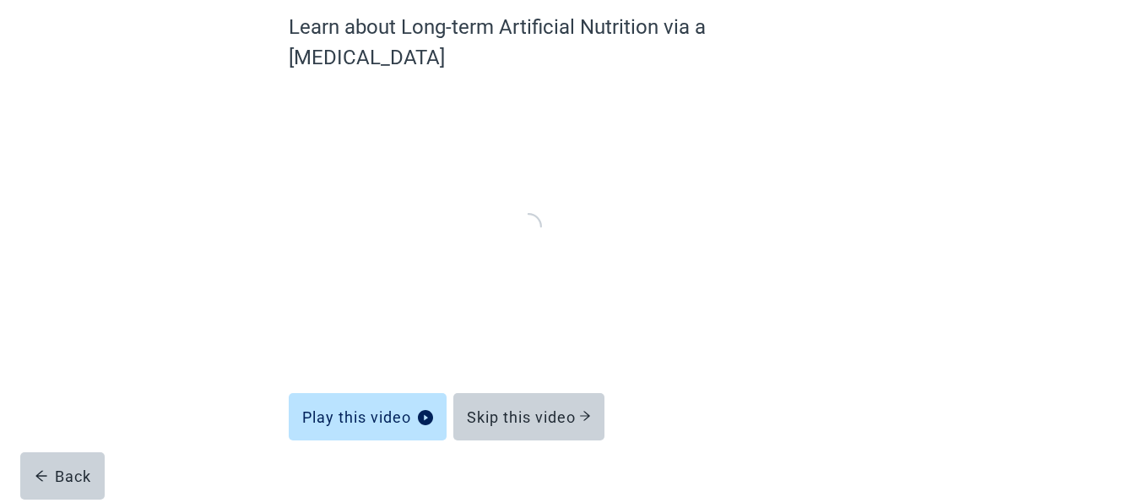
scroll to position [149, 0]
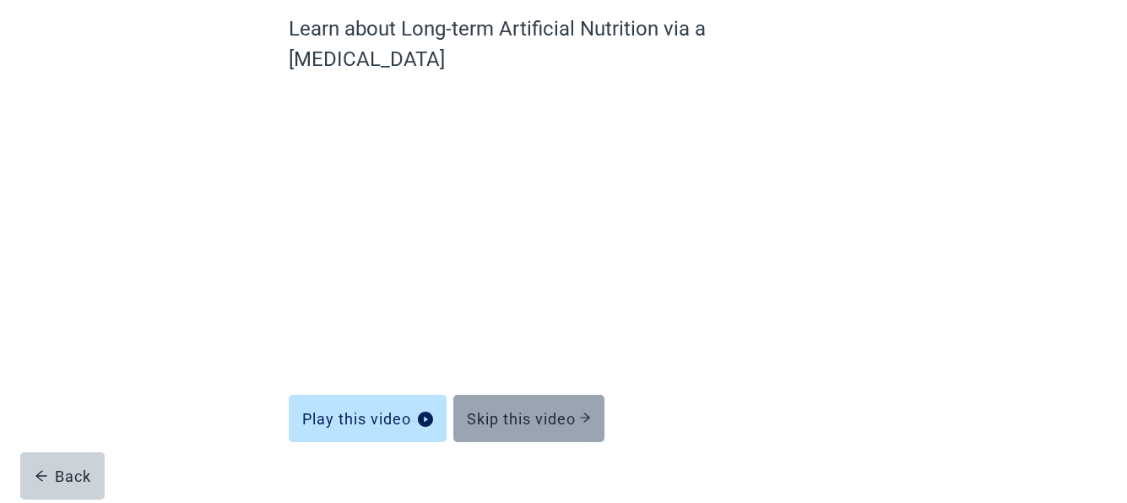
click at [541, 410] on div "Skip this video" at bounding box center [529, 418] width 124 height 17
click at [558, 410] on div "Skip this video" at bounding box center [529, 418] width 124 height 17
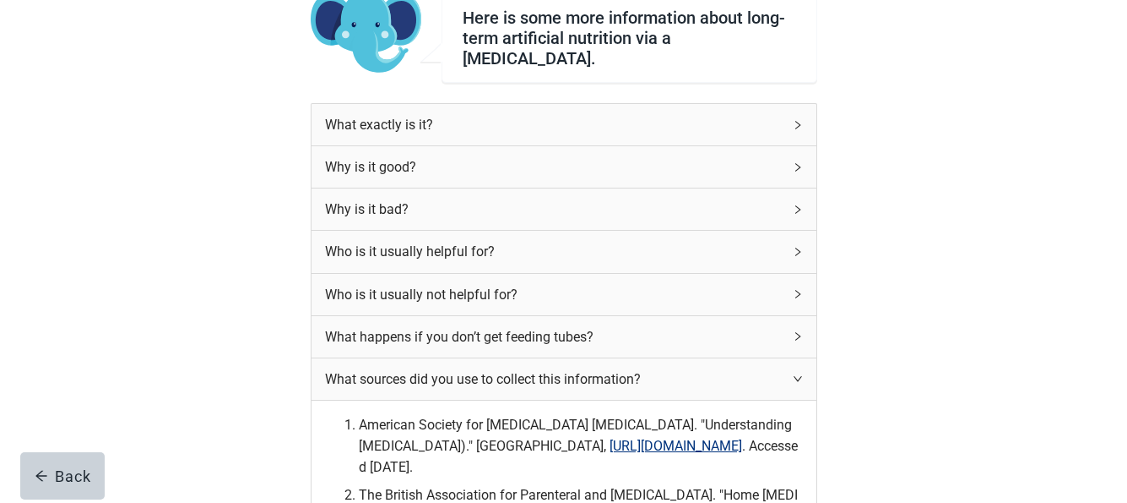
click at [359, 426] on li "American Society for [MEDICAL_DATA] [MEDICAL_DATA]. "Understanding [MEDICAL_DAT…" at bounding box center [581, 445] width 444 height 63
click at [910, 426] on div "Here is some more information about long-term artificial nutrition via a [MEDIC…" at bounding box center [564, 439] width 1015 height 1001
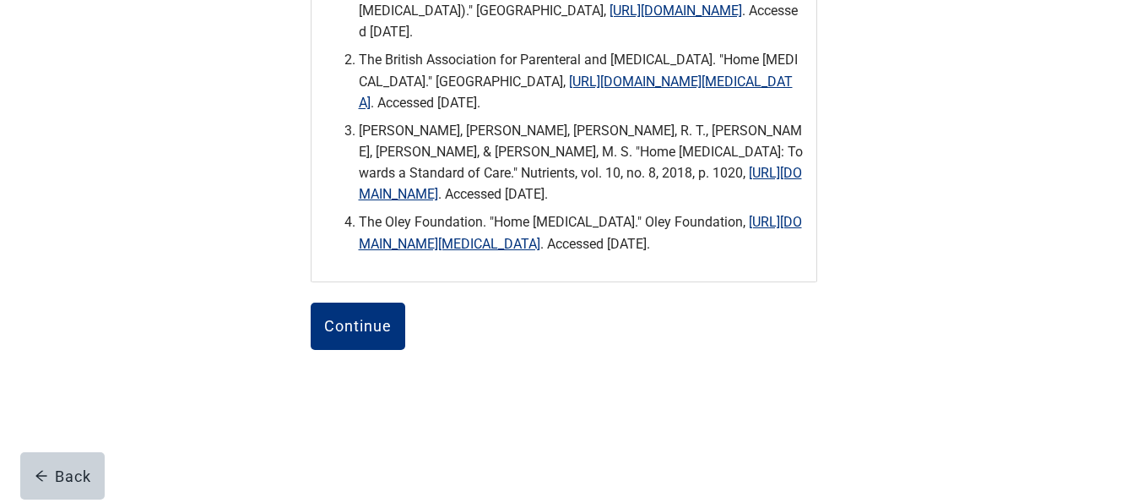
scroll to position [588, 0]
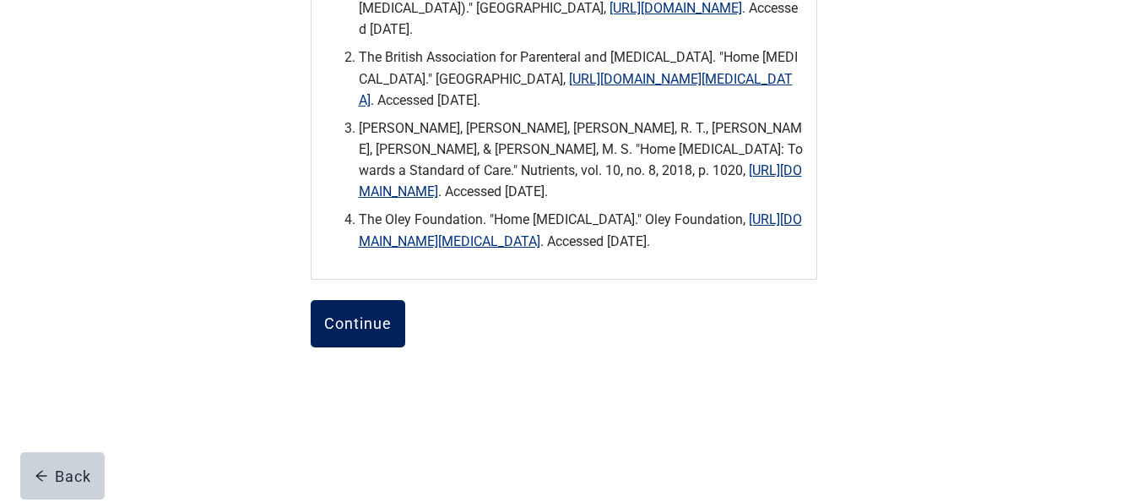
click at [352, 332] on div "Continue" at bounding box center [358, 323] width 68 height 17
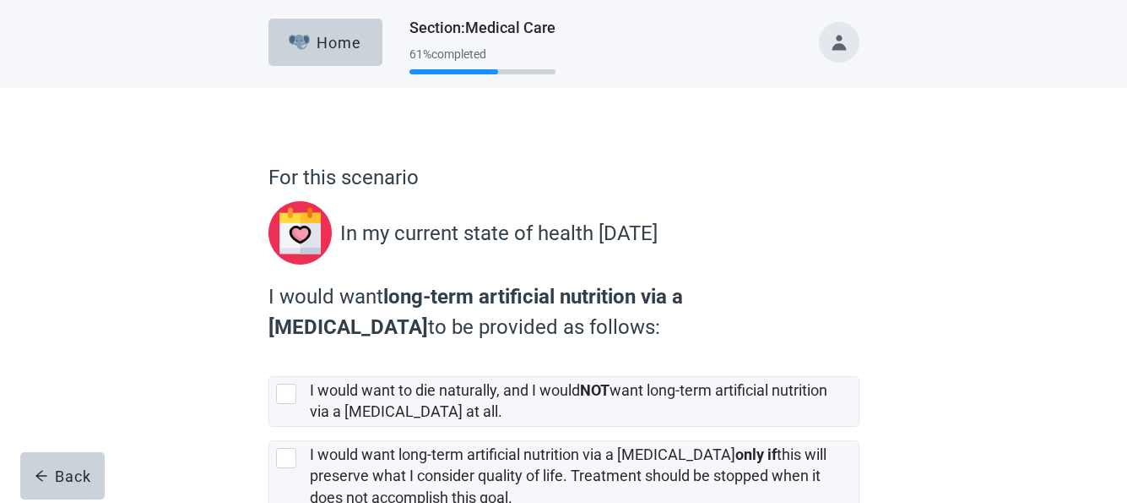
click at [1008, 324] on div "For this scenario In my current state of health [DATE] I would want long-term a…" at bounding box center [564, 416] width 1015 height 657
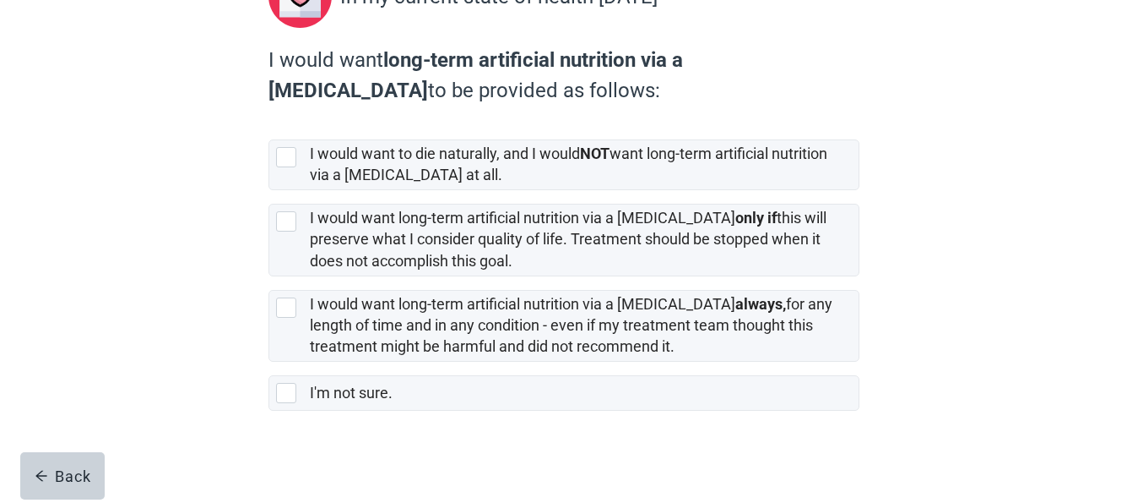
scroll to position [242, 0]
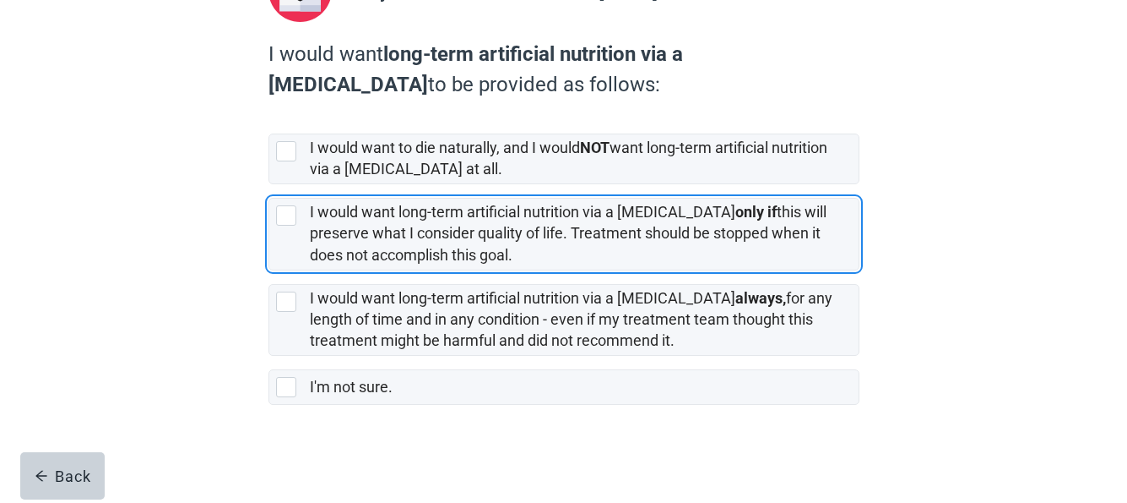
drag, startPoint x: 285, startPoint y: 215, endPoint x: 333, endPoint y: 417, distance: 208.3
click at [283, 215] on div "[object Object], checkbox, not selected" at bounding box center [286, 215] width 20 height 20
click at [269, 185] on input "I would want long-term artificial nutrition via a [MEDICAL_DATA] only if this w…" at bounding box center [269, 184] width 1 height 1
checkbox input "true"
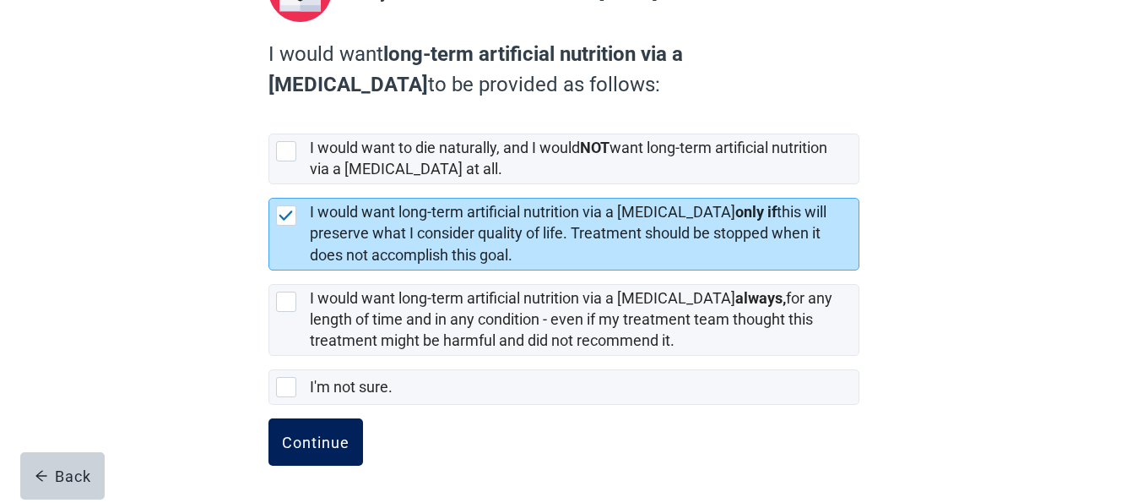
click at [308, 441] on div "Continue" at bounding box center [316, 441] width 68 height 17
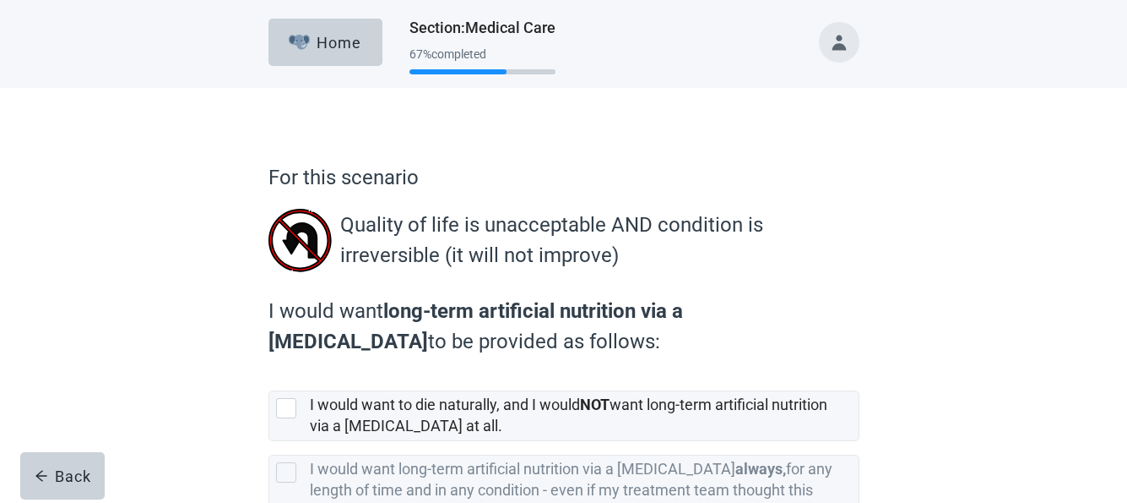
click at [1027, 376] on div "For this scenario Quality of life is unacceptable AND condition is irreversible…" at bounding box center [564, 393] width 1015 height 610
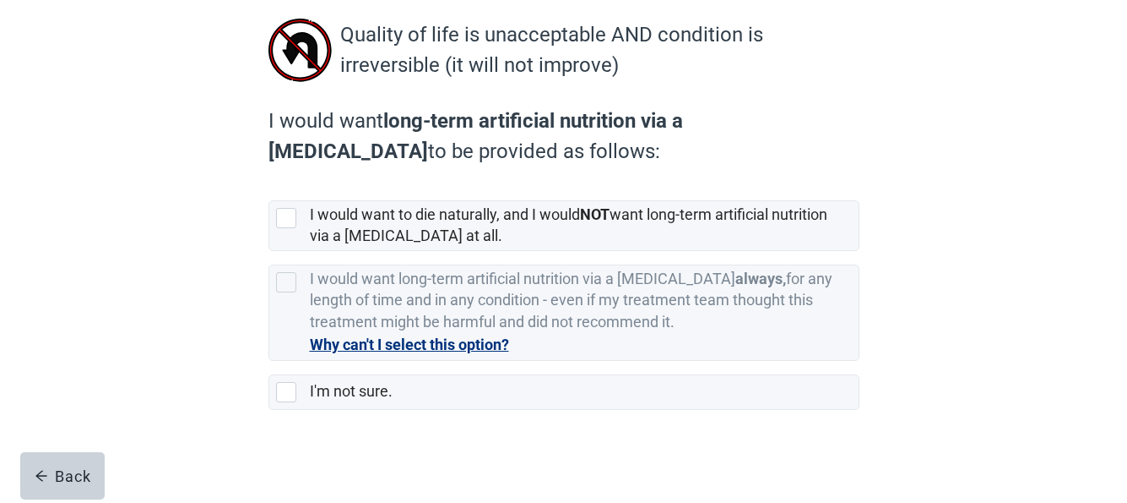
scroll to position [195, 0]
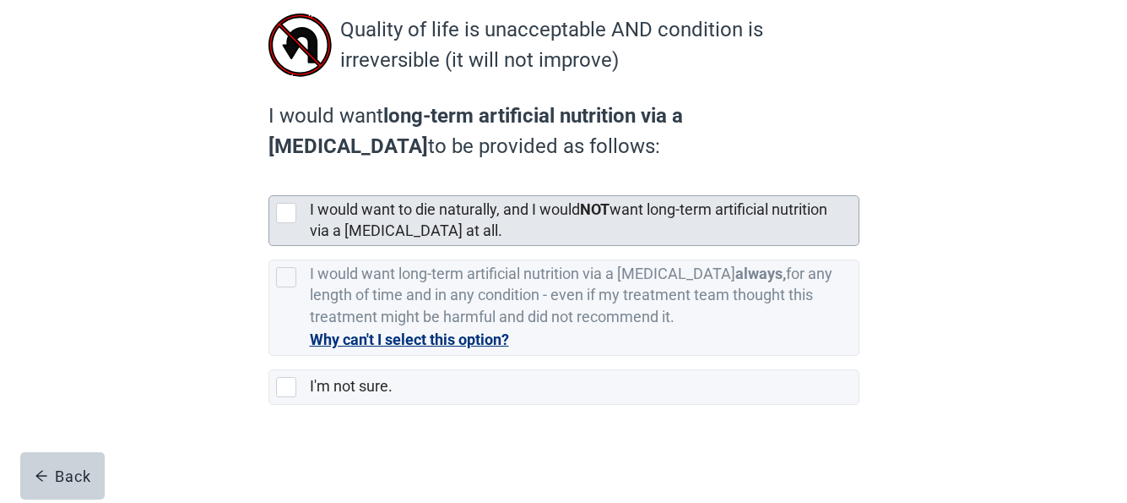
click at [288, 212] on div "[object Object], checkbox, not selected" at bounding box center [286, 213] width 20 height 20
click at [269, 182] on input "I would want to die naturally, and I would NOT want long-term artificial nutrit…" at bounding box center [269, 182] width 1 height 1
checkbox input "true"
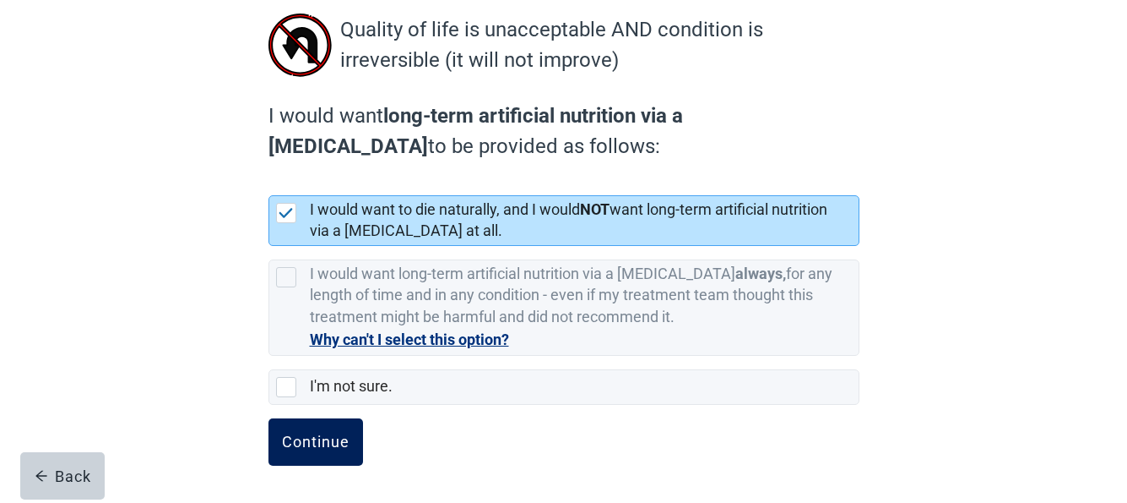
click at [317, 438] on div "Continue" at bounding box center [316, 441] width 68 height 17
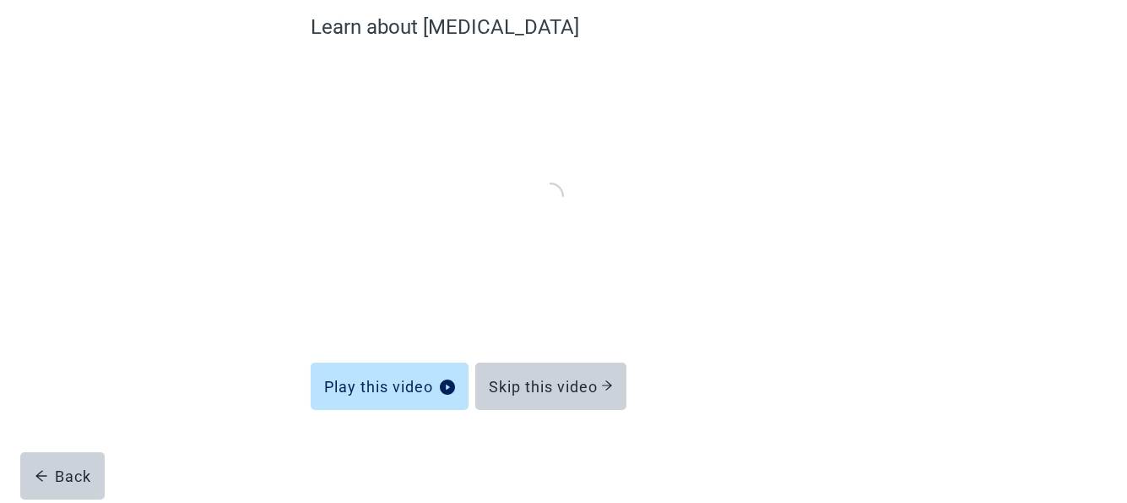
scroll to position [149, 0]
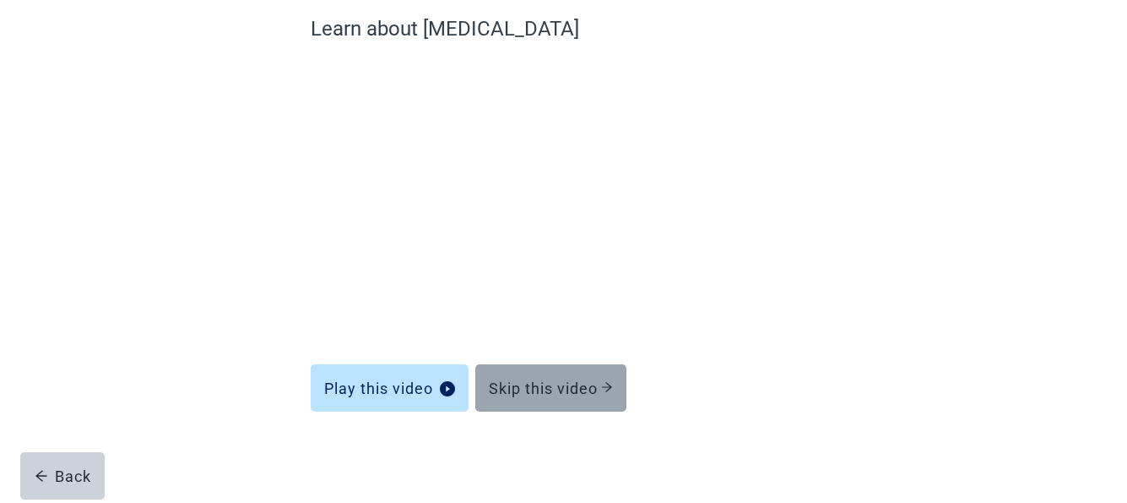
click at [571, 383] on div "Skip this video" at bounding box center [551, 387] width 124 height 17
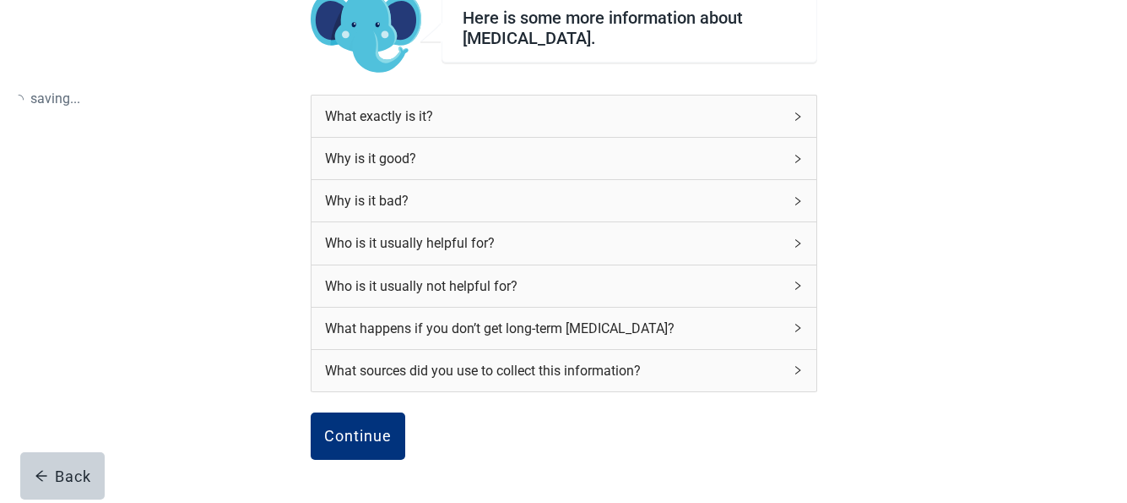
click at [598, 381] on div "What sources did you use to collect this information?" at bounding box center [564, 370] width 505 height 41
click at [361, 436] on div "Continue" at bounding box center [358, 436] width 68 height 17
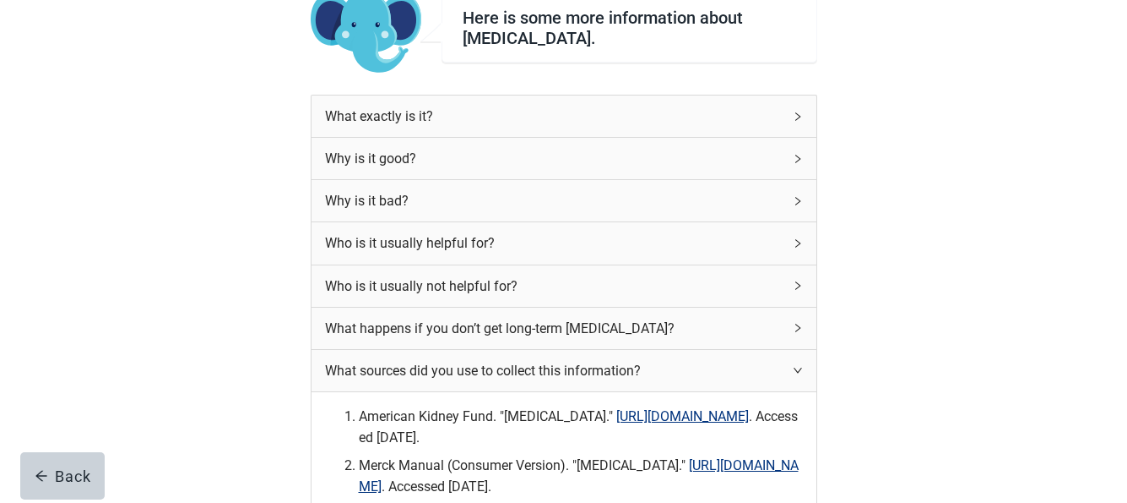
click at [934, 423] on div "Here is some more information about [MEDICAL_DATA]. What exactly is it? Why is …" at bounding box center [564, 452] width 1015 height 1027
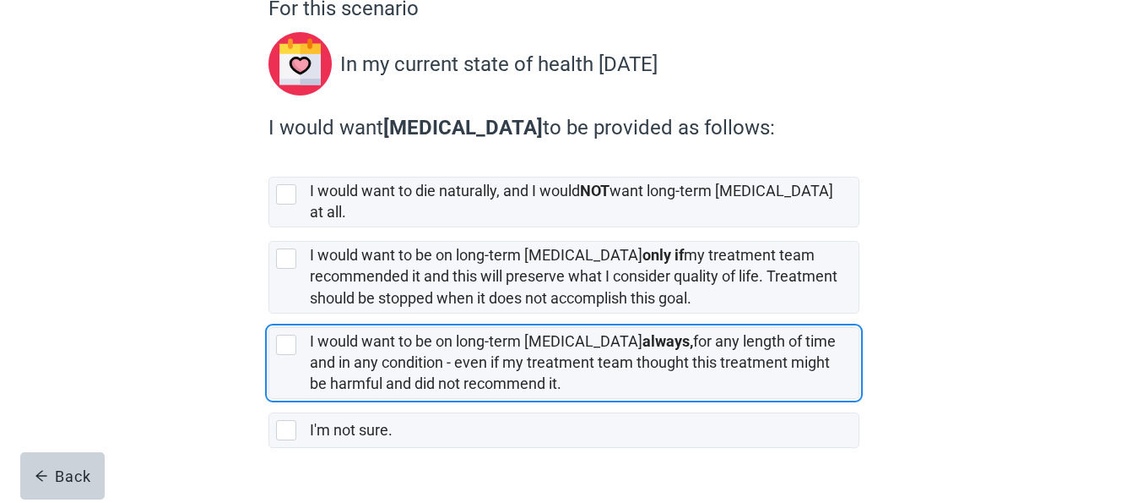
scroll to position [197, 0]
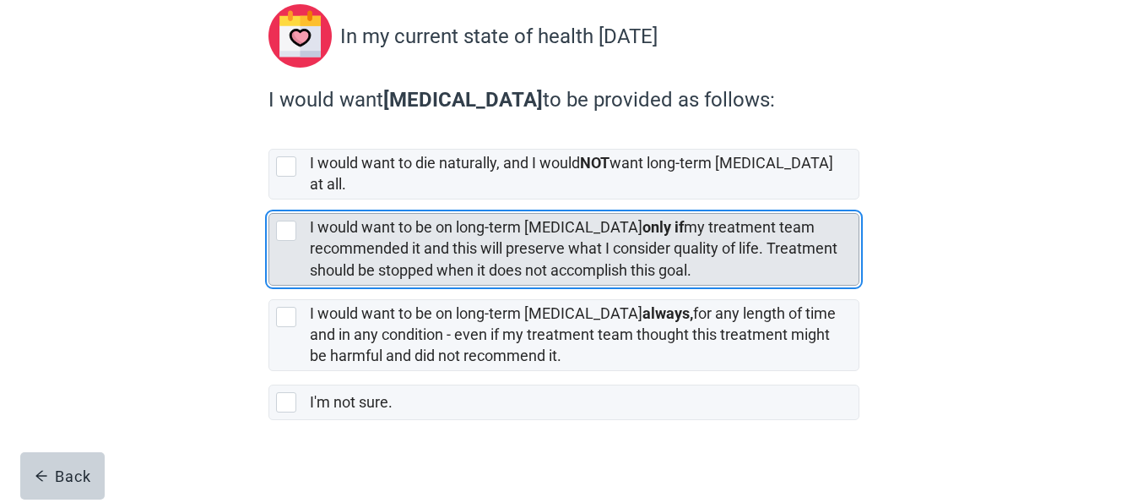
click at [288, 220] on div "[object Object], checkbox, not selected" at bounding box center [286, 230] width 20 height 20
click at [269, 200] on input "I would want to be on long-term [MEDICAL_DATA] only if my treatment team recomm…" at bounding box center [269, 199] width 1 height 1
checkbox input "true"
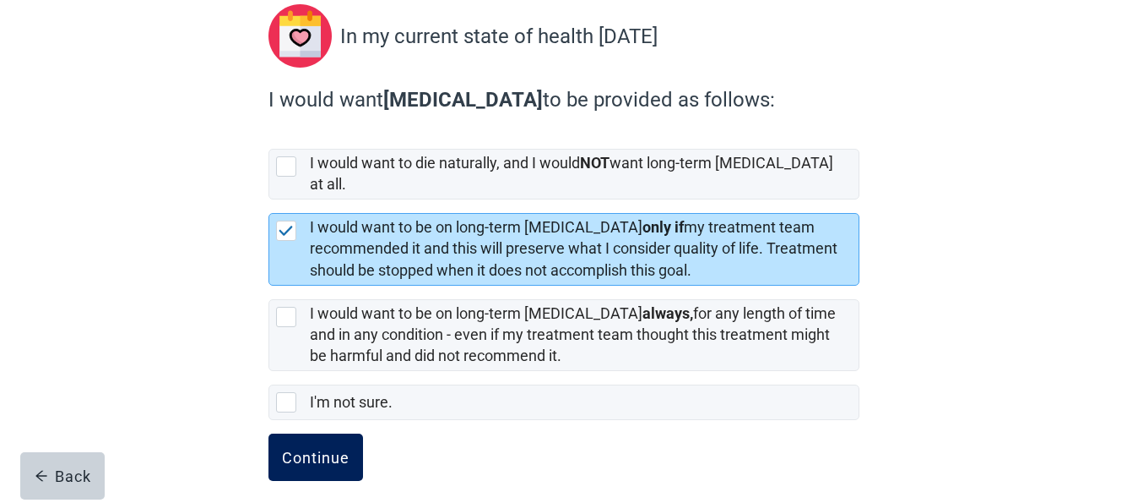
click at [320, 448] on div "Continue" at bounding box center [316, 456] width 68 height 17
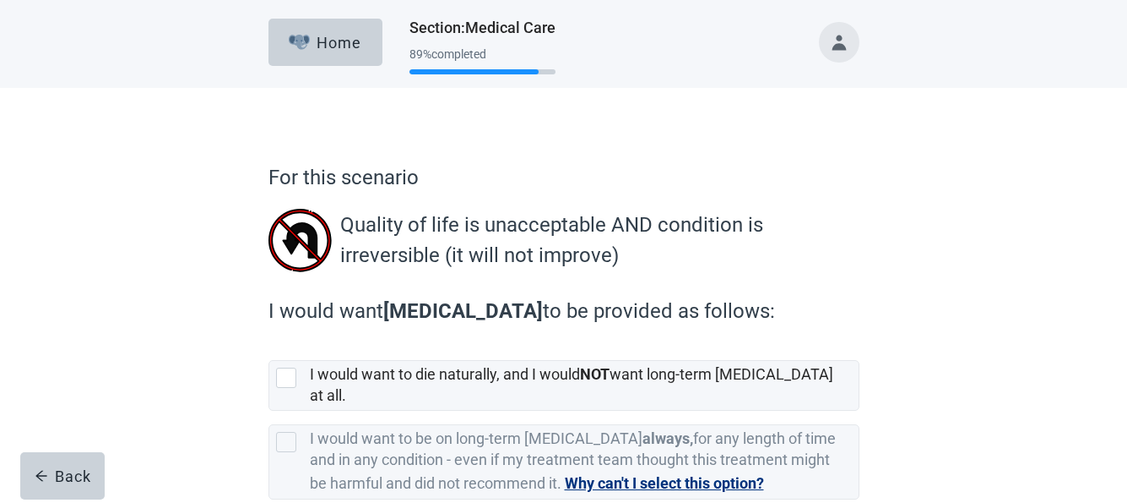
click at [1056, 280] on div "For this scenario Quality of life is unacceptable AND condition is irreversible…" at bounding box center [564, 367] width 1015 height 558
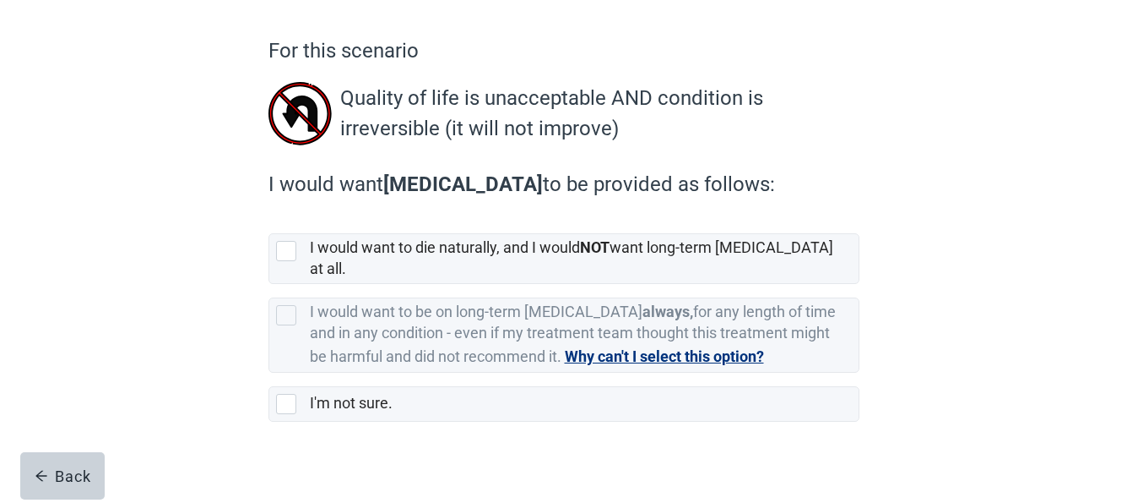
scroll to position [128, 0]
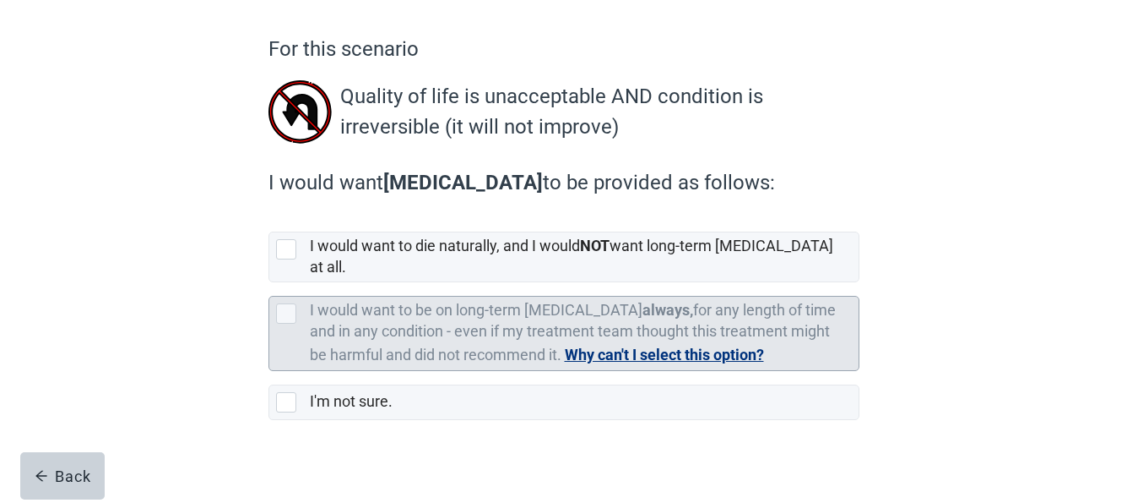
drag, startPoint x: 282, startPoint y: 243, endPoint x: 301, endPoint y: 318, distance: 76.6
click at [283, 243] on div "[object Object], checkbox, not selected" at bounding box center [286, 249] width 20 height 20
click at [269, 219] on input "I would want to die naturally, and I would NOT want long-term [MEDICAL_DATA] at…" at bounding box center [269, 218] width 1 height 1
checkbox input "true"
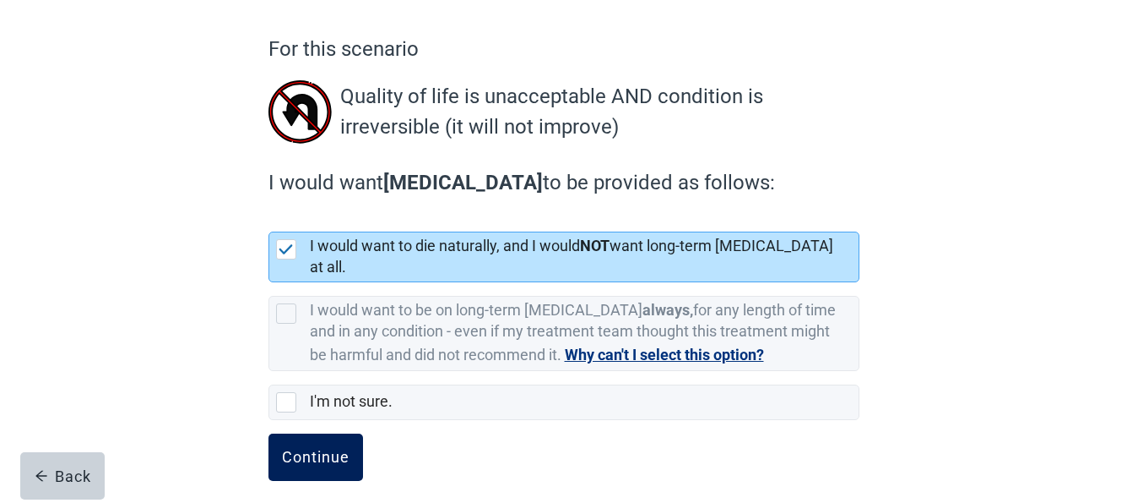
click at [327, 448] on div "Continue" at bounding box center [316, 456] width 68 height 17
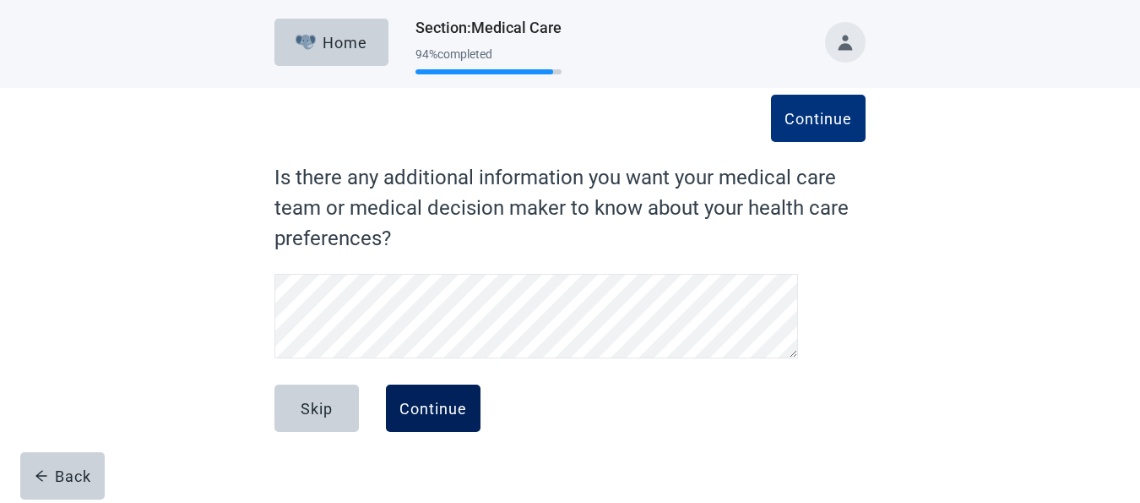
click at [436, 408] on div "Continue" at bounding box center [433, 407] width 68 height 17
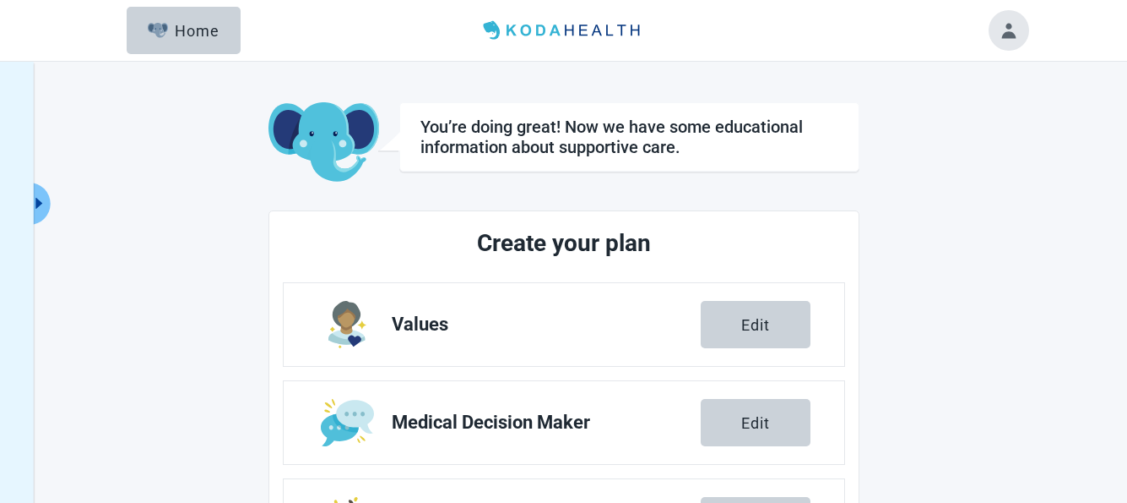
click at [1032, 311] on div "You’re doing great! Now we have some educational information about [MEDICAL_DAT…" at bounding box center [563, 480] width 1127 height 836
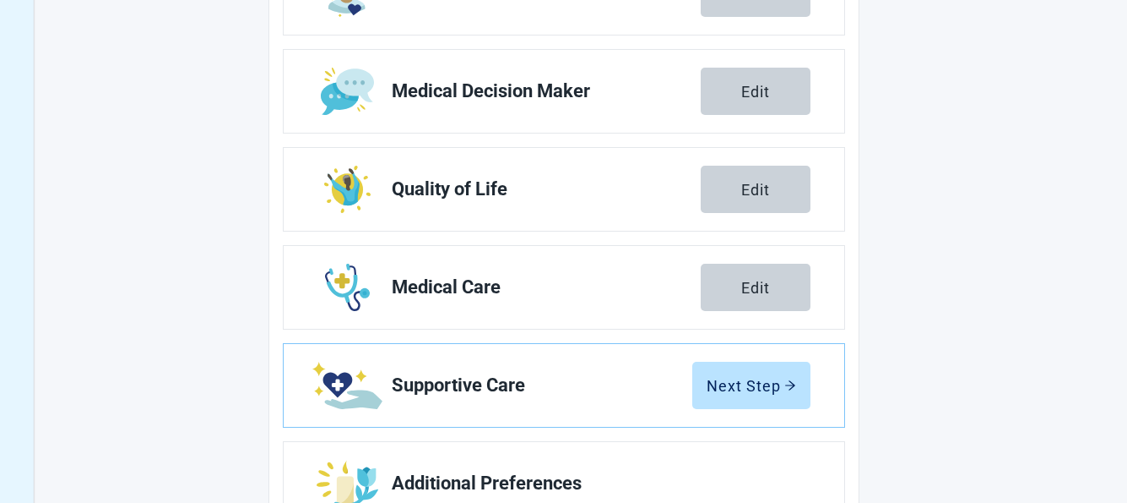
scroll to position [395, 0]
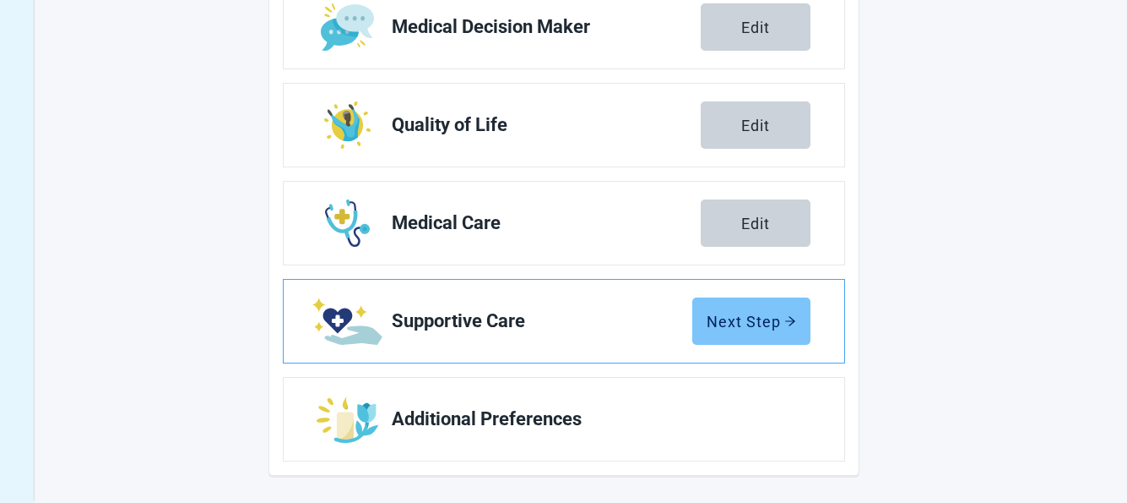
click at [763, 327] on div "Next Step" at bounding box center [752, 320] width 90 height 17
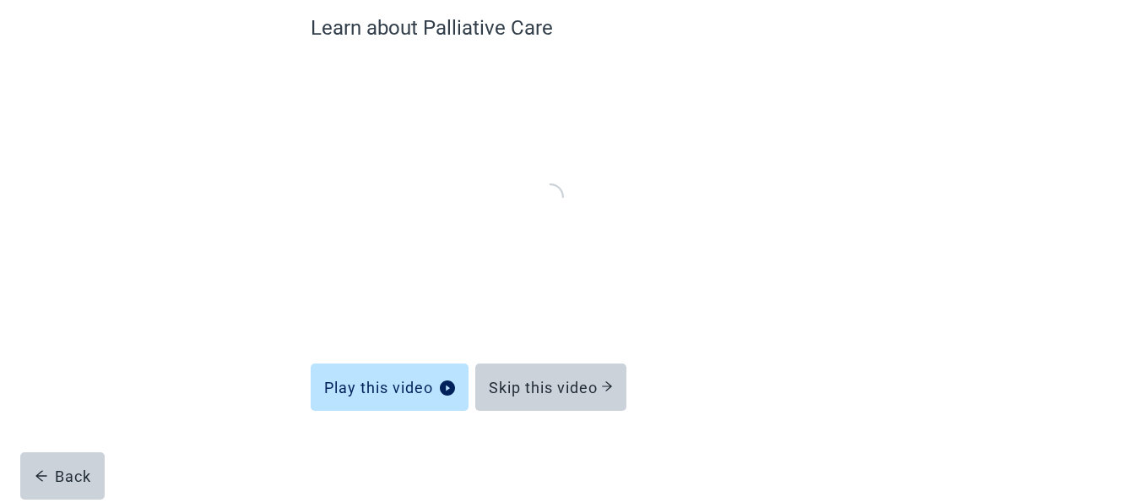
scroll to position [149, 0]
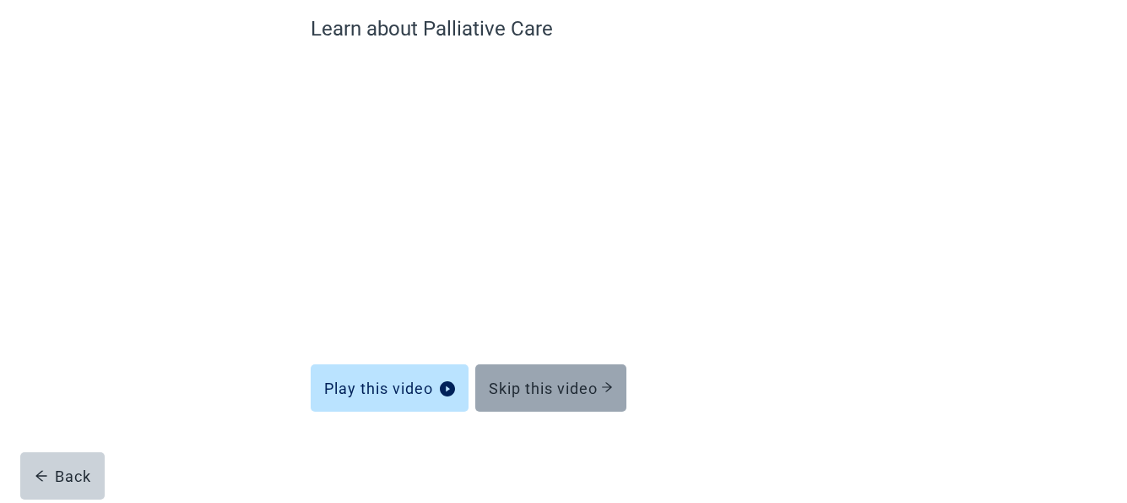
click at [584, 387] on div "Skip this video" at bounding box center [551, 387] width 124 height 17
click at [584, 380] on div "Skip this video" at bounding box center [551, 387] width 124 height 17
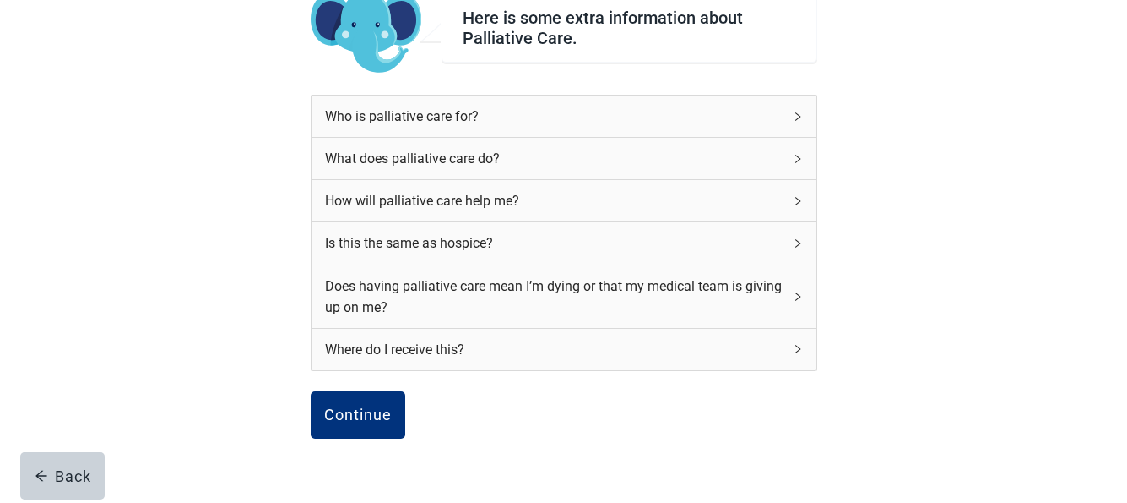
click at [371, 412] on div "Continue" at bounding box center [358, 414] width 68 height 17
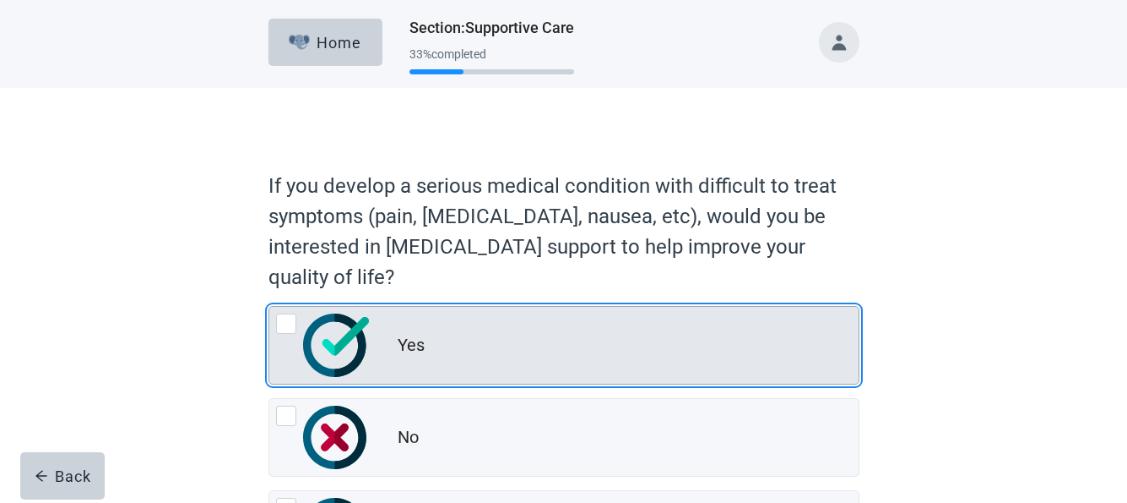
click at [290, 319] on div "Yes, radio button, not checked" at bounding box center [286, 323] width 20 height 20
click at [269, 307] on input "Yes" at bounding box center [269, 306] width 1 height 1
radio input "true"
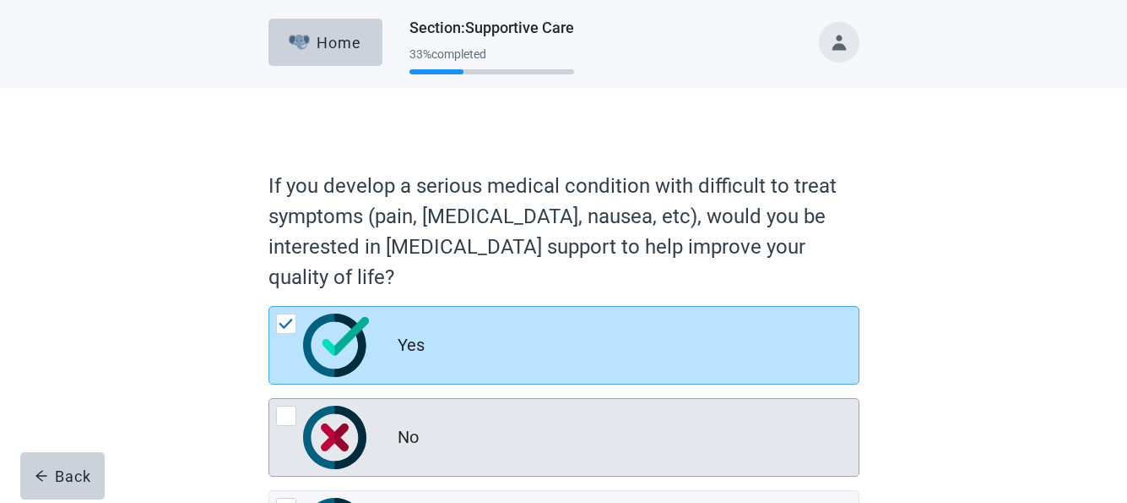
click at [269, 398] on input "No" at bounding box center [269, 398] width 1 height 1
radio input "true"
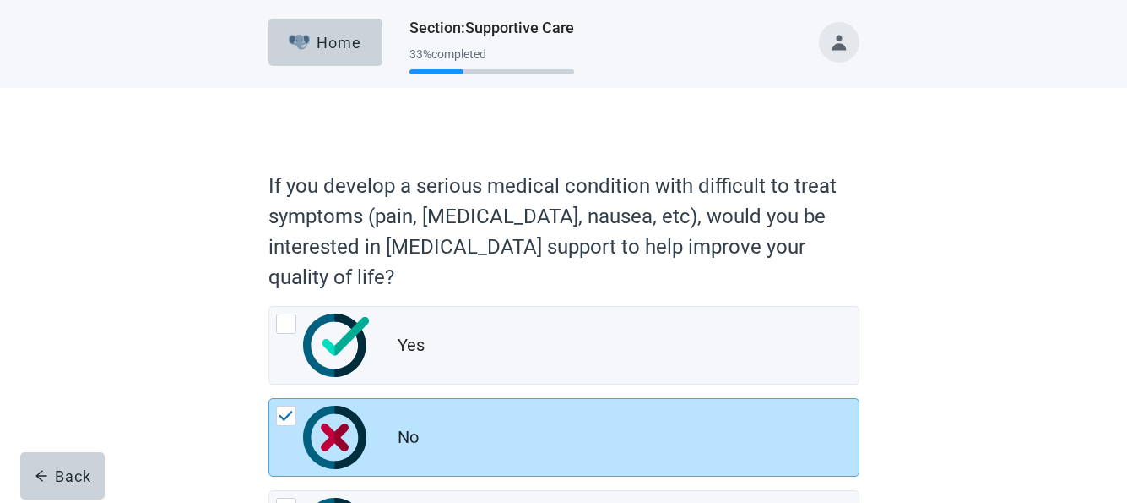
click at [269, 490] on input "I'm not sure" at bounding box center [269, 490] width 1 height 1
radio input "true"
click at [269, 306] on input "Yes" at bounding box center [269, 306] width 1 height 1
radio input "true"
click at [269, 398] on input "No" at bounding box center [269, 398] width 1 height 1
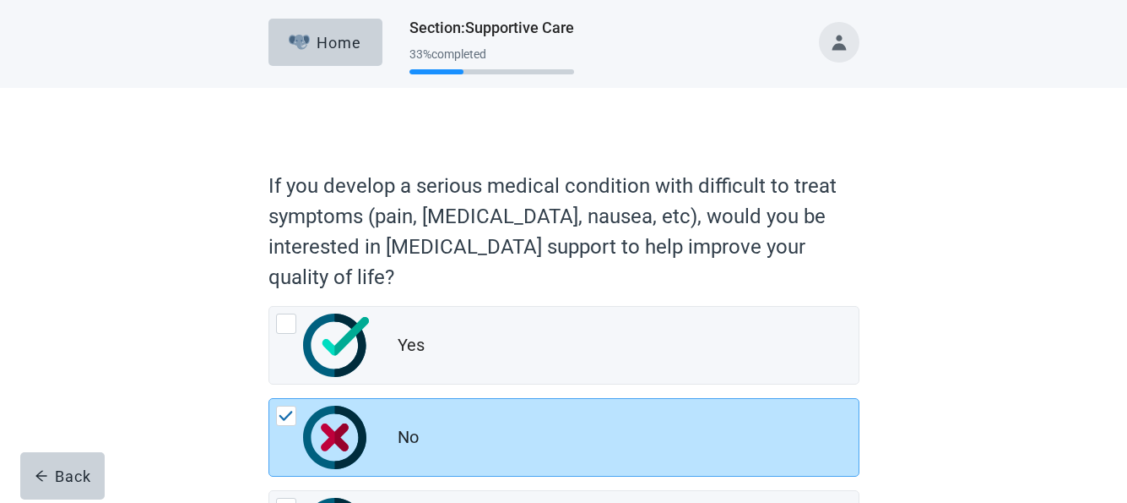
radio input "true"
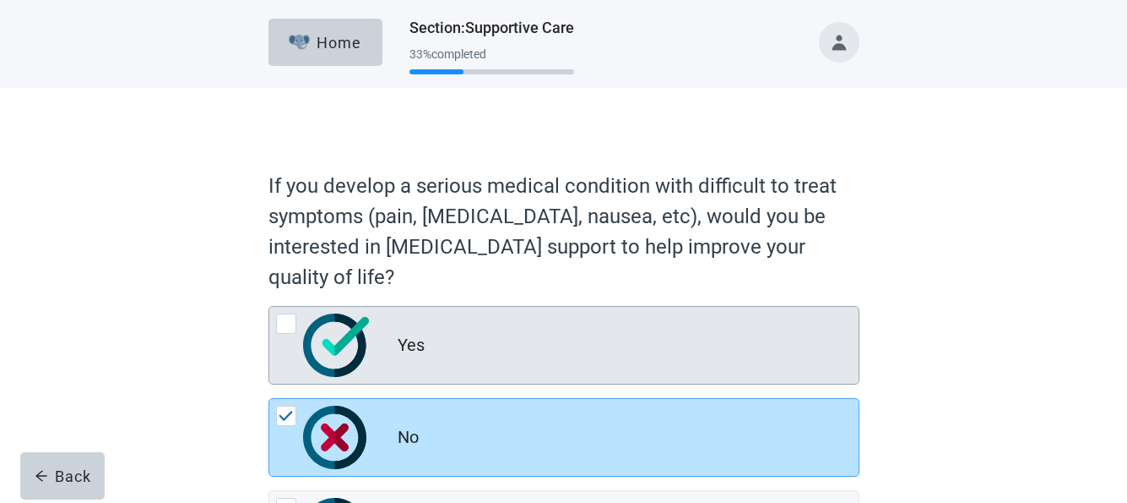
click at [285, 322] on div "Yes, radio button, not checked" at bounding box center [286, 323] width 20 height 20
click at [269, 307] on input "Yes" at bounding box center [269, 306] width 1 height 1
radio input "true"
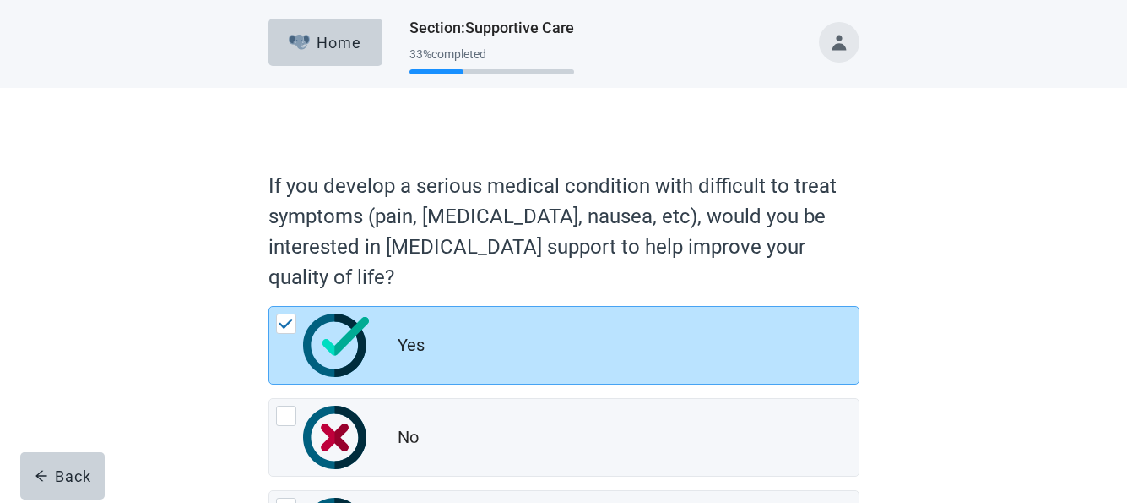
click at [1070, 423] on div "If you develop a serious medical condition with difficult to treat symptoms (pa…" at bounding box center [564, 380] width 1015 height 585
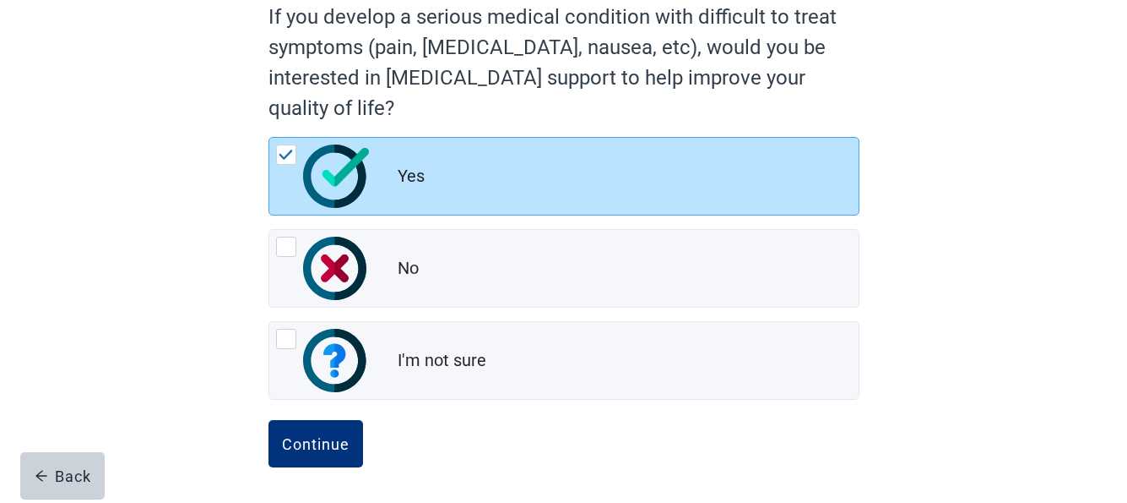
scroll to position [171, 0]
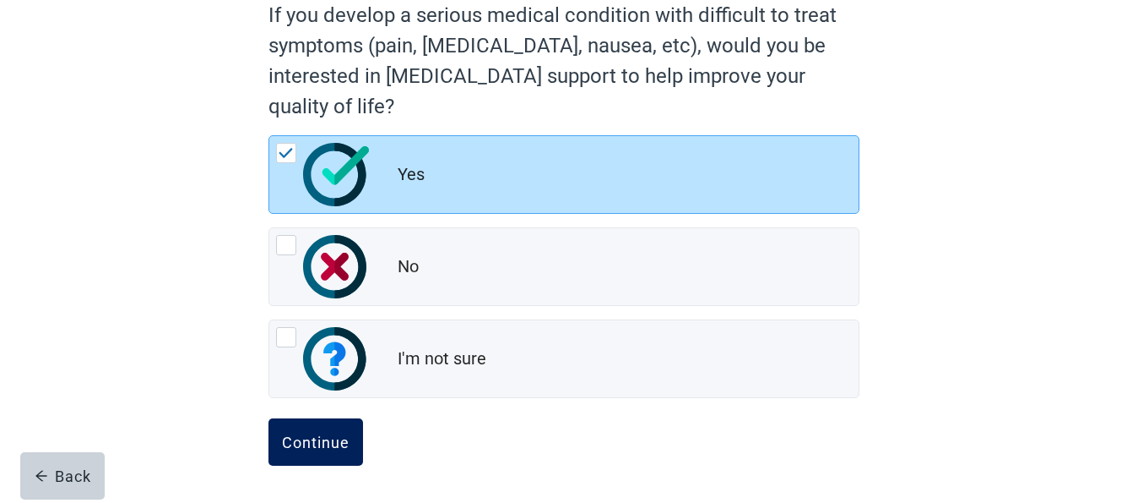
click at [310, 430] on button "Continue" at bounding box center [316, 441] width 95 height 47
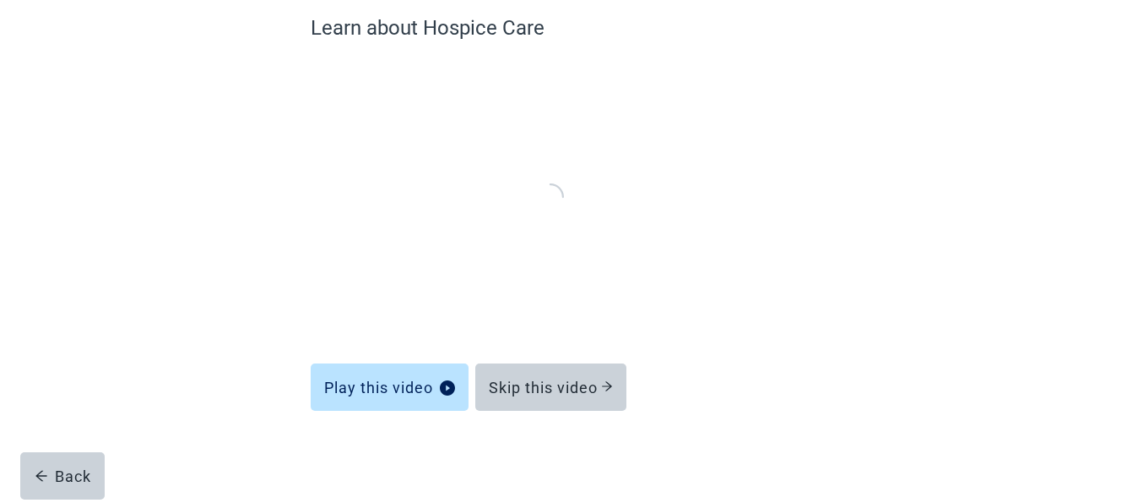
scroll to position [149, 0]
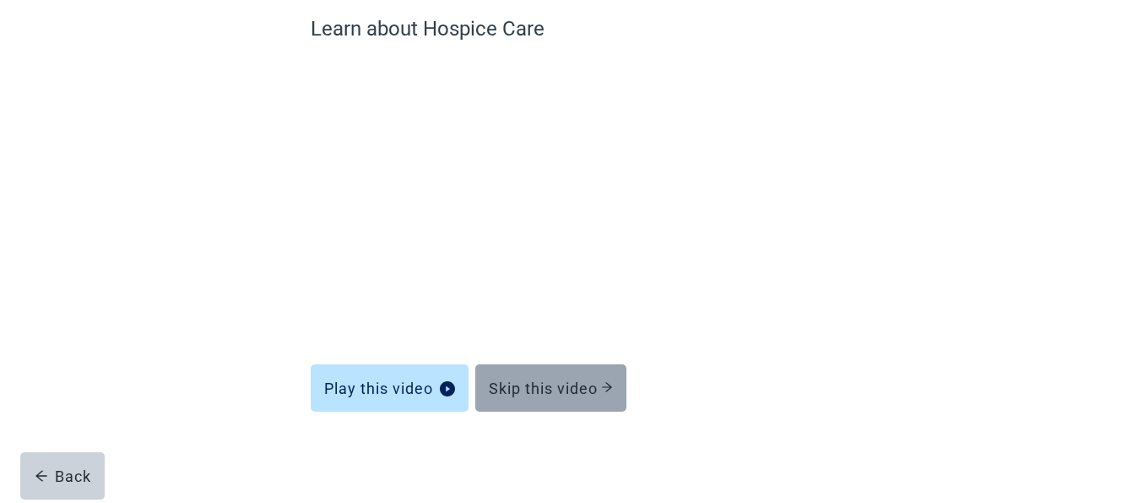
click at [569, 381] on div "Skip this video" at bounding box center [551, 387] width 124 height 17
click at [606, 382] on icon "arrow-right" at bounding box center [607, 387] width 12 height 12
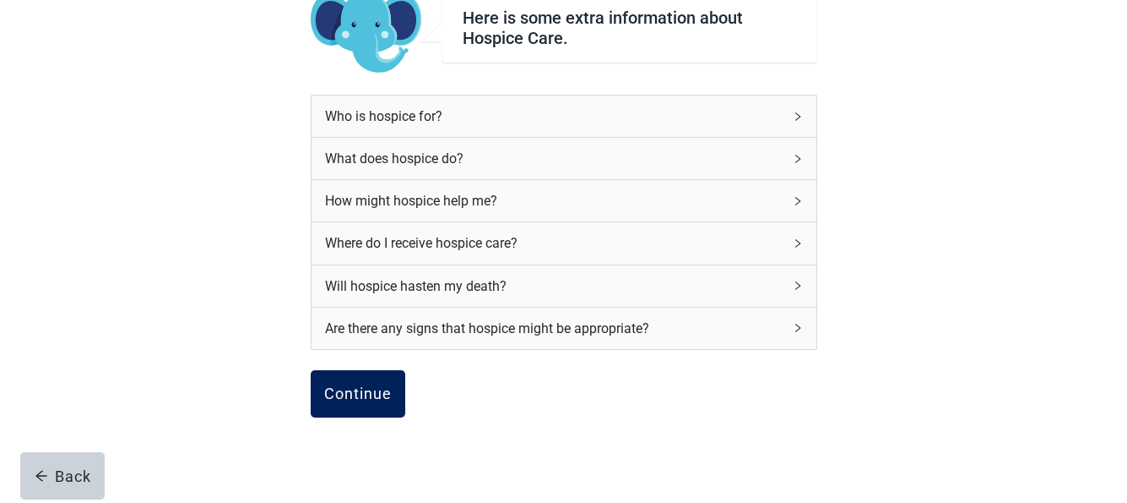
click at [345, 390] on div "Continue" at bounding box center [358, 393] width 68 height 17
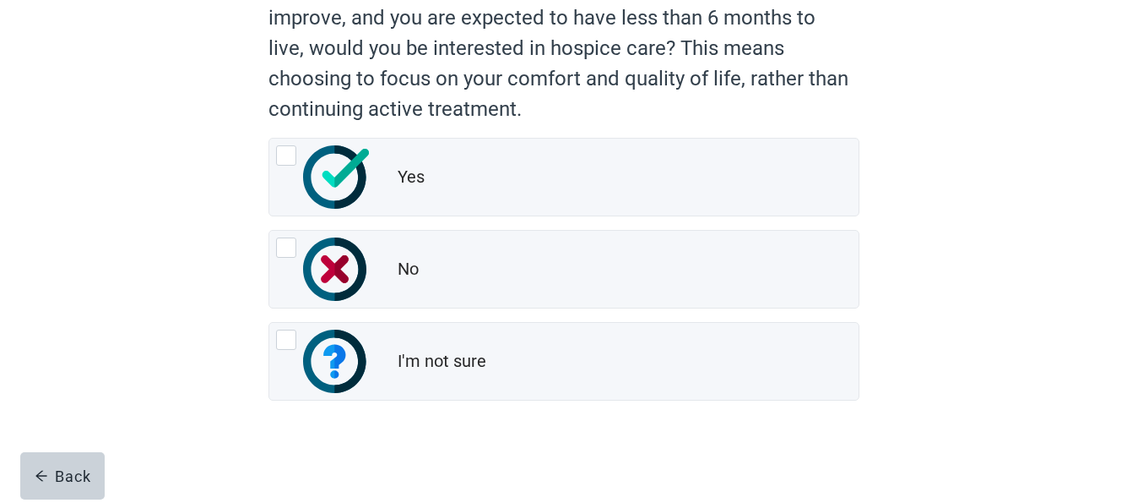
scroll to position [201, 0]
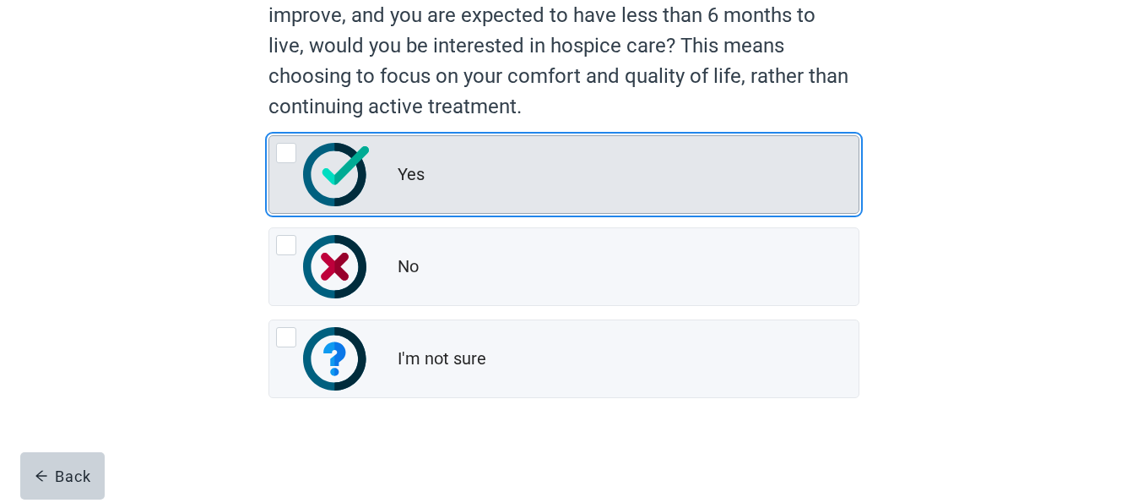
click at [282, 149] on div "Yes, radio button, not checked" at bounding box center [286, 153] width 20 height 20
click at [269, 136] on input "Yes" at bounding box center [269, 135] width 1 height 1
radio input "true"
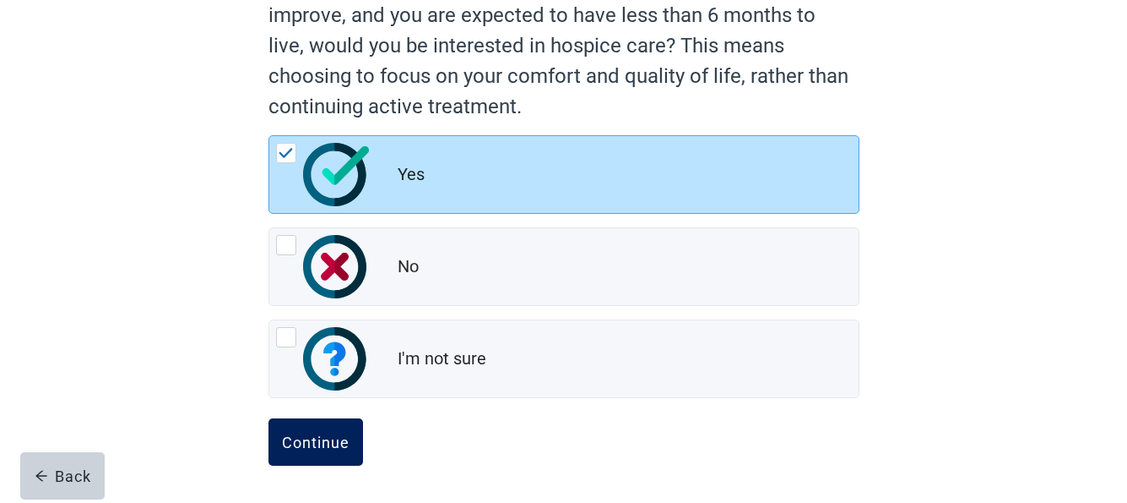
click at [324, 439] on div "Continue" at bounding box center [316, 441] width 68 height 17
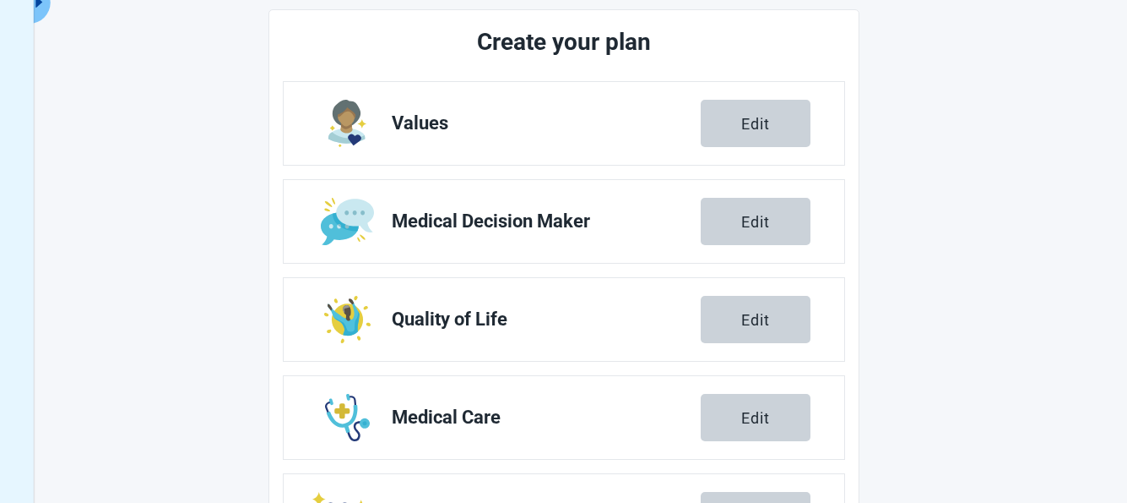
click at [1039, 357] on div "You can document additional preferences like organ donation and autopsy. Create…" at bounding box center [563, 279] width 1127 height 836
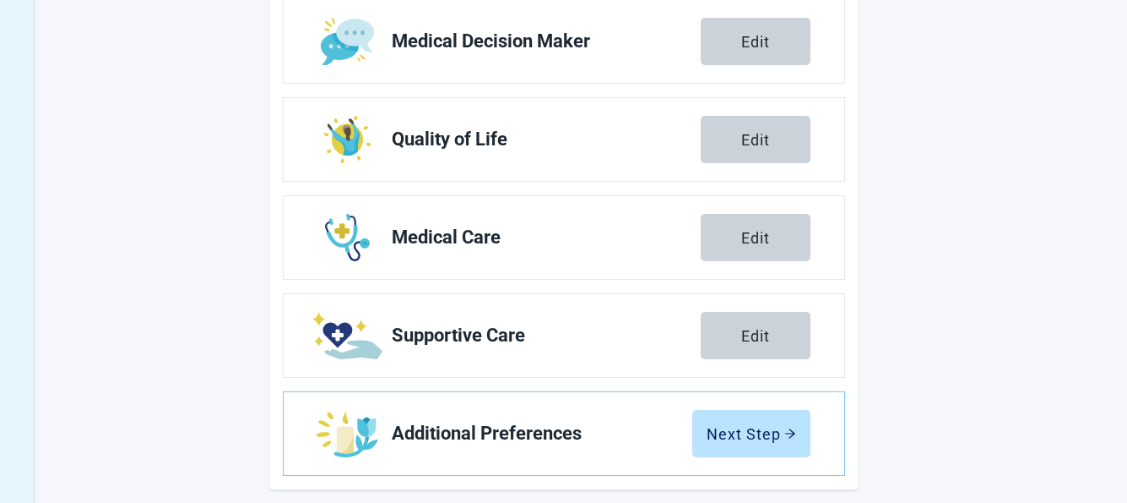
scroll to position [395, 0]
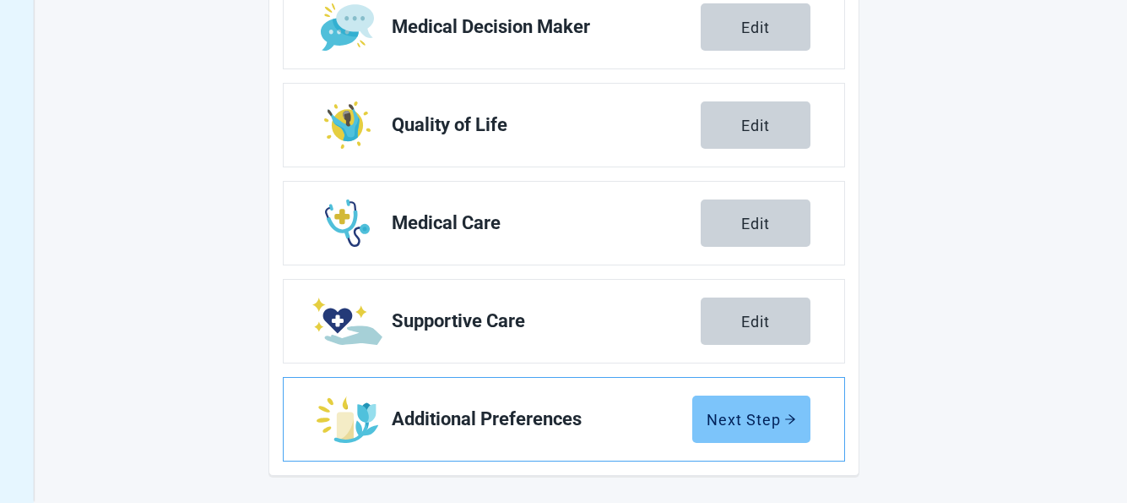
click at [738, 416] on div "Next Step" at bounding box center [752, 418] width 90 height 17
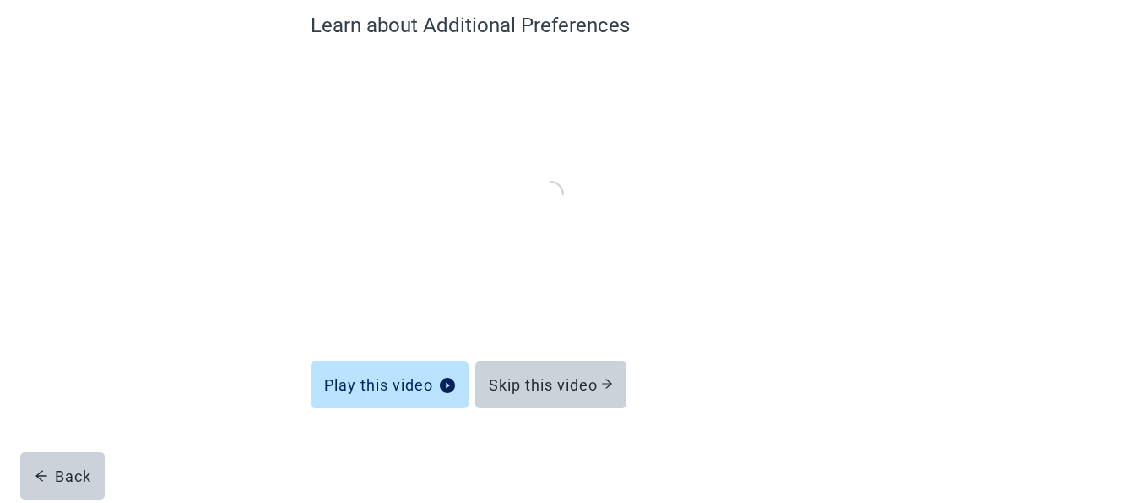
scroll to position [149, 0]
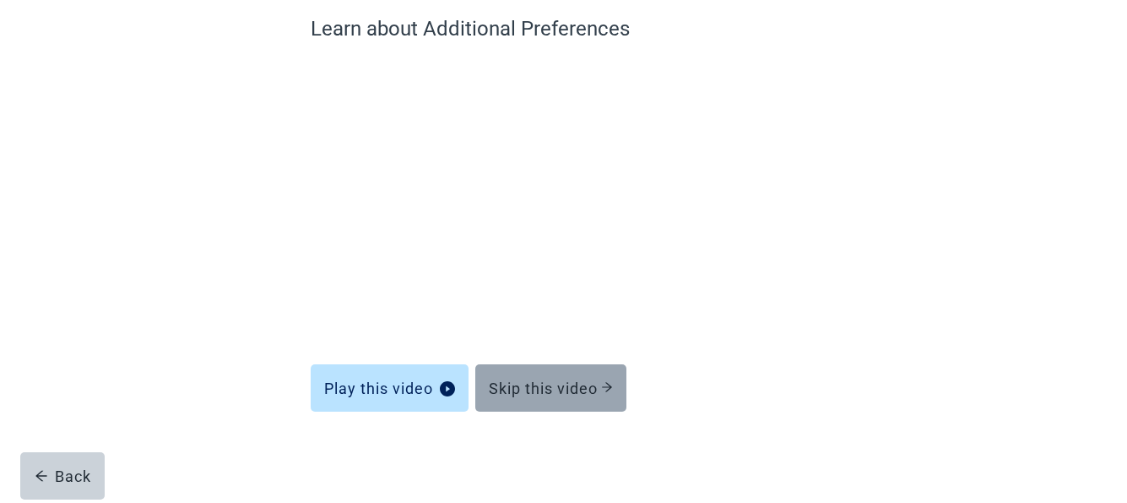
click at [573, 383] on div "Skip this video" at bounding box center [551, 387] width 124 height 17
click at [575, 379] on div "Skip this video" at bounding box center [551, 387] width 124 height 17
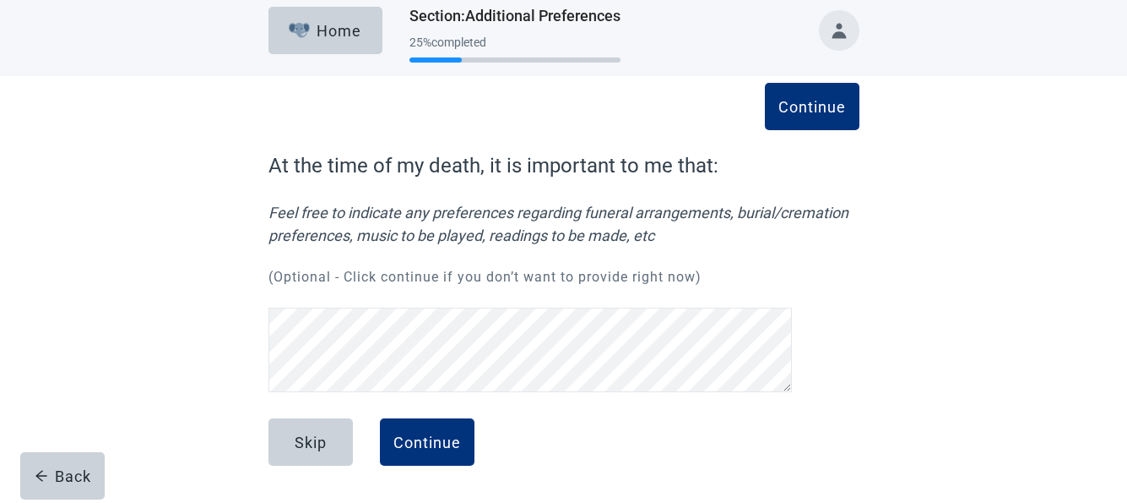
click at [575, 418] on div "Skip Continue" at bounding box center [564, 460] width 591 height 84
drag, startPoint x: 420, startPoint y: 438, endPoint x: 378, endPoint y: 470, distance: 53.0
click at [422, 436] on div "Continue" at bounding box center [428, 441] width 68 height 17
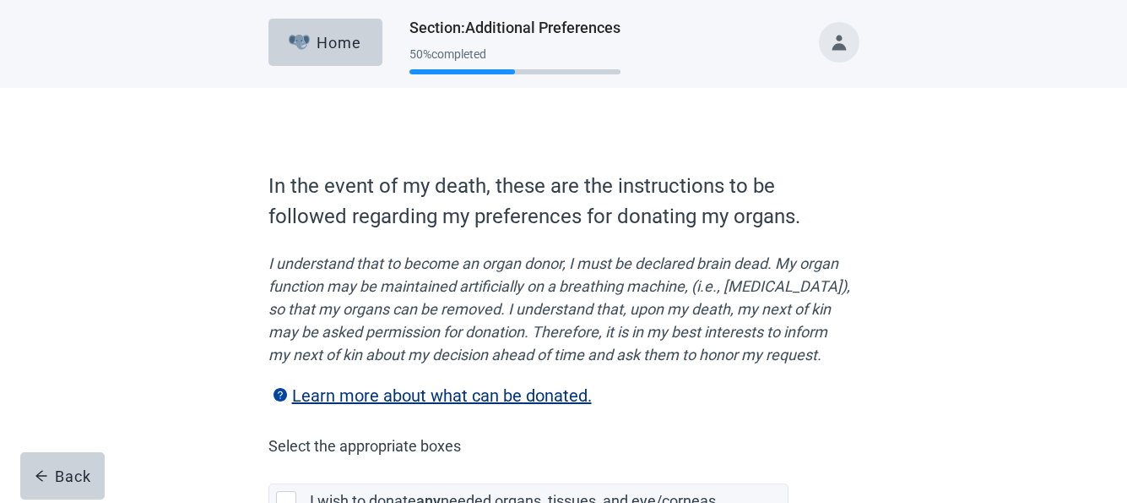
click at [731, 450] on p "In the event of my death, these are the instructions to be followed regarding m…" at bounding box center [560, 316] width 583 height 291
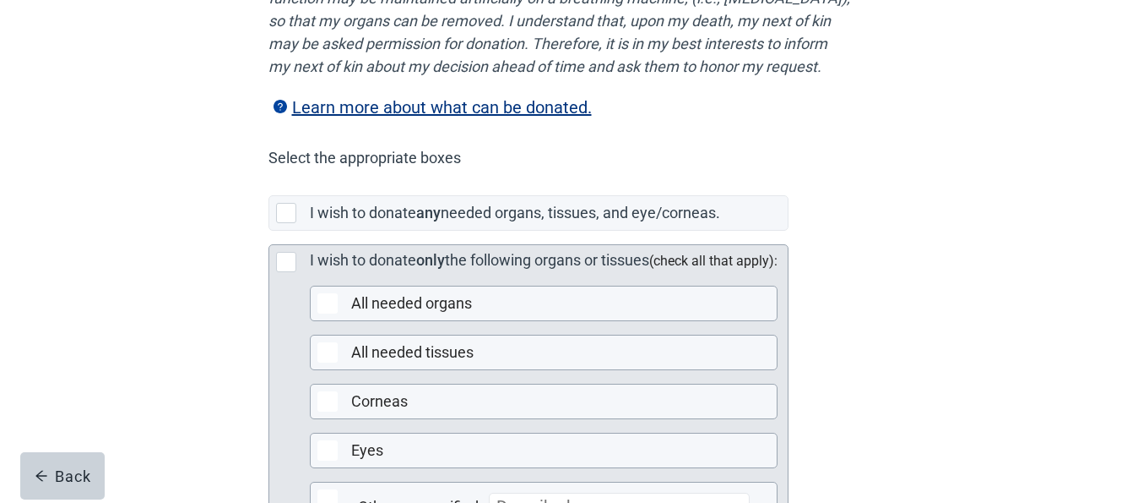
scroll to position [304, 0]
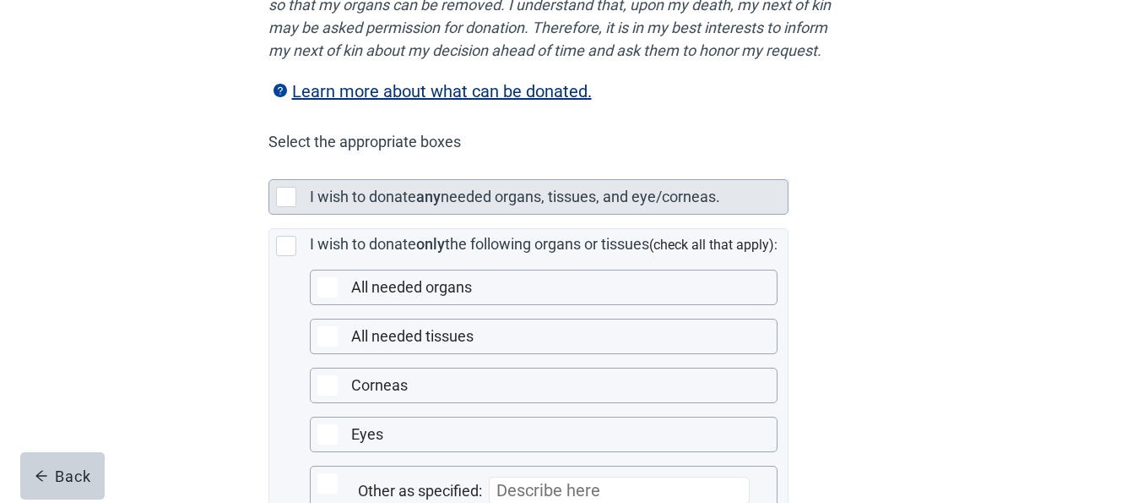
click at [289, 207] on div "Main content" at bounding box center [286, 197] width 20 height 20
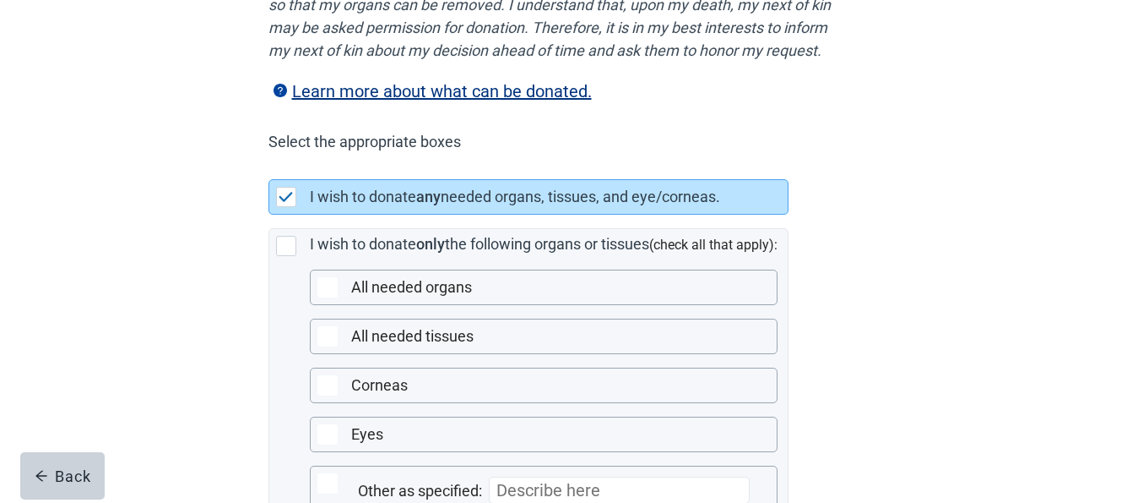
click at [1082, 340] on main "In the event of my death, these are the instructions to be followed regarding m…" at bounding box center [563, 249] width 1127 height 931
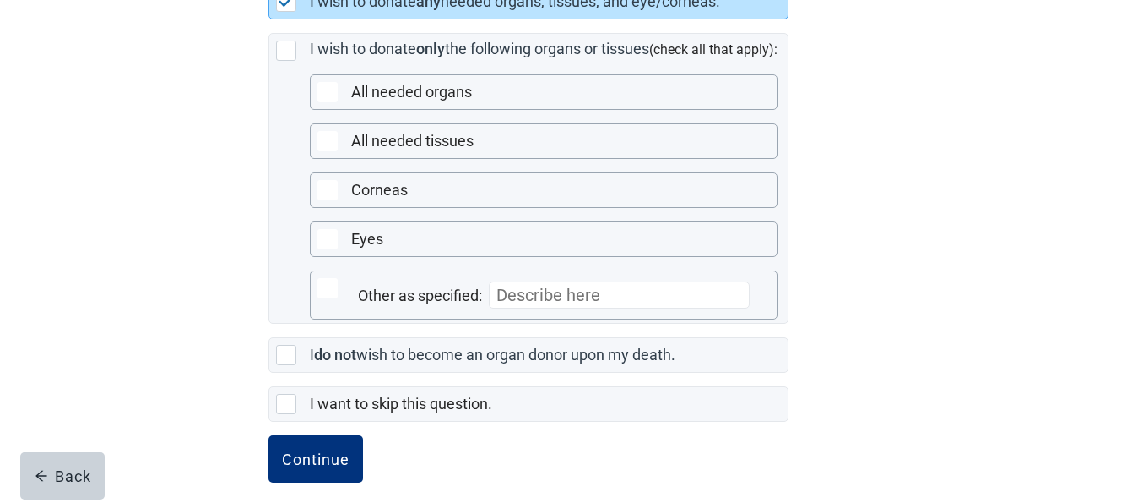
scroll to position [539, 0]
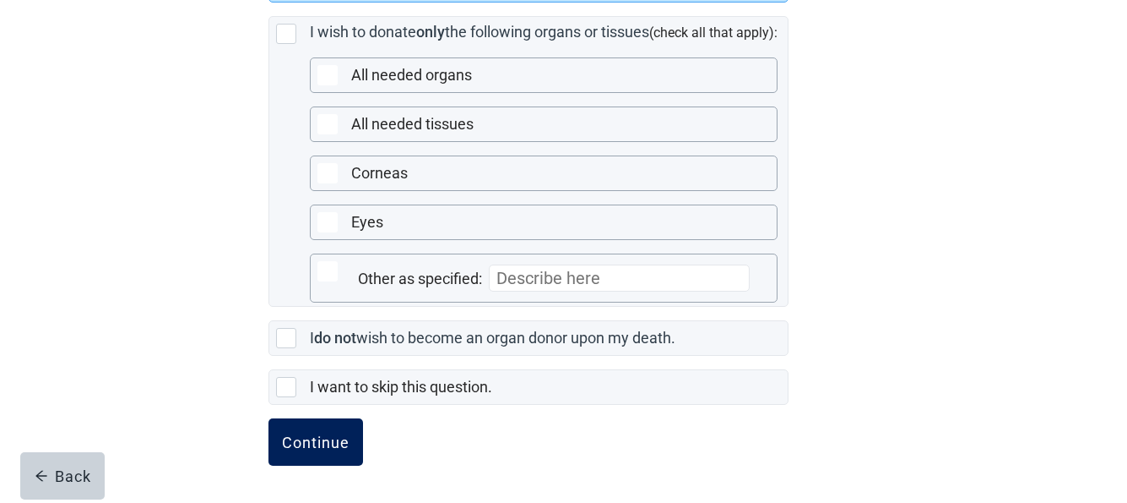
click at [312, 430] on button "Continue" at bounding box center [316, 441] width 95 height 47
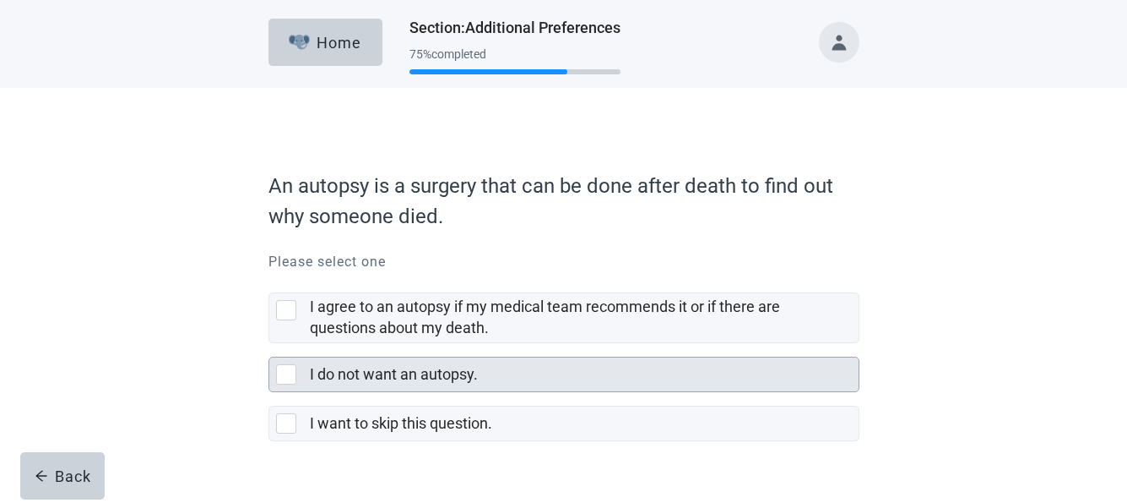
click at [287, 378] on div "I do not want an autopsy., checkbox, not selected" at bounding box center [286, 374] width 20 height 20
click at [269, 344] on input "I do not want an autopsy." at bounding box center [269, 343] width 1 height 1
checkbox input "true"
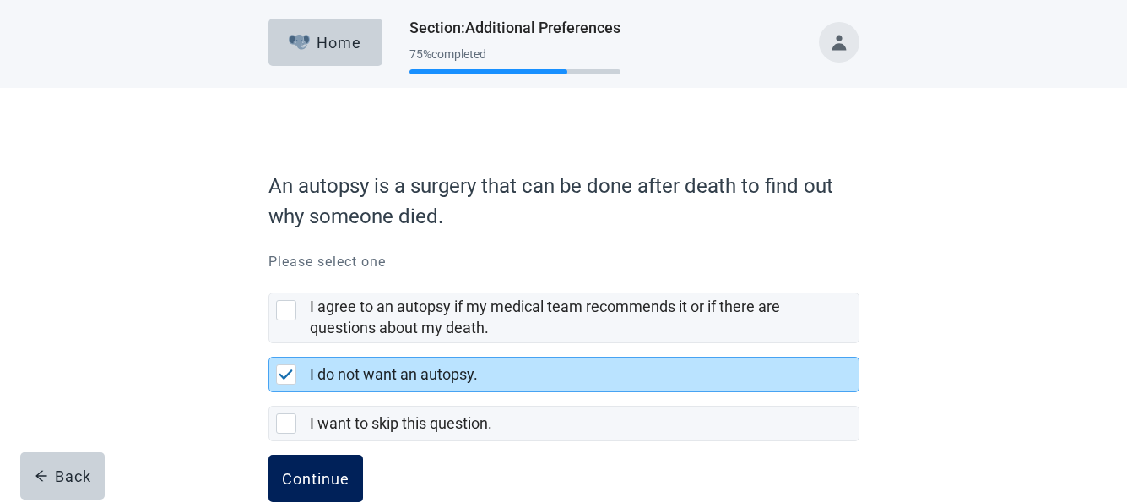
click at [324, 464] on button "Continue" at bounding box center [316, 477] width 95 height 47
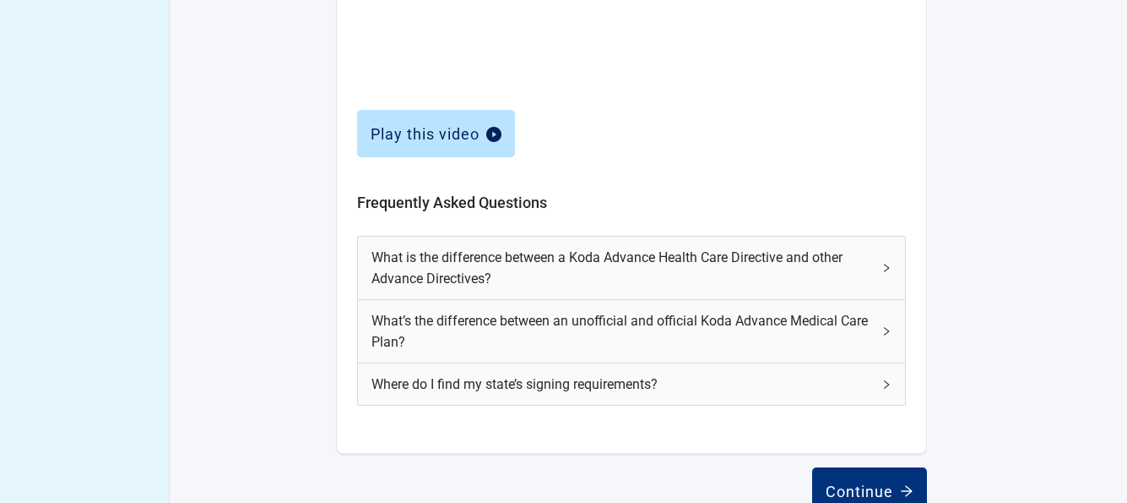
scroll to position [808, 0]
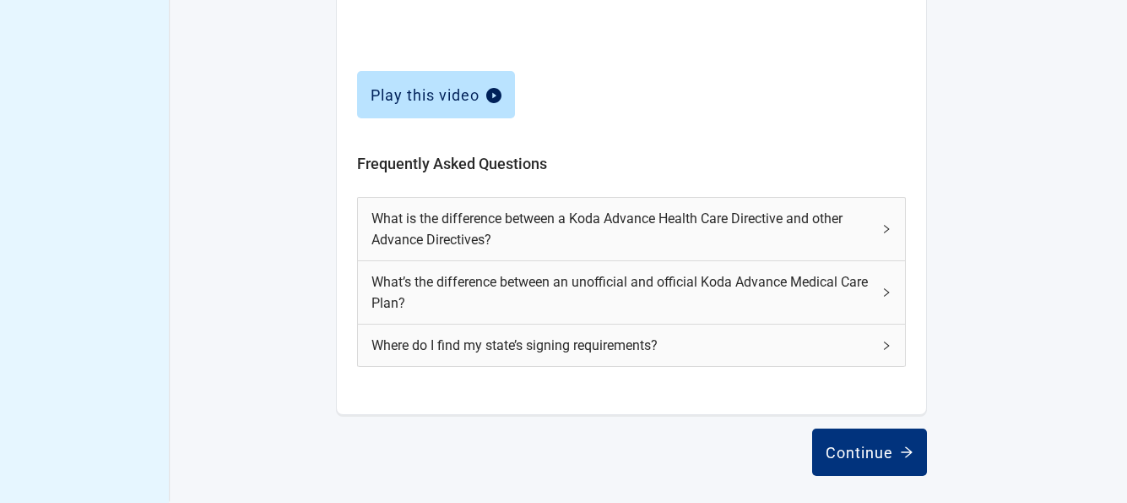
click at [861, 449] on div "Continue" at bounding box center [870, 451] width 88 height 17
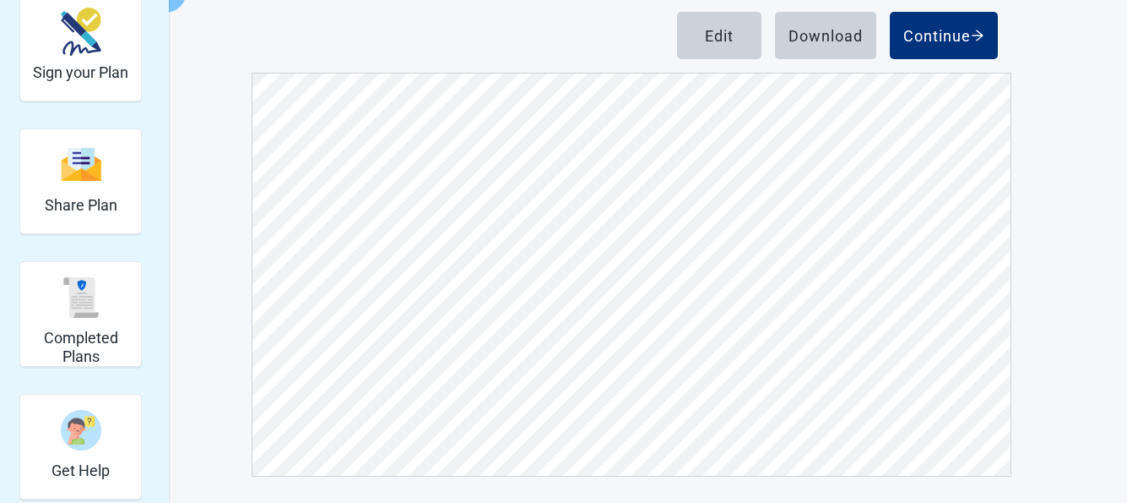
scroll to position [213, 0]
click at [1078, 361] on div "View Unsigned Plan Sign your Plan Share Plan Completed Plans Get Help Below is …" at bounding box center [563, 176] width 1127 height 654
click at [1067, 402] on div "View Unsigned Plan Sign your Plan Share Plan Completed Plans Get Help Below is …" at bounding box center [563, 176] width 1127 height 654
click at [917, 30] on div "Continue" at bounding box center [944, 34] width 81 height 17
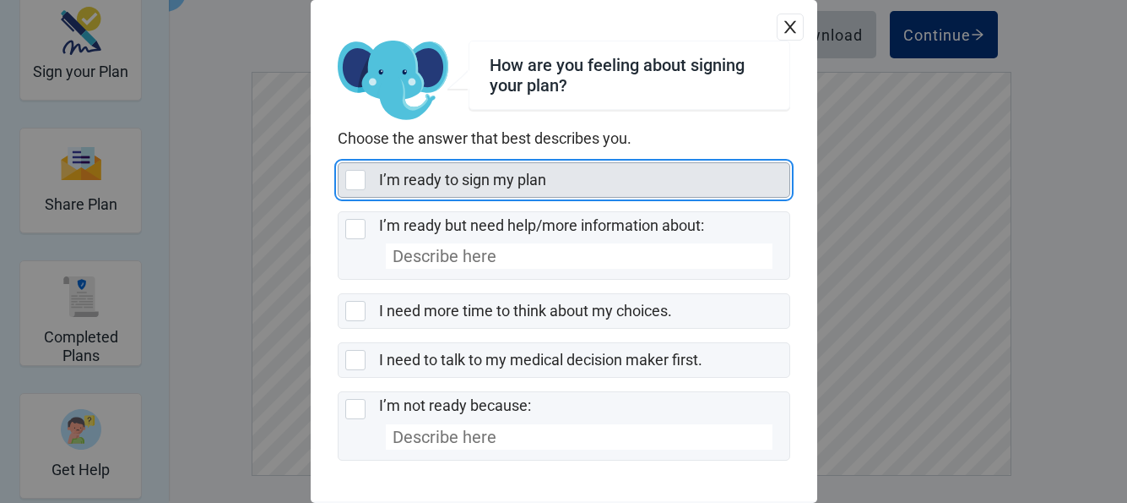
click at [355, 171] on div "I’m ready to sign my plan, checkbox, not selected" at bounding box center [355, 180] width 20 height 20
click at [339, 163] on input "I’m ready to sign my plan" at bounding box center [338, 162] width 1 height 1
checkbox input "true"
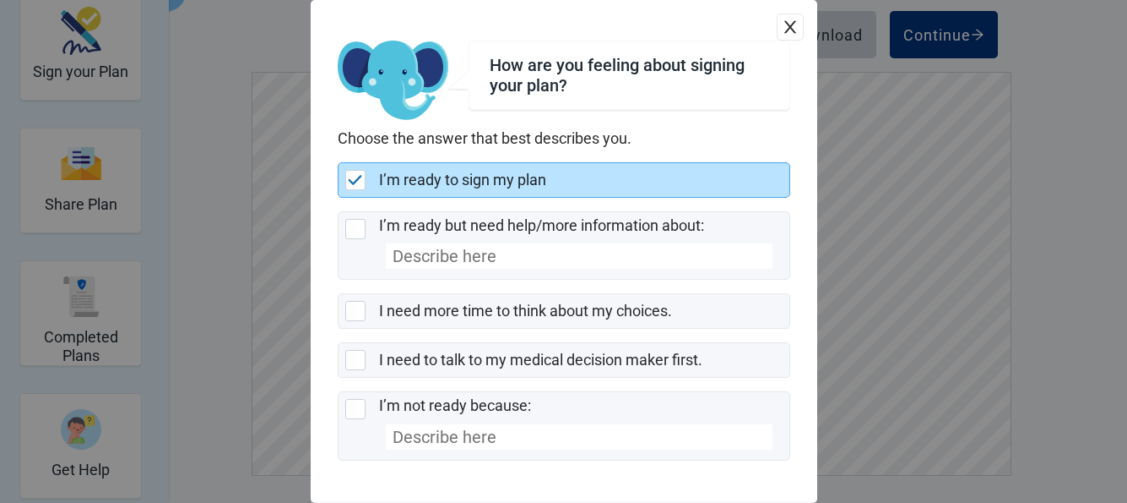
scroll to position [66, 0]
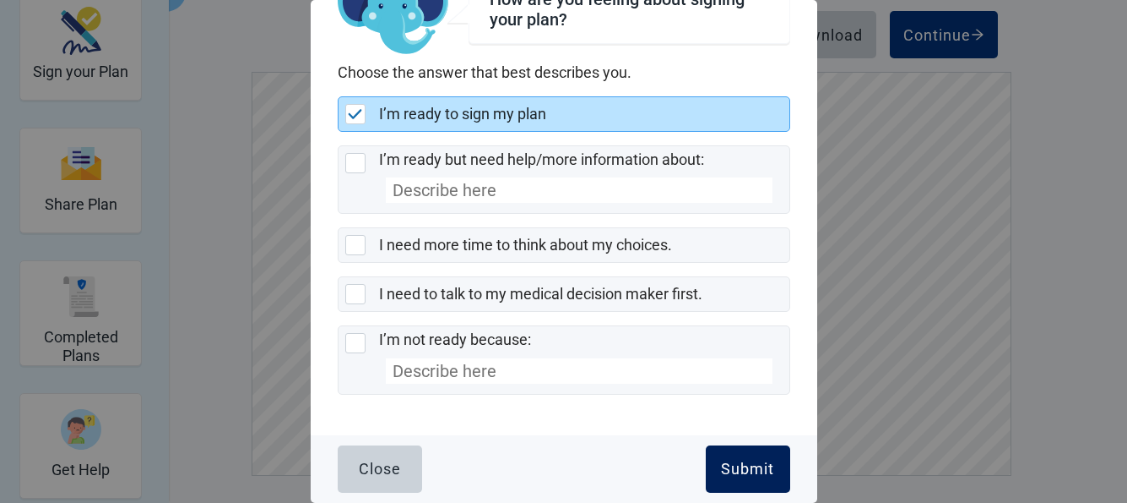
click at [731, 455] on button "Submit" at bounding box center [748, 468] width 84 height 47
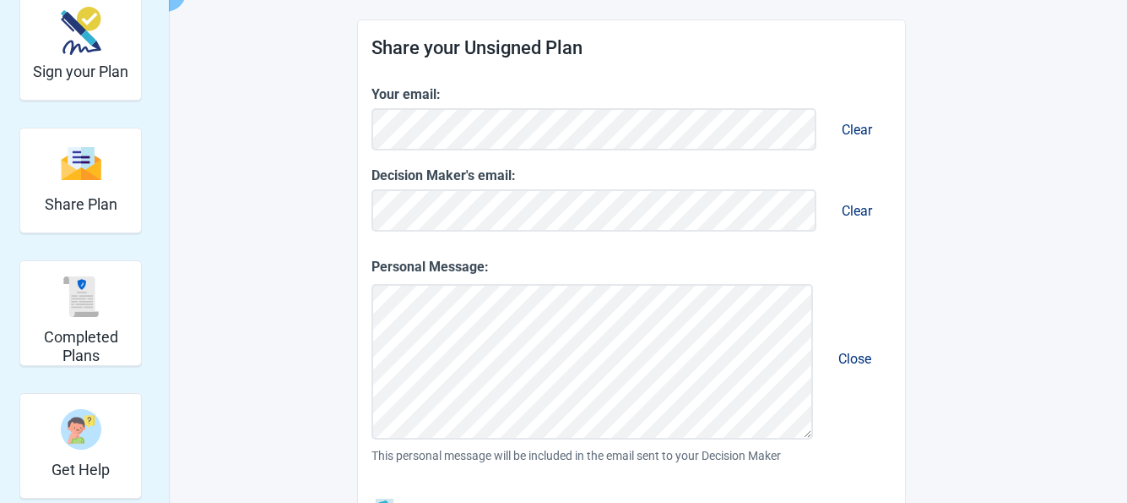
click at [1021, 373] on main "You can share your Care Plan. It's also important to talk to the people who mat…" at bounding box center [632, 304] width 794 height 831
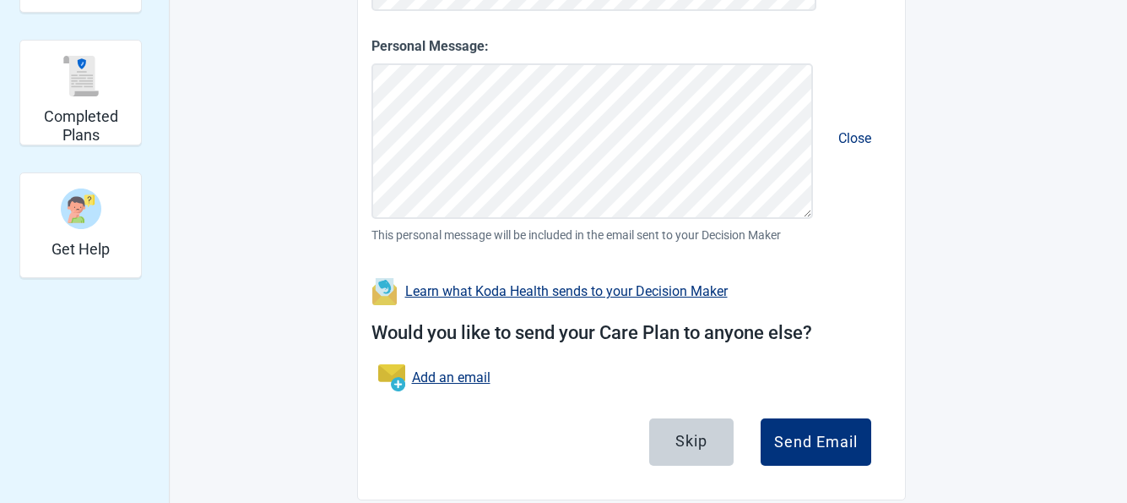
scroll to position [449, 0]
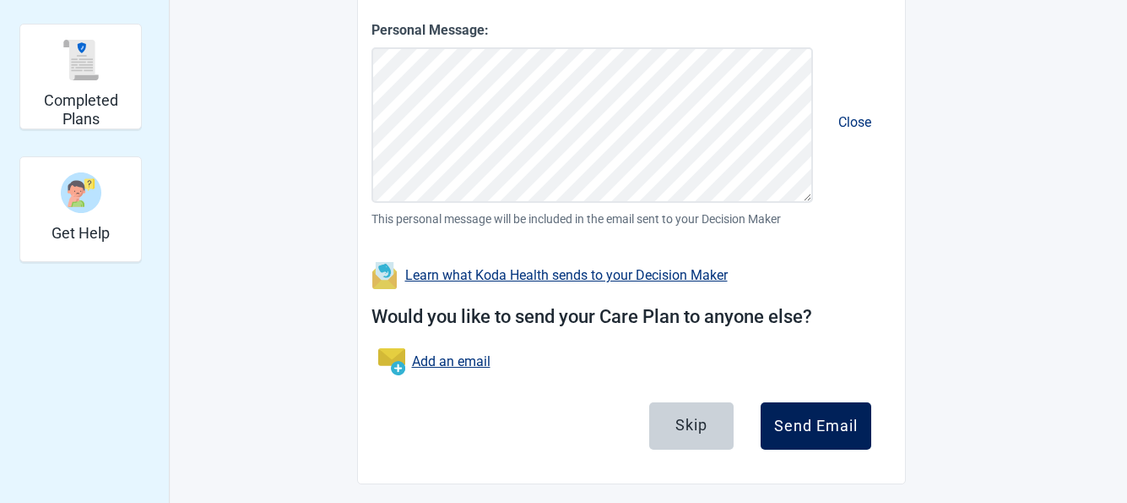
click at [841, 423] on div "Send Email" at bounding box center [816, 425] width 84 height 17
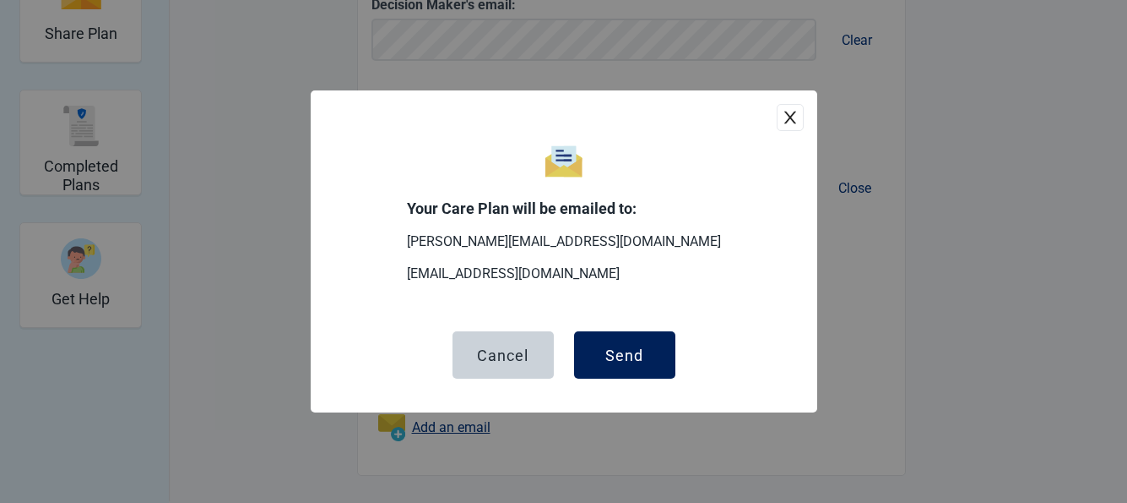
click at [632, 350] on div "Send" at bounding box center [625, 354] width 38 height 17
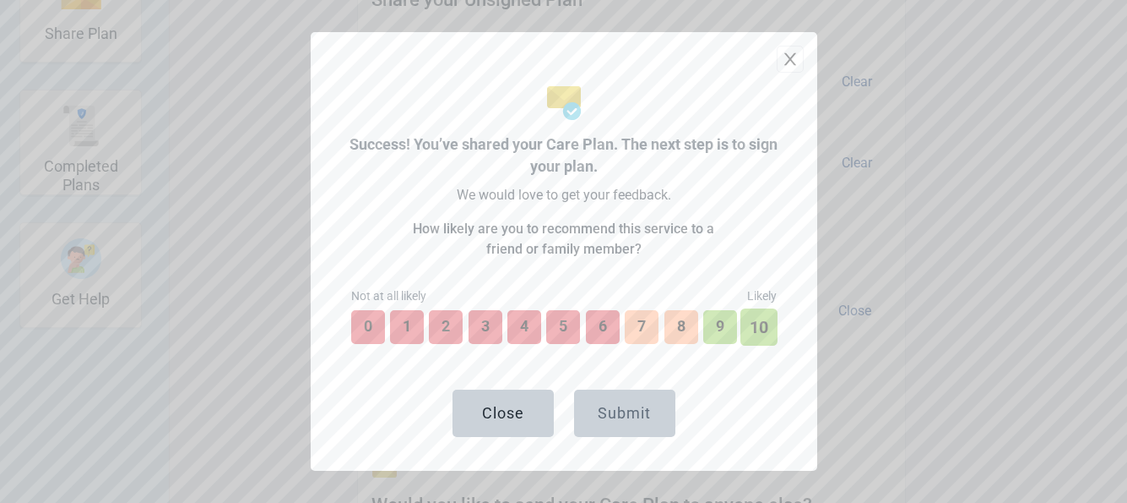
scroll to position [506, 0]
click at [758, 328] on button "10" at bounding box center [759, 326] width 37 height 37
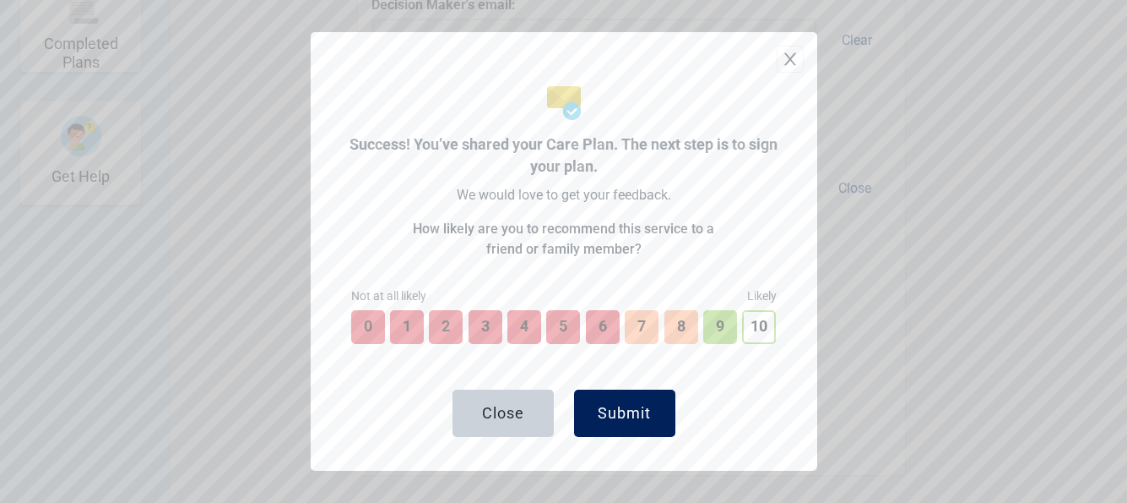
click at [628, 410] on div "Submit" at bounding box center [624, 413] width 53 height 17
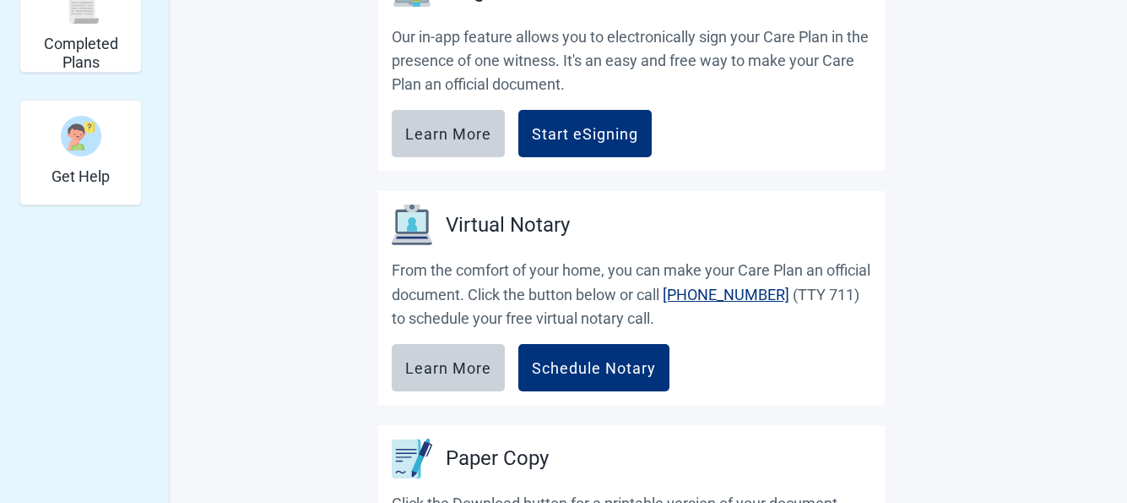
scroll to position [472, 0]
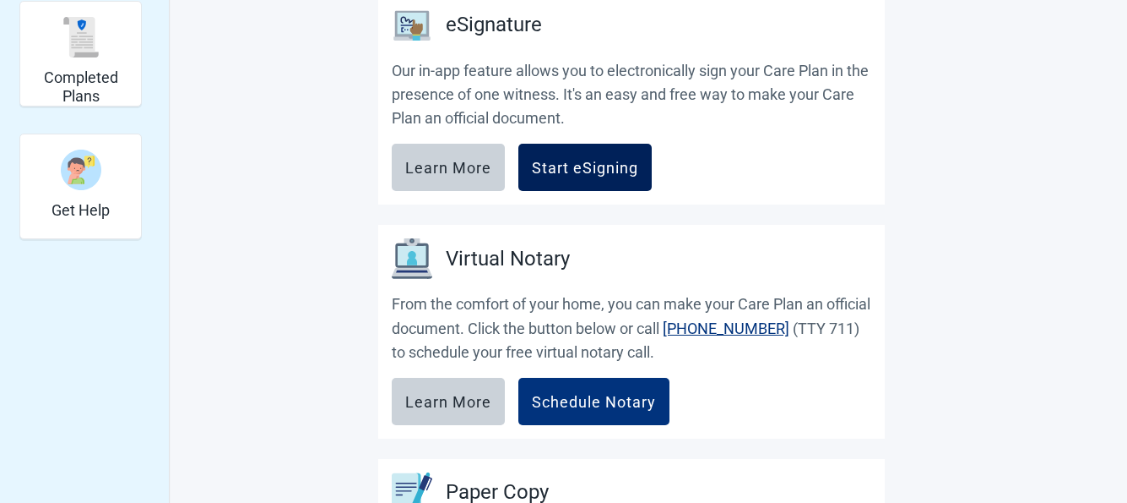
click at [579, 160] on div "Start eSigning" at bounding box center [585, 167] width 106 height 17
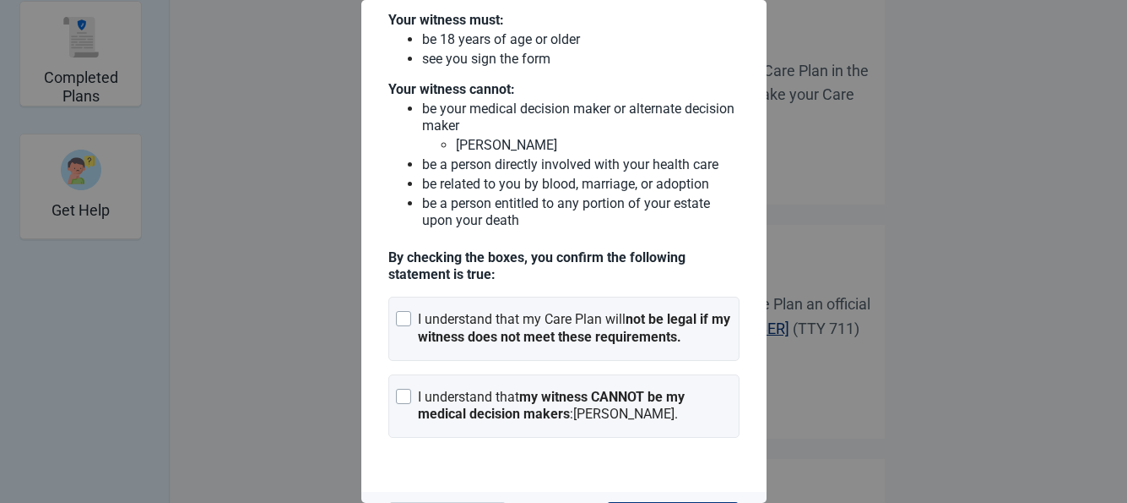
scroll to position [193, 0]
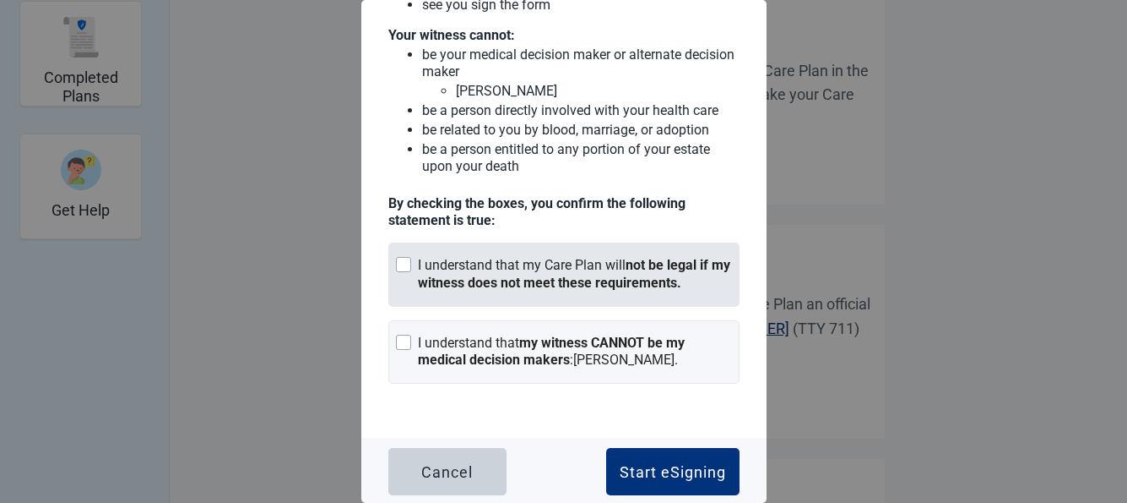
click at [407, 263] on div "Main content" at bounding box center [403, 264] width 15 height 15
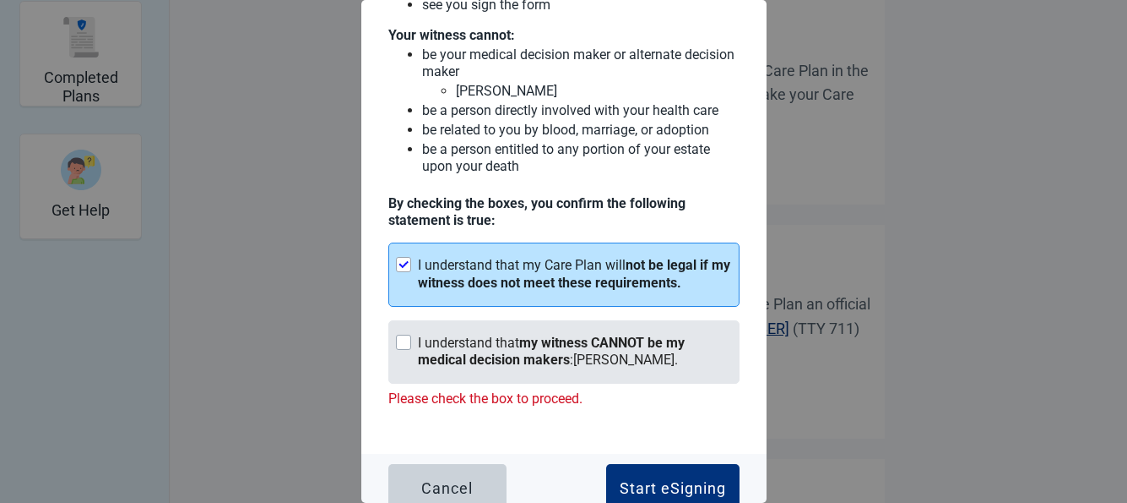
drag, startPoint x: 401, startPoint y: 339, endPoint x: 448, endPoint y: 373, distance: 57.9
click at [404, 339] on div "Main content" at bounding box center [403, 341] width 15 height 15
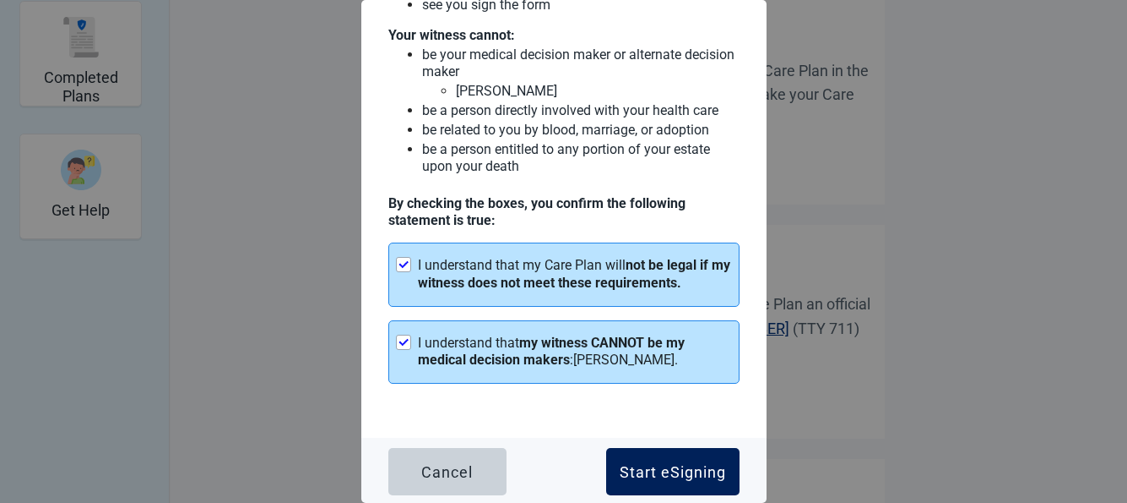
click at [641, 460] on button "Start eSigning" at bounding box center [672, 471] width 133 height 47
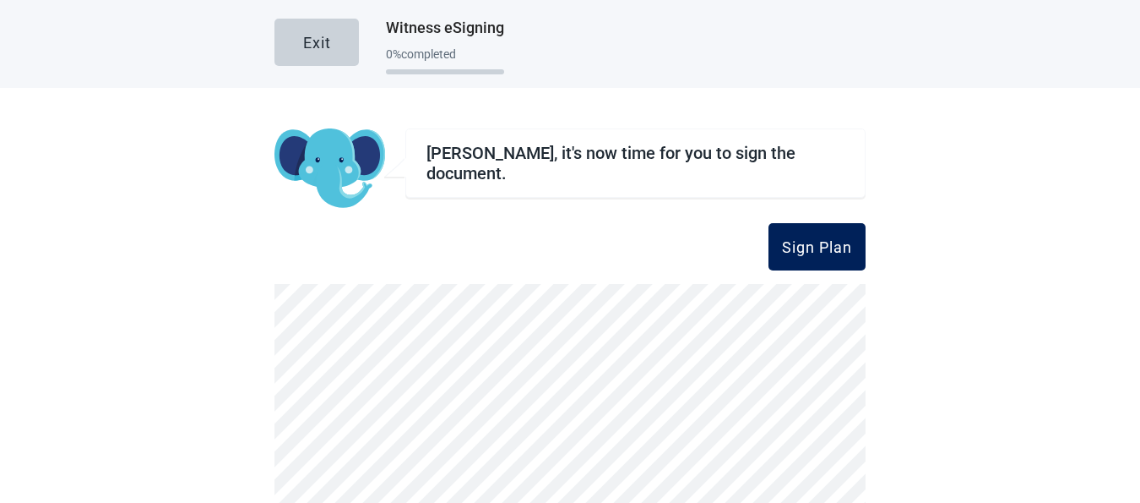
click at [791, 239] on div "Sign Plan" at bounding box center [817, 246] width 70 height 17
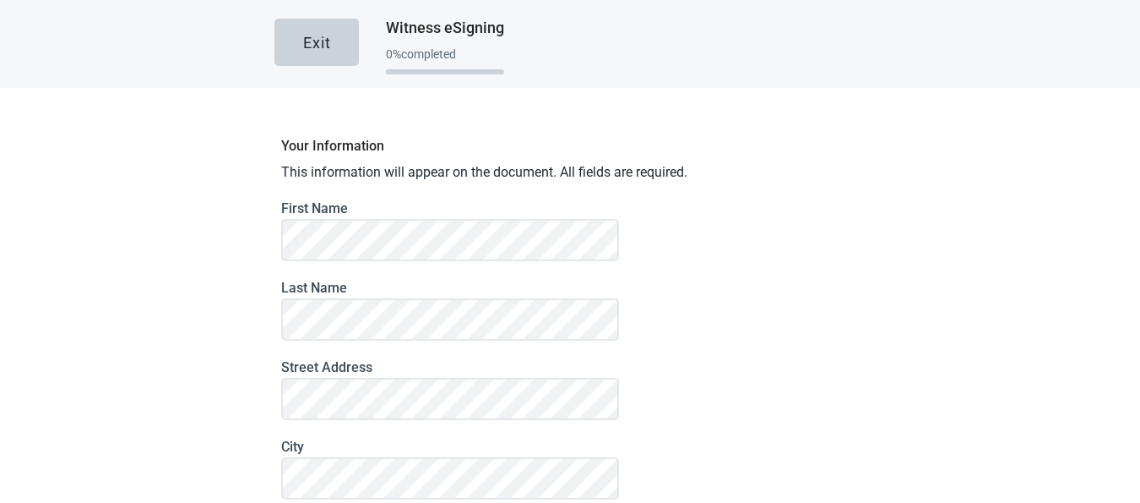
click at [1027, 344] on div "Exit Witness eSigning 0 % completed Your Information This information will appe…" at bounding box center [570, 251] width 1140 height 503
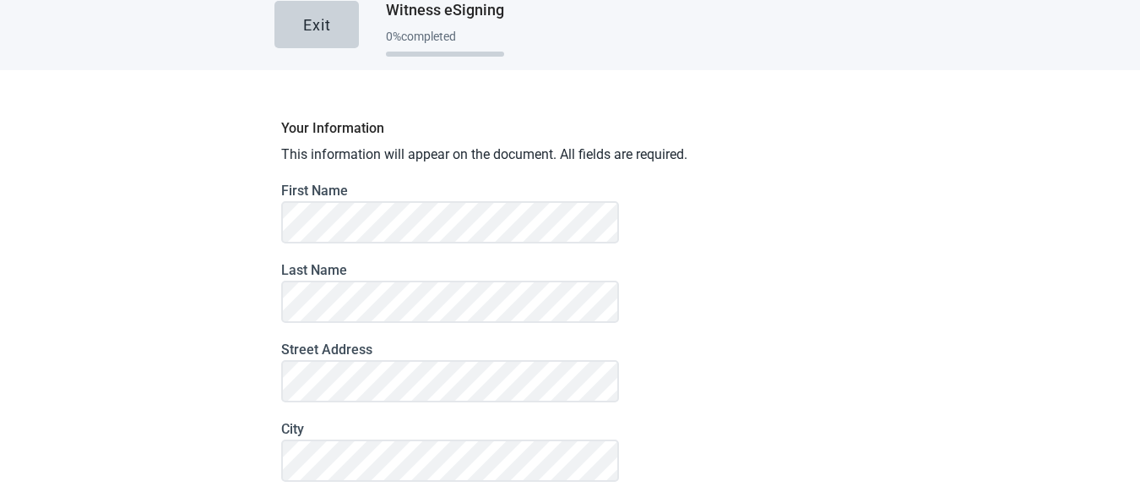
scroll to position [34, 0]
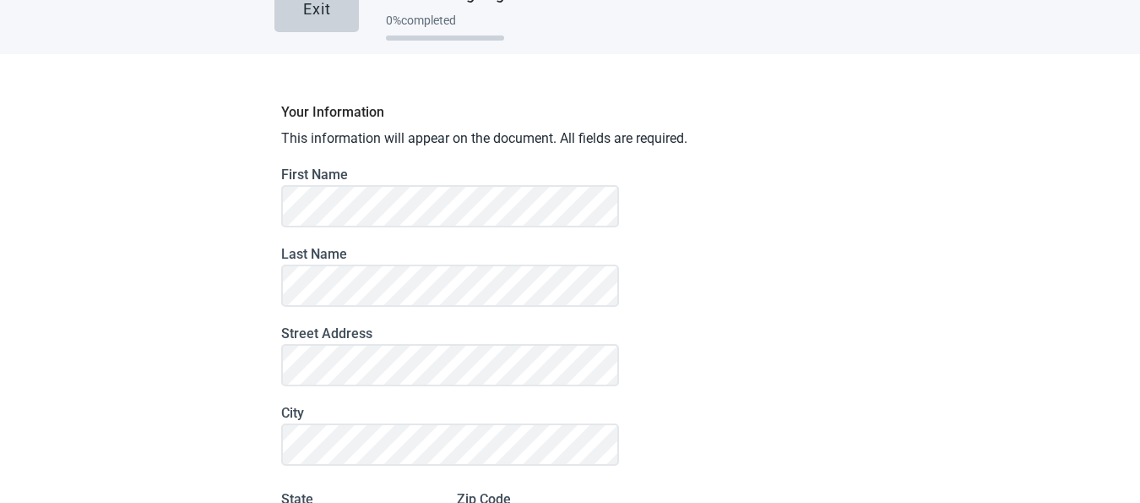
click at [729, 345] on div "Your Information This information will appear on the document. All fields are r…" at bounding box center [569, 411] width 591 height 633
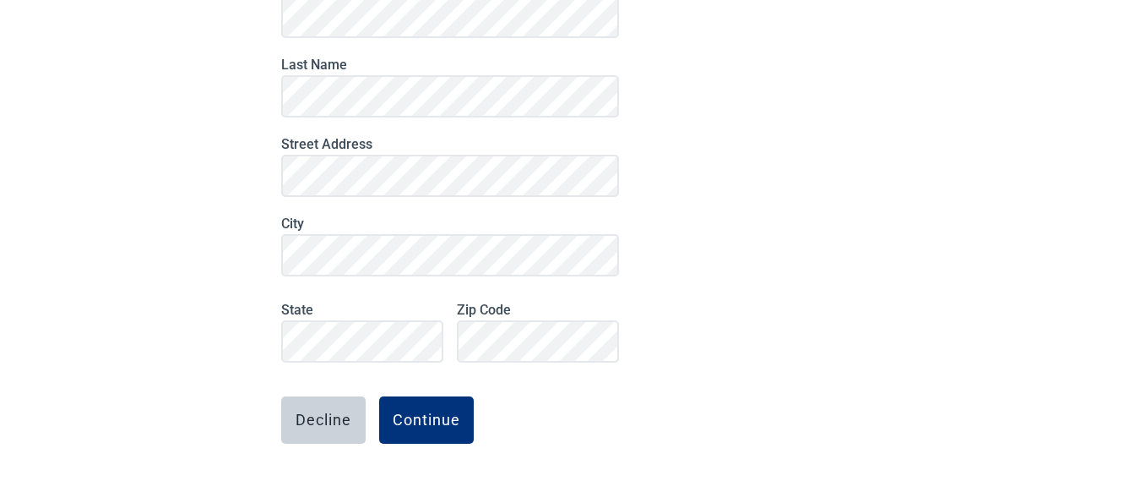
scroll to position [258, 0]
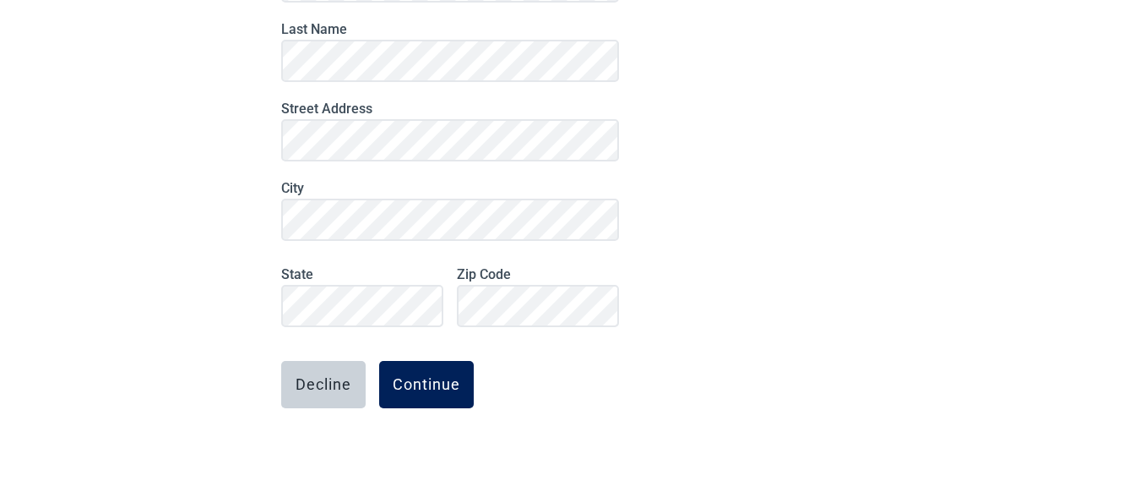
click at [426, 388] on div "Continue" at bounding box center [427, 384] width 68 height 17
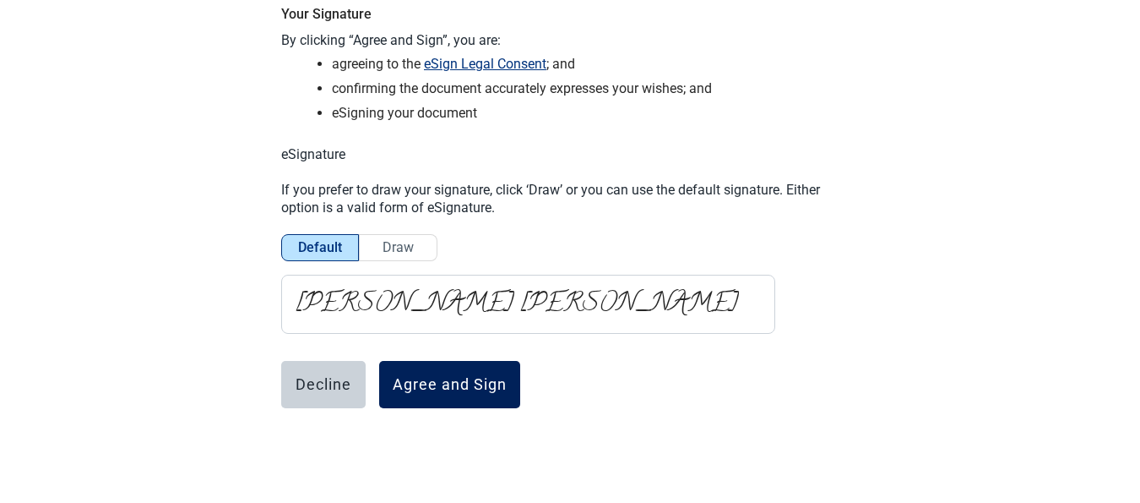
scroll to position [132, 0]
click at [429, 376] on div "Agree and Sign" at bounding box center [450, 384] width 114 height 17
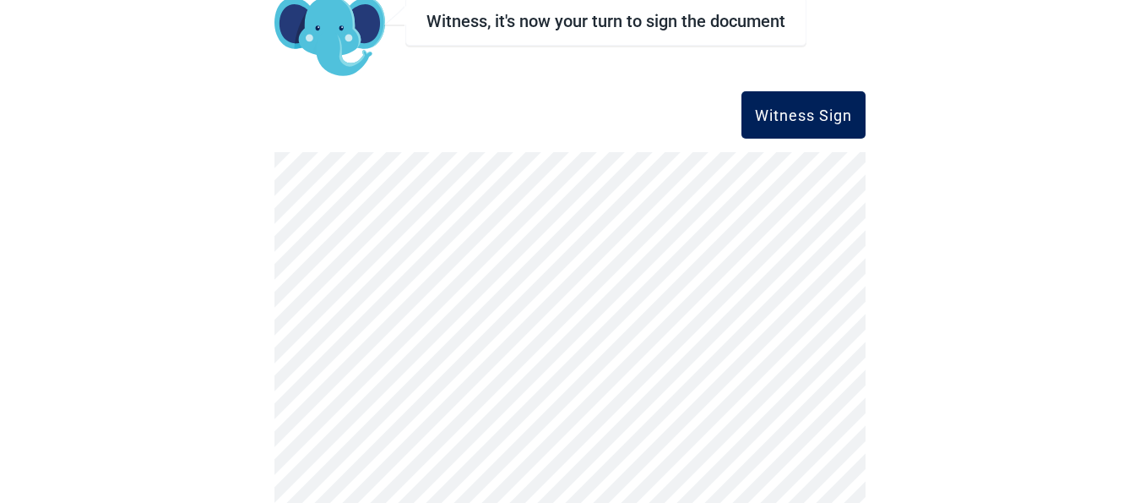
click at [770, 111] on div "Witness Sign" at bounding box center [803, 114] width 97 height 17
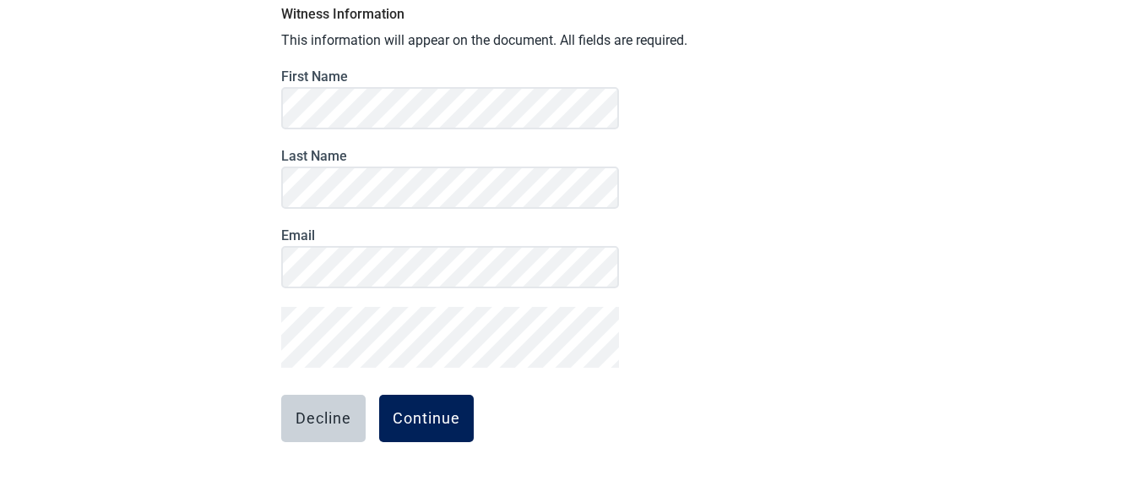
drag, startPoint x: 431, startPoint y: 419, endPoint x: 454, endPoint y: 424, distance: 23.4
click at [433, 417] on div "Continue" at bounding box center [427, 418] width 68 height 17
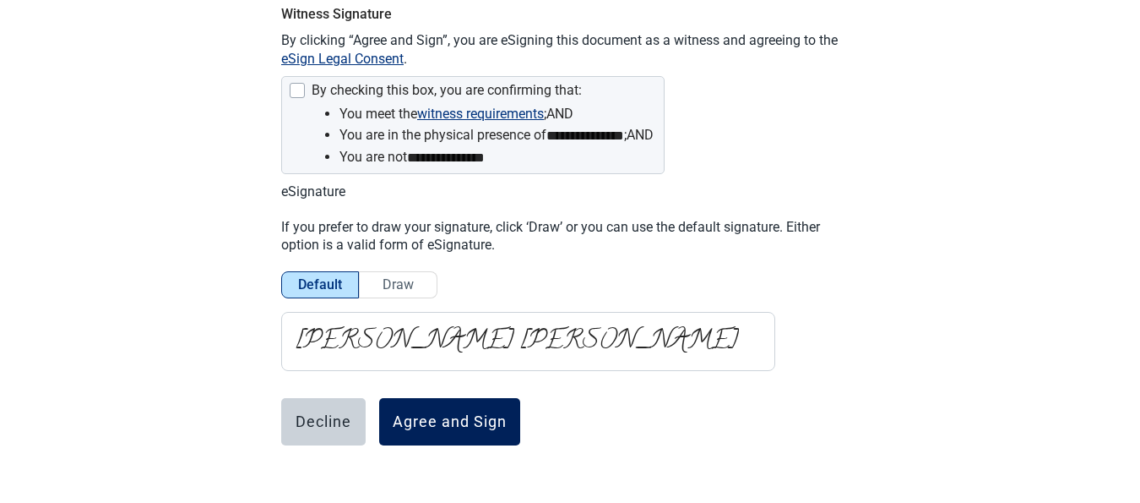
click at [454, 417] on div "Agree and Sign" at bounding box center [450, 421] width 114 height 17
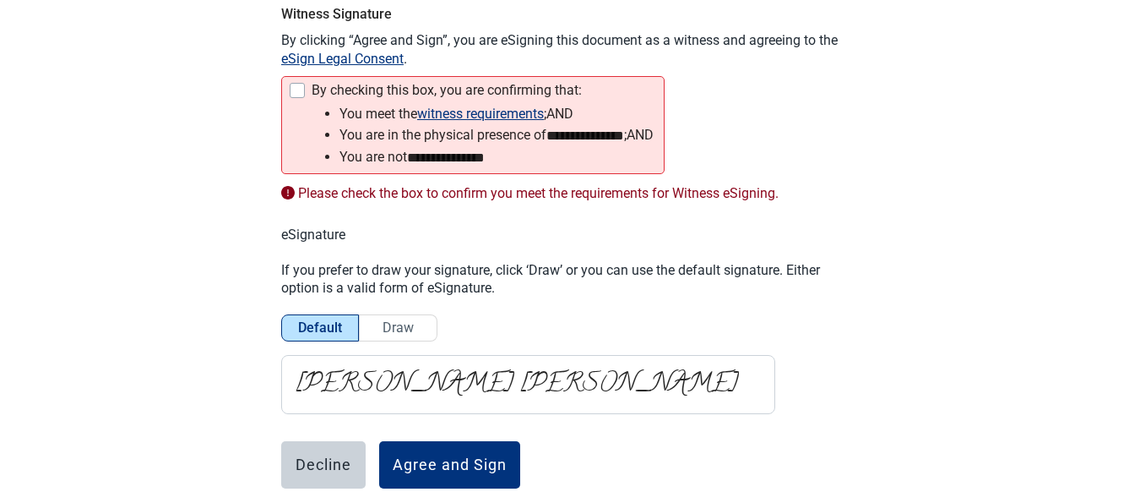
click at [292, 89] on div at bounding box center [297, 90] width 15 height 15
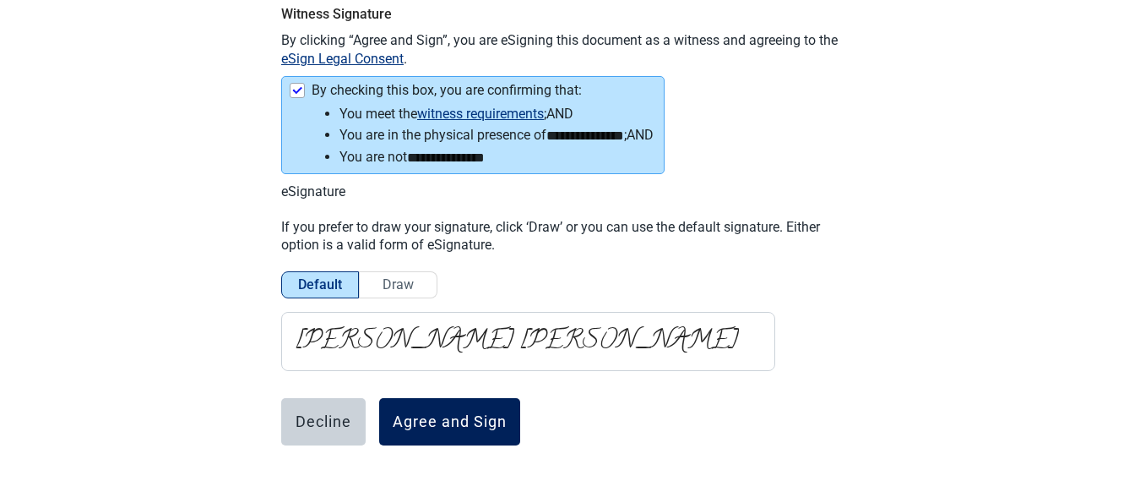
click at [448, 413] on div "Agree and Sign" at bounding box center [450, 421] width 114 height 17
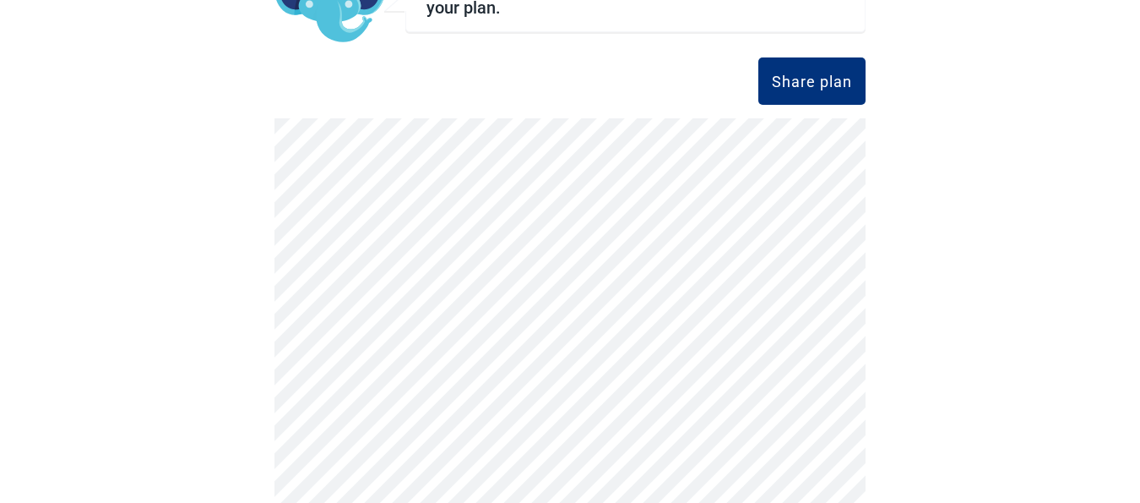
scroll to position [185, 0]
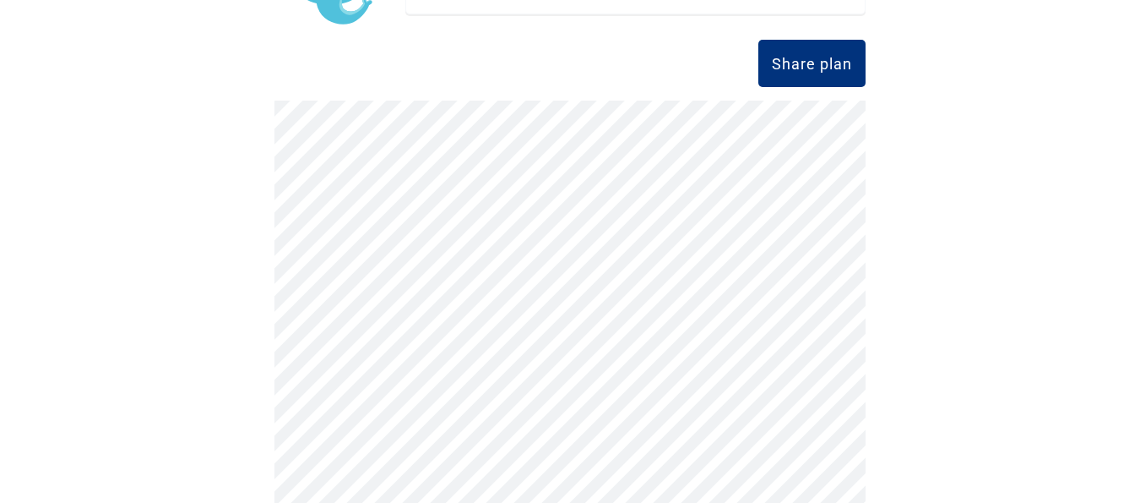
click at [968, 118] on div "Exit Witness eSigning 100 % completed Your document is now signed! Next step is…" at bounding box center [570, 251] width 1140 height 503
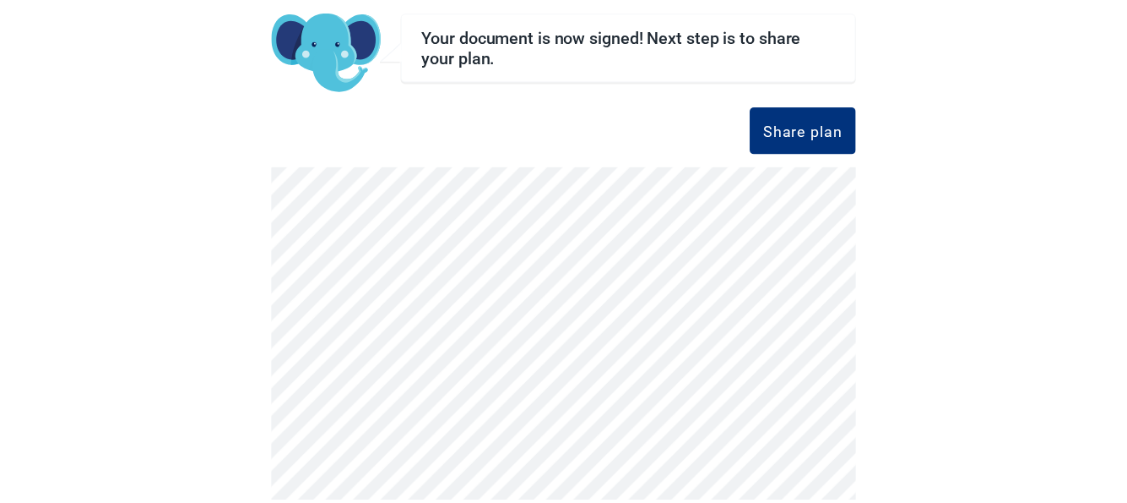
scroll to position [0, 0]
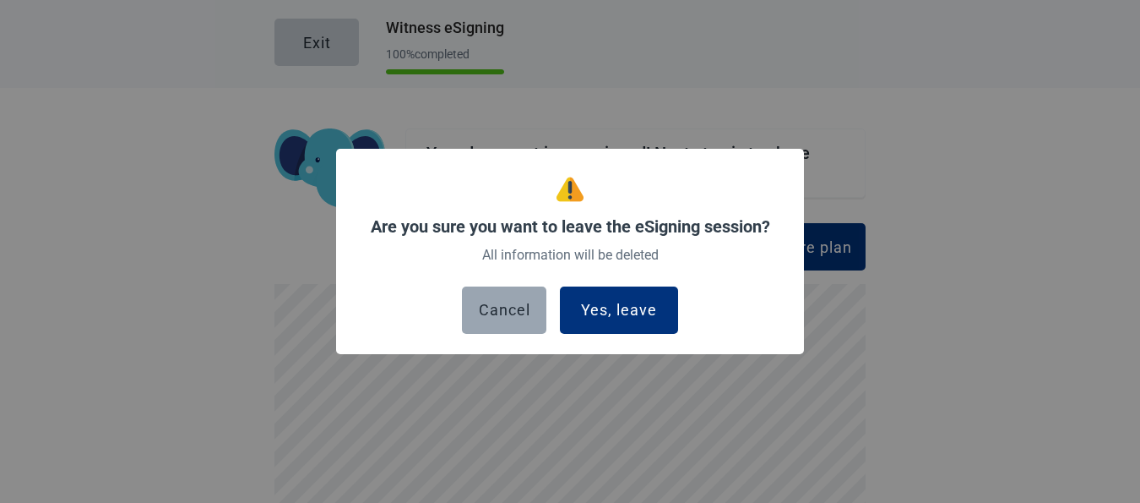
click at [511, 311] on div "Cancel" at bounding box center [505, 310] width 52 height 17
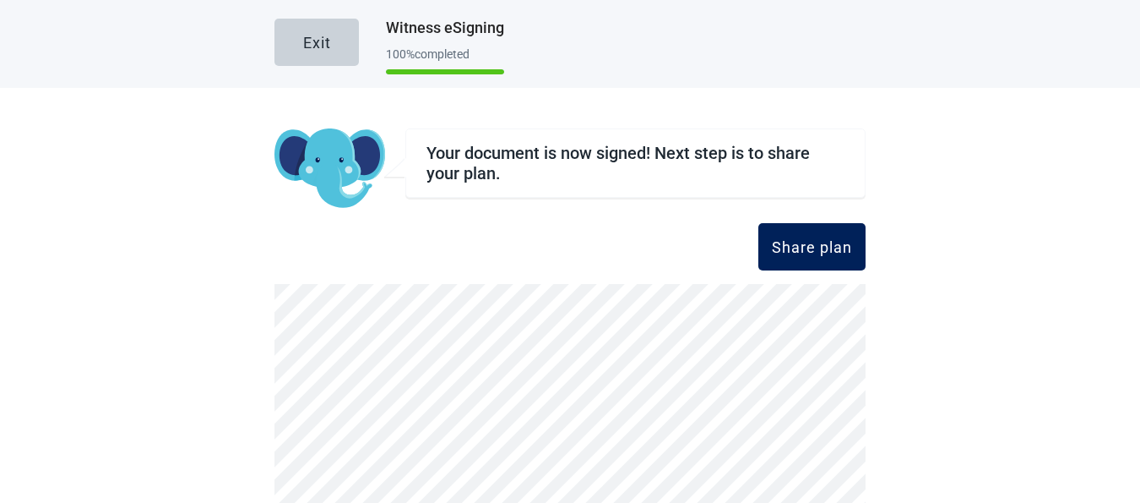
click at [804, 247] on div "Share plan" at bounding box center [812, 246] width 80 height 17
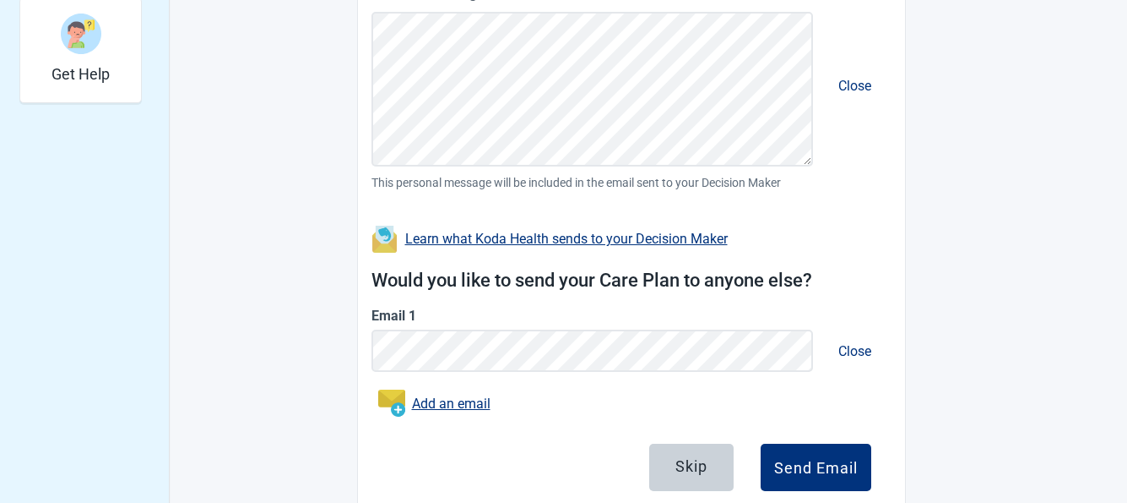
scroll to position [642, 0]
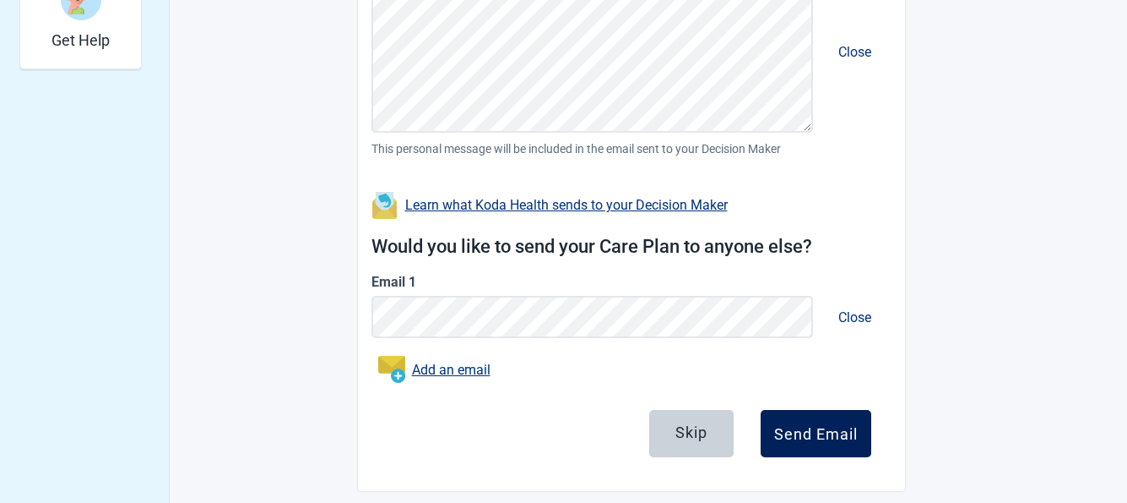
click at [822, 428] on div "Send Email" at bounding box center [816, 433] width 84 height 17
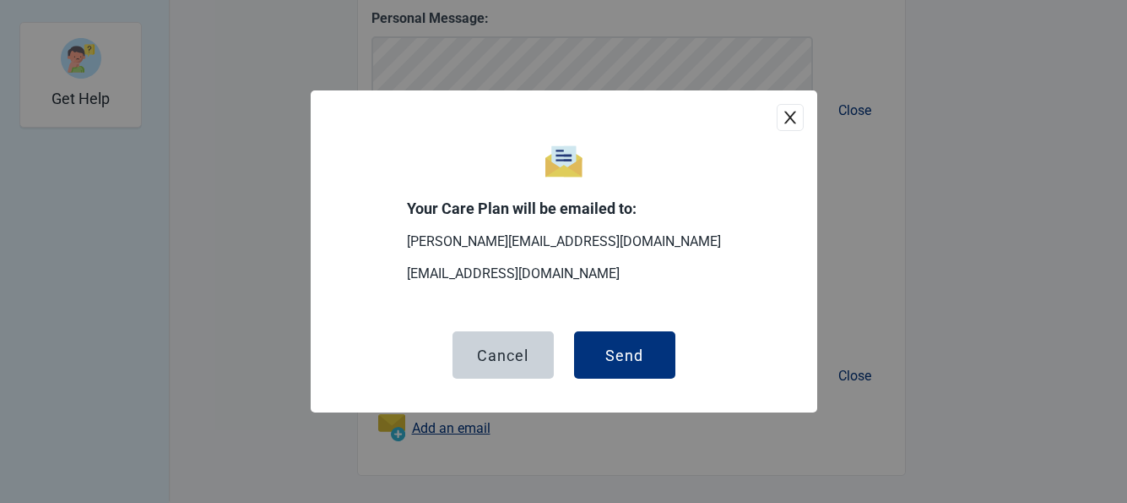
scroll to position [584, 0]
click at [626, 350] on div "Send" at bounding box center [625, 354] width 38 height 17
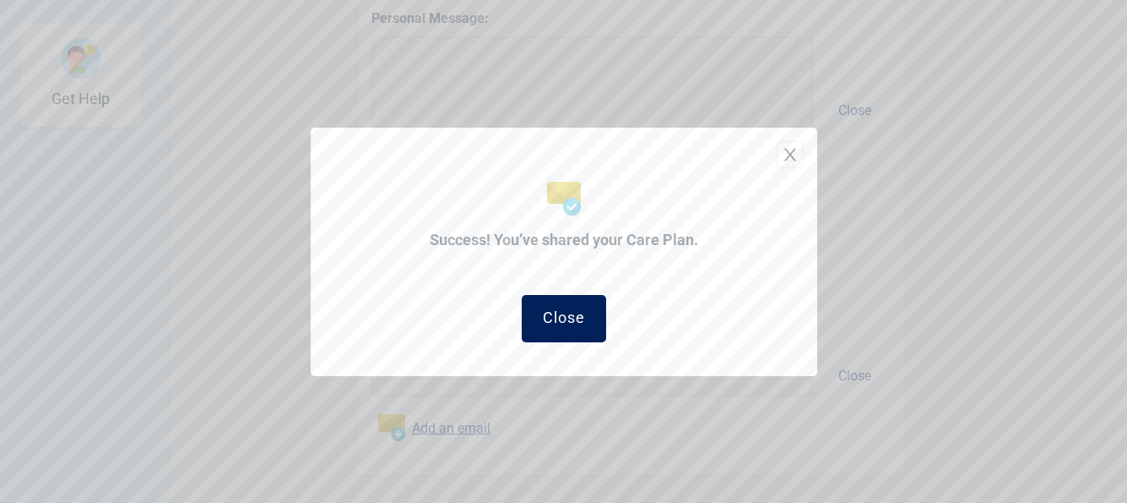
click at [556, 308] on div "Close" at bounding box center [564, 316] width 42 height 17
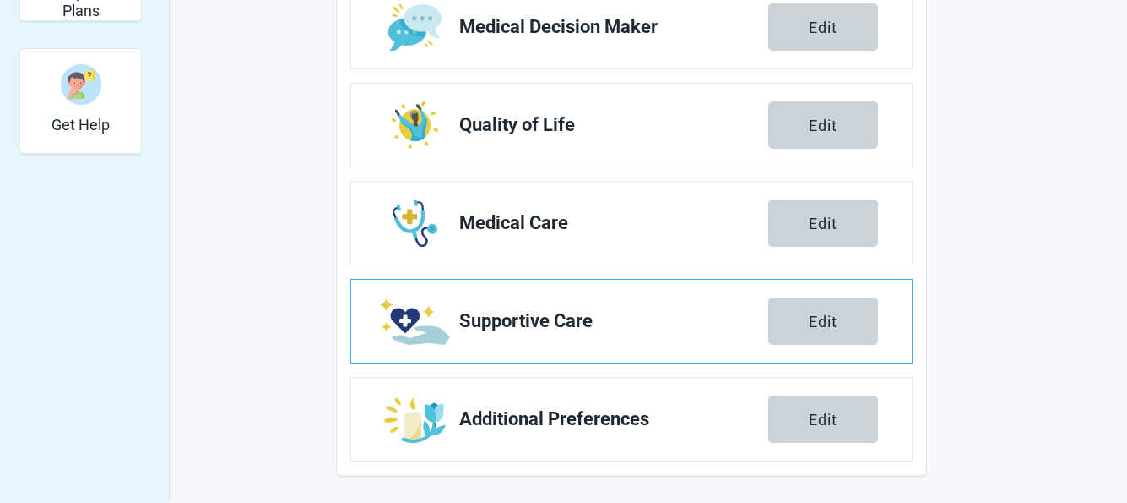
click at [556, 307] on link "Supportive Care Edit" at bounding box center [631, 321] width 561 height 83
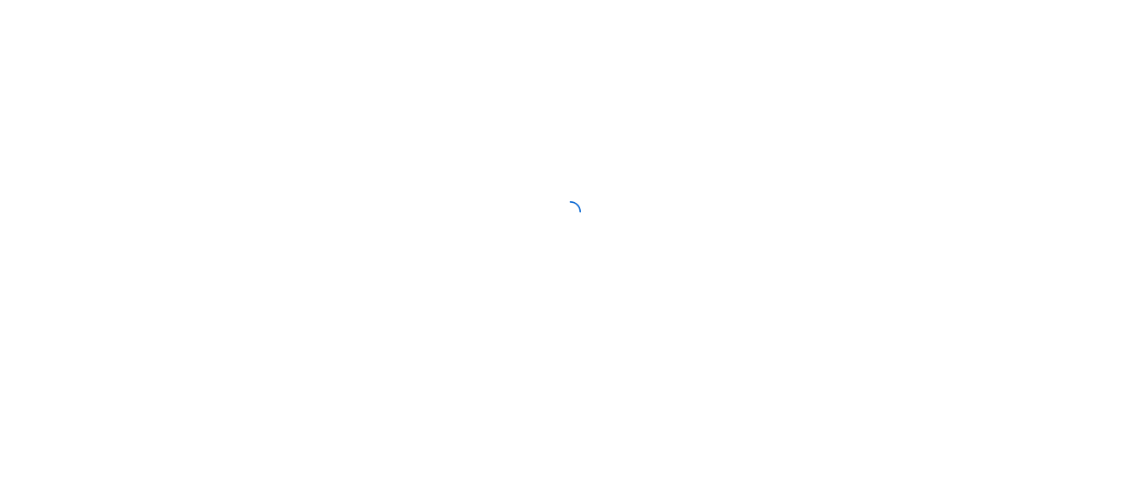
click at [993, 93] on div at bounding box center [570, 211] width 1140 height 422
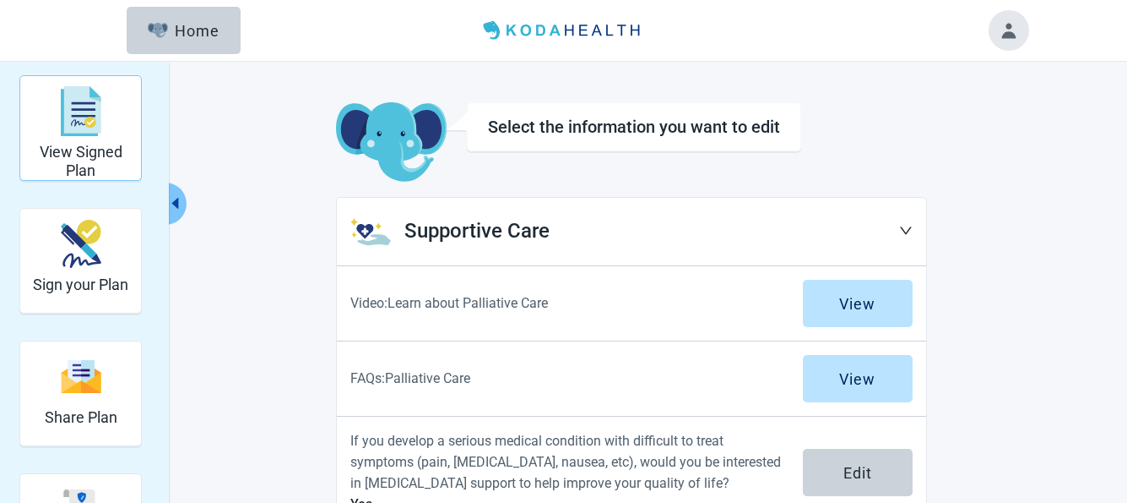
click at [78, 122] on img "View Signed Plan" at bounding box center [81, 111] width 41 height 51
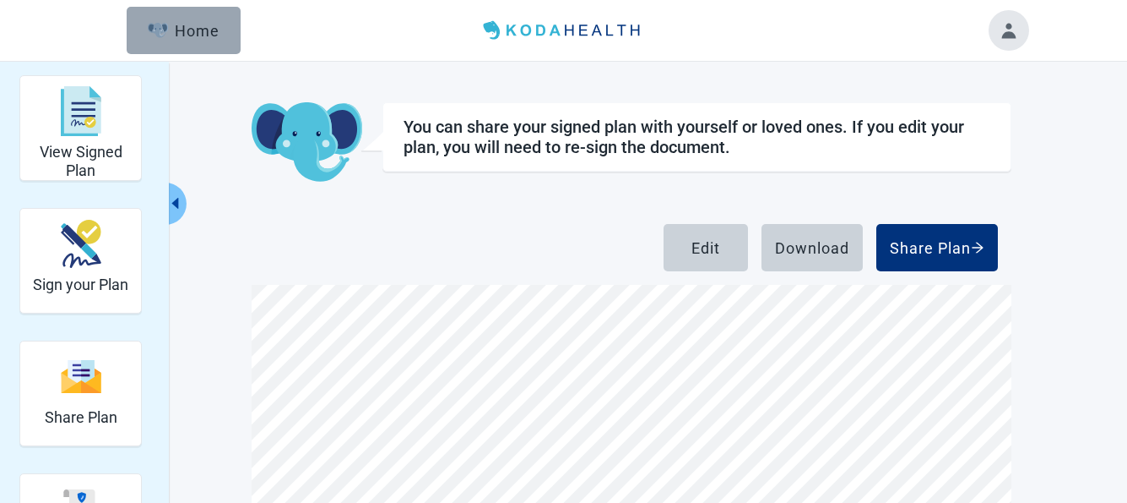
click at [187, 33] on div "Home" at bounding box center [184, 30] width 73 height 17
